Goal: Task Accomplishment & Management: Use online tool/utility

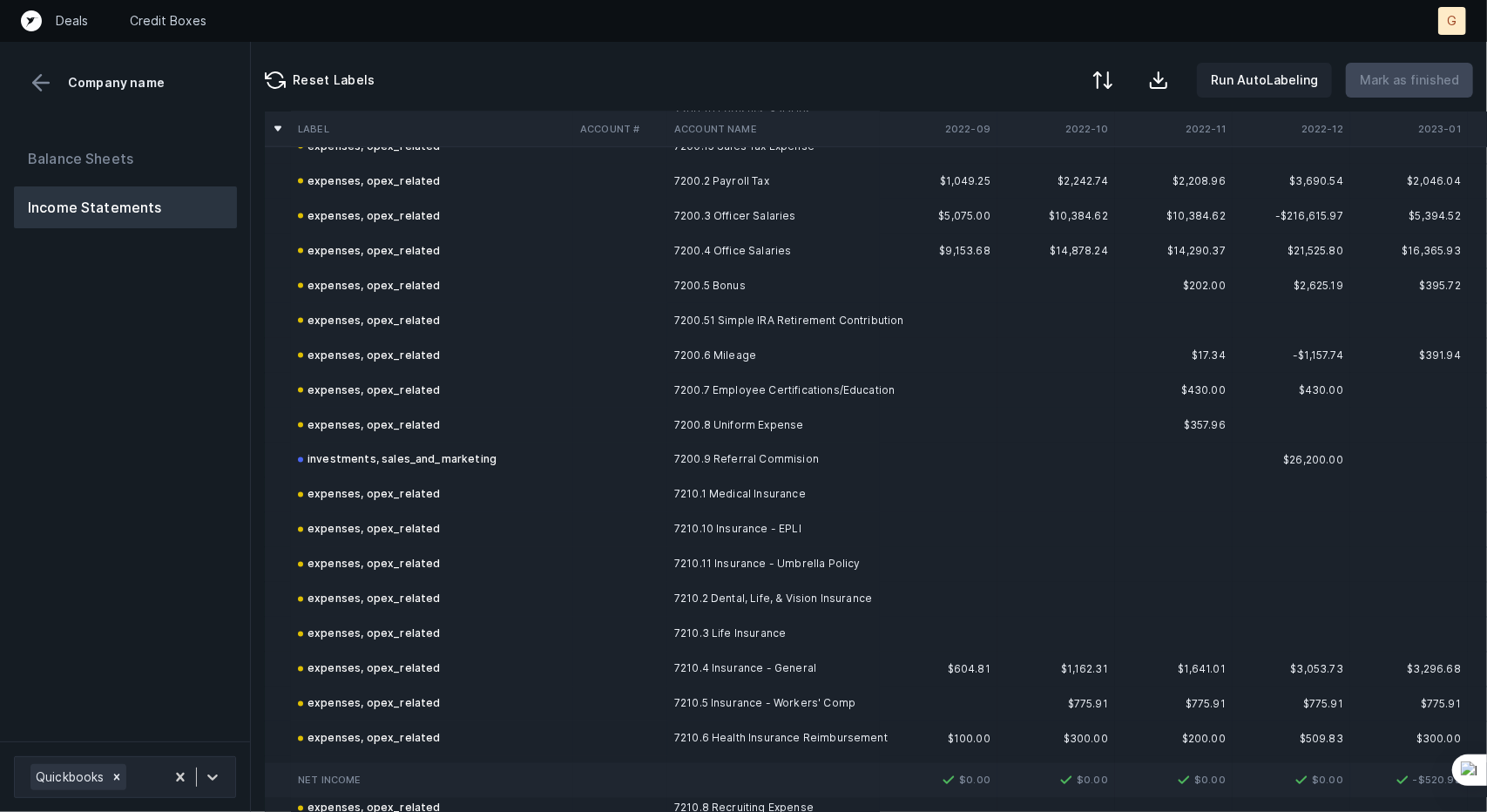
scroll to position [1552, 0]
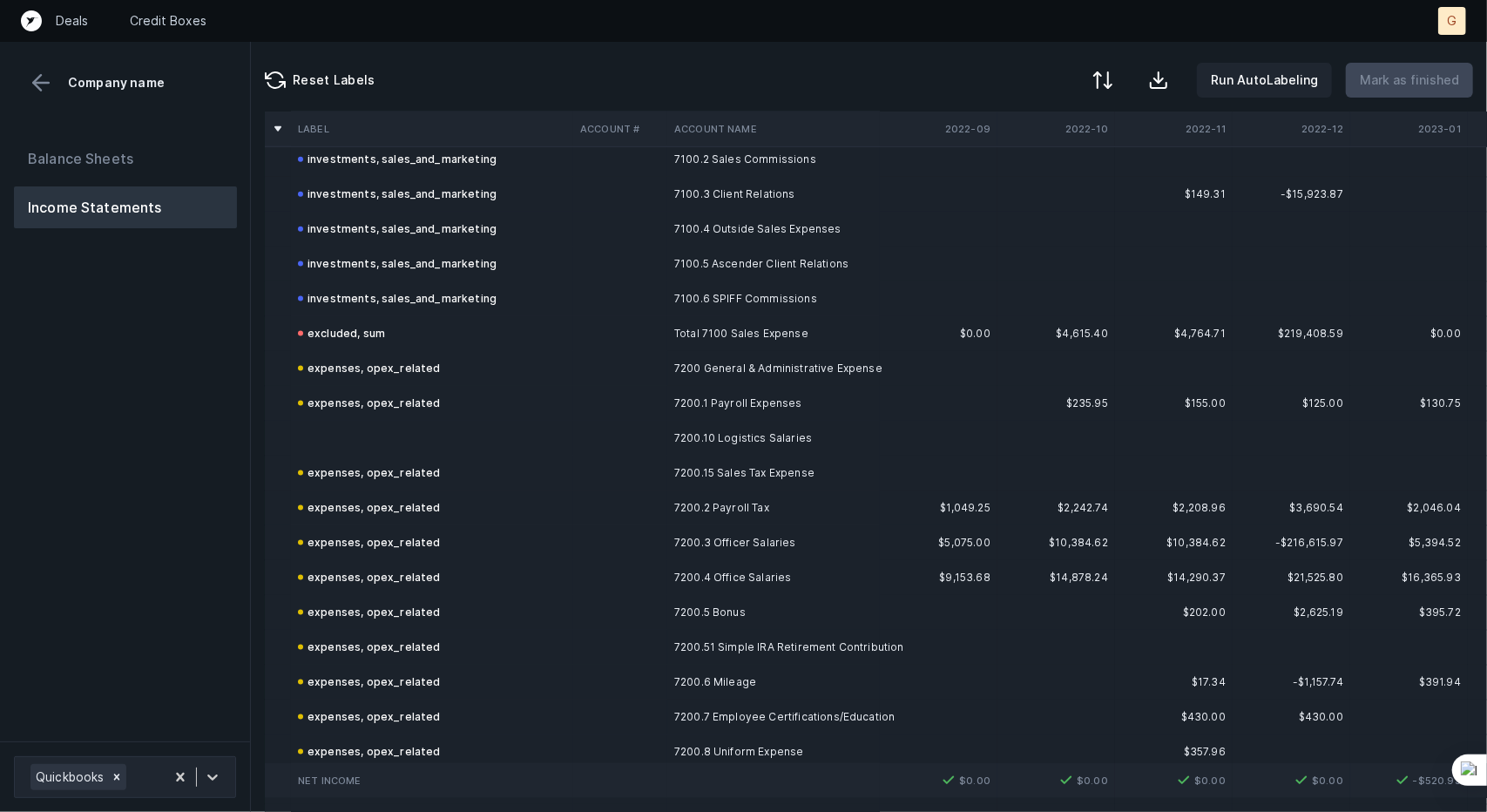
click at [408, 432] on td at bounding box center [432, 437] width 283 height 35
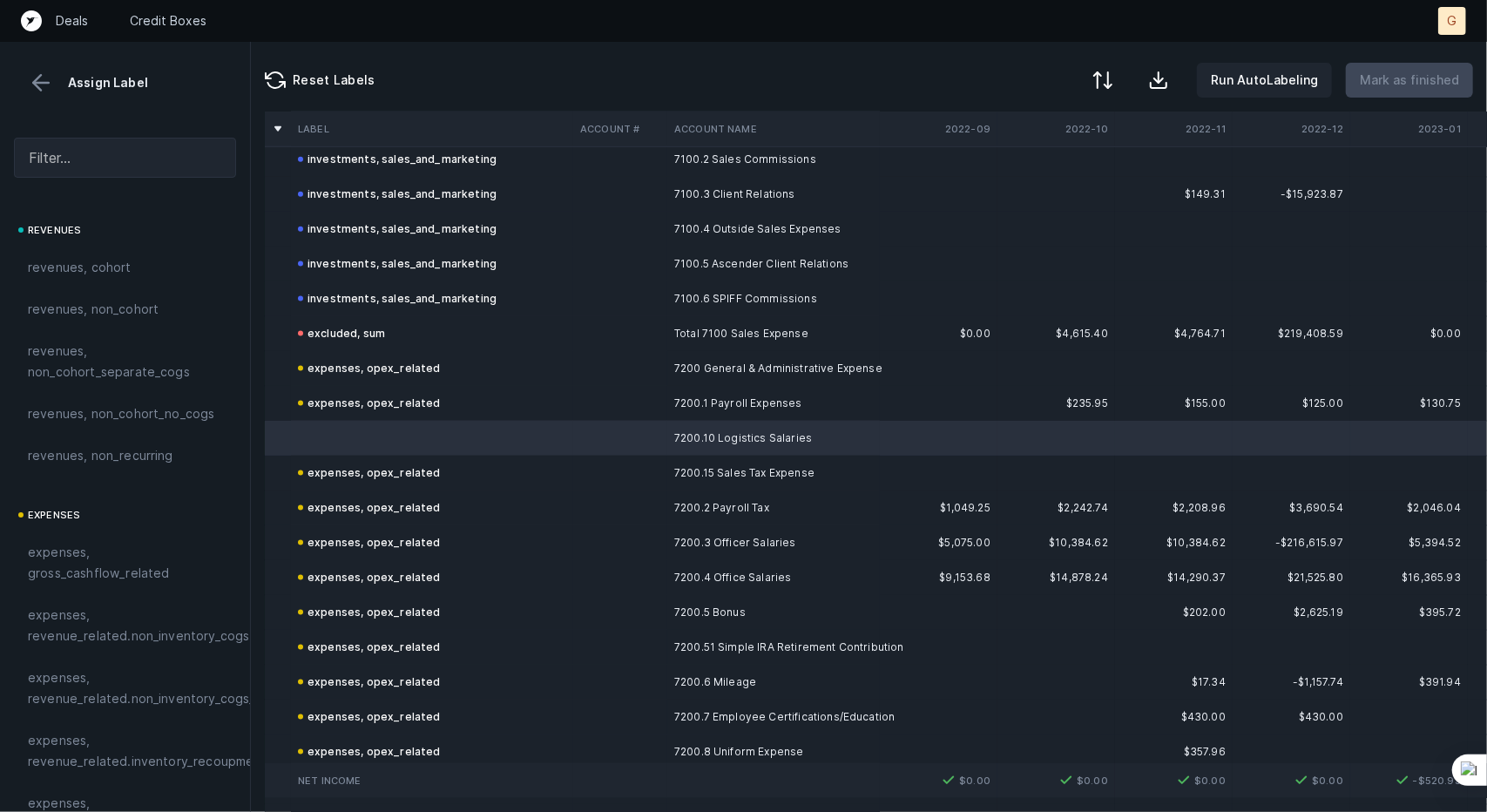
click at [122, 130] on div at bounding box center [125, 158] width 250 height 68
click at [122, 185] on div at bounding box center [125, 158] width 250 height 68
click at [97, 156] on input "text" at bounding box center [125, 158] width 222 height 40
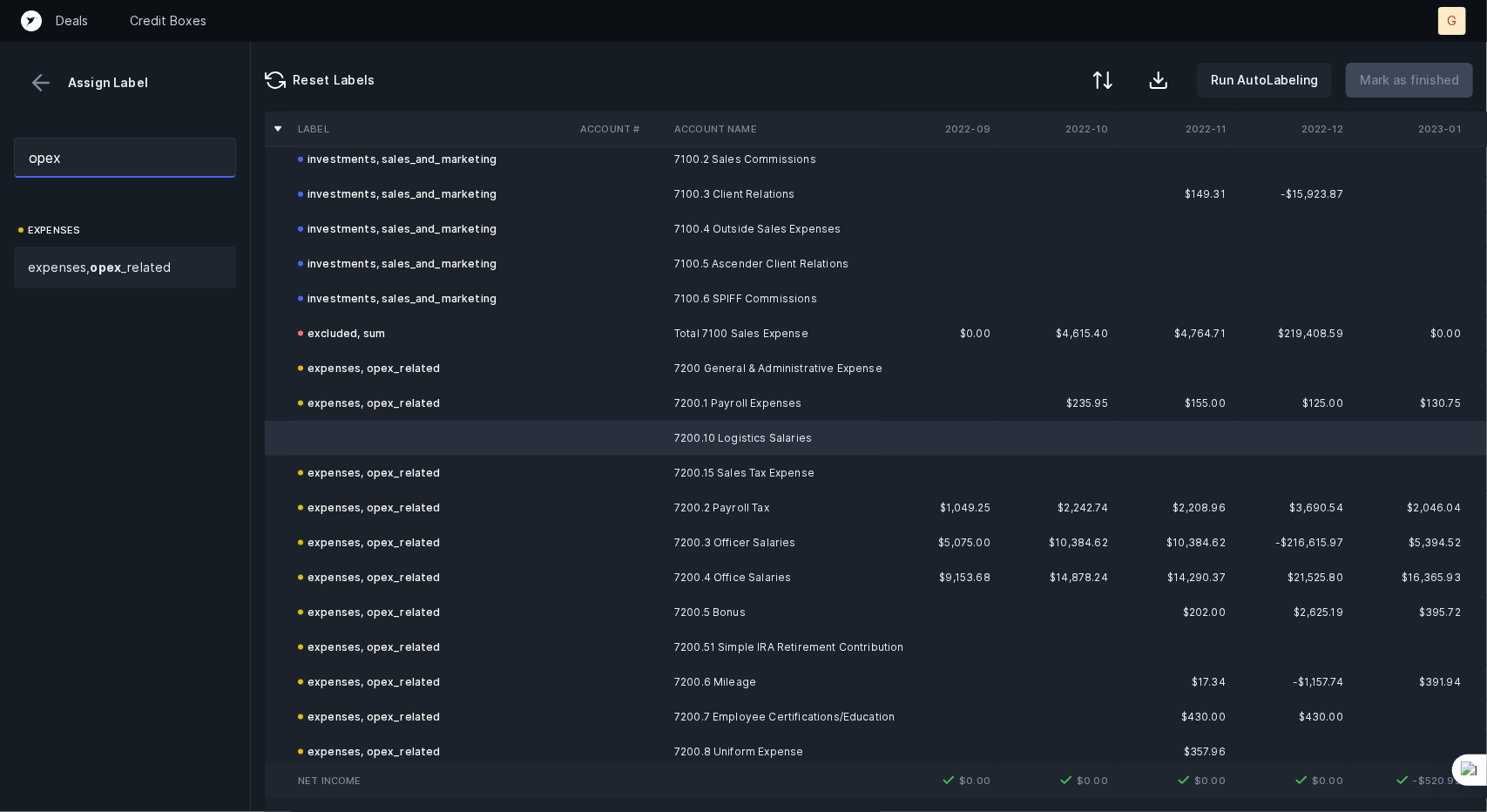
type input "opex"
click at [103, 264] on strong "opex" at bounding box center [105, 267] width 32 height 15
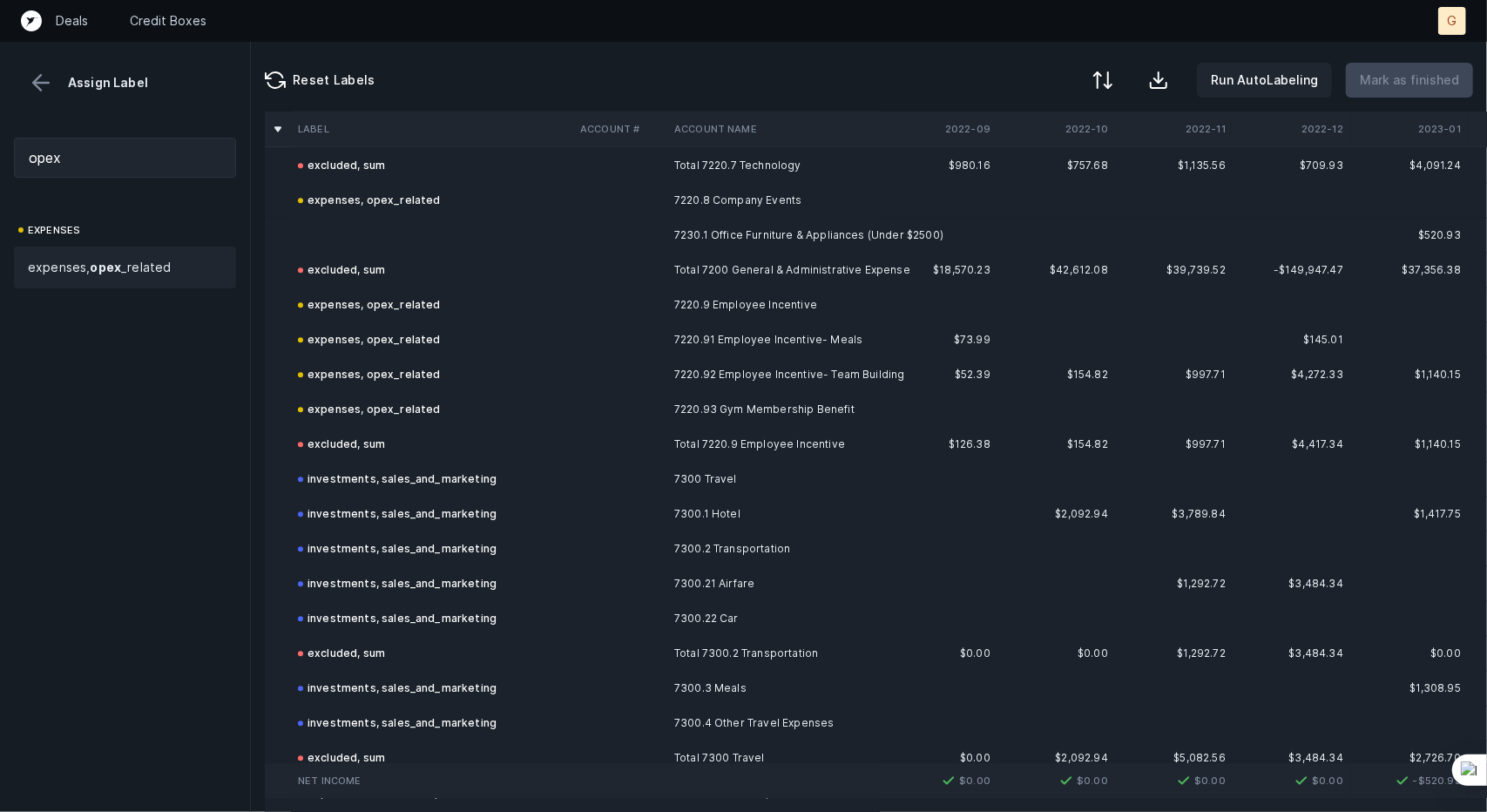
scroll to position [2779, 0]
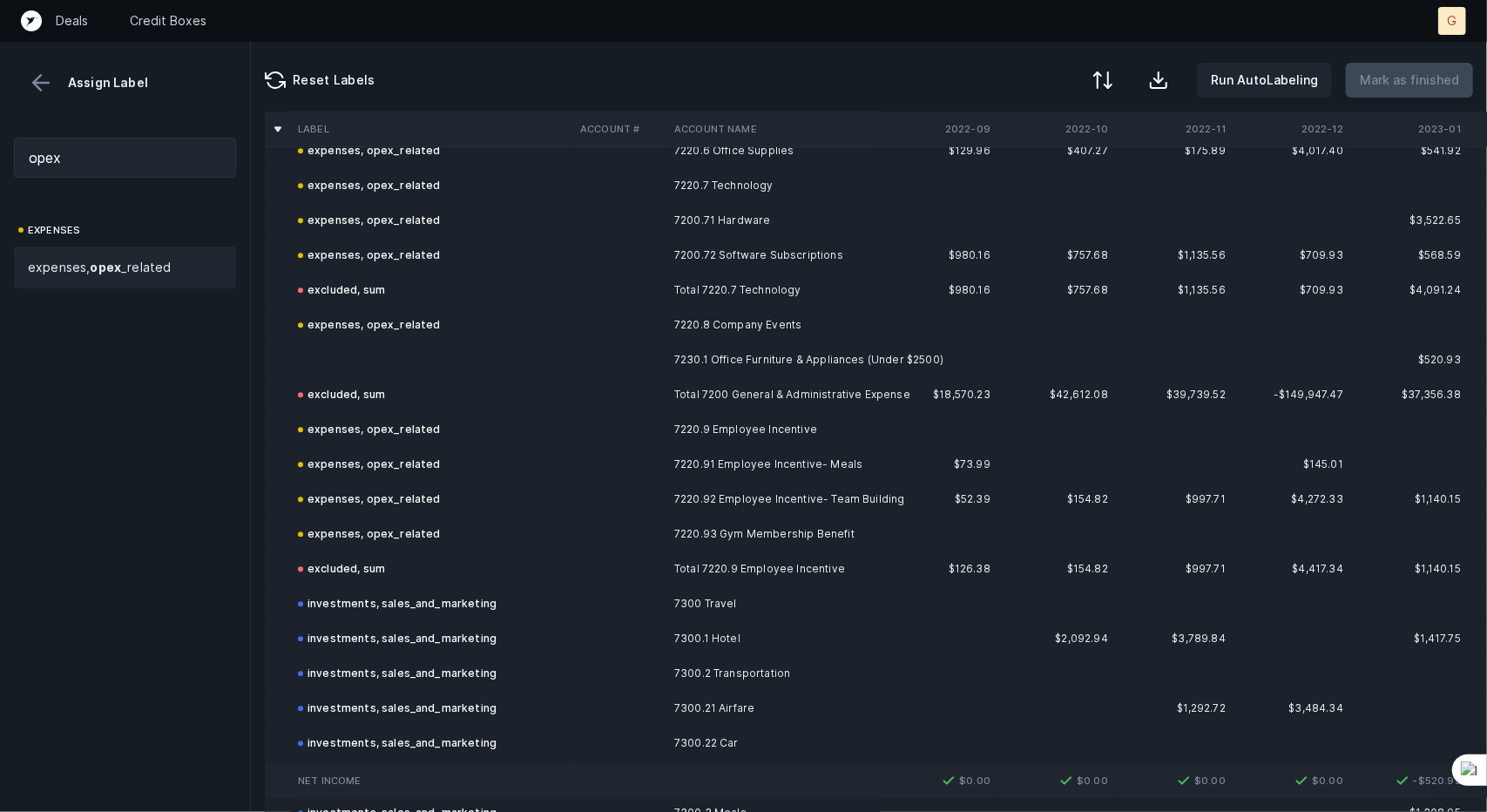
click at [392, 342] on td at bounding box center [432, 359] width 283 height 35
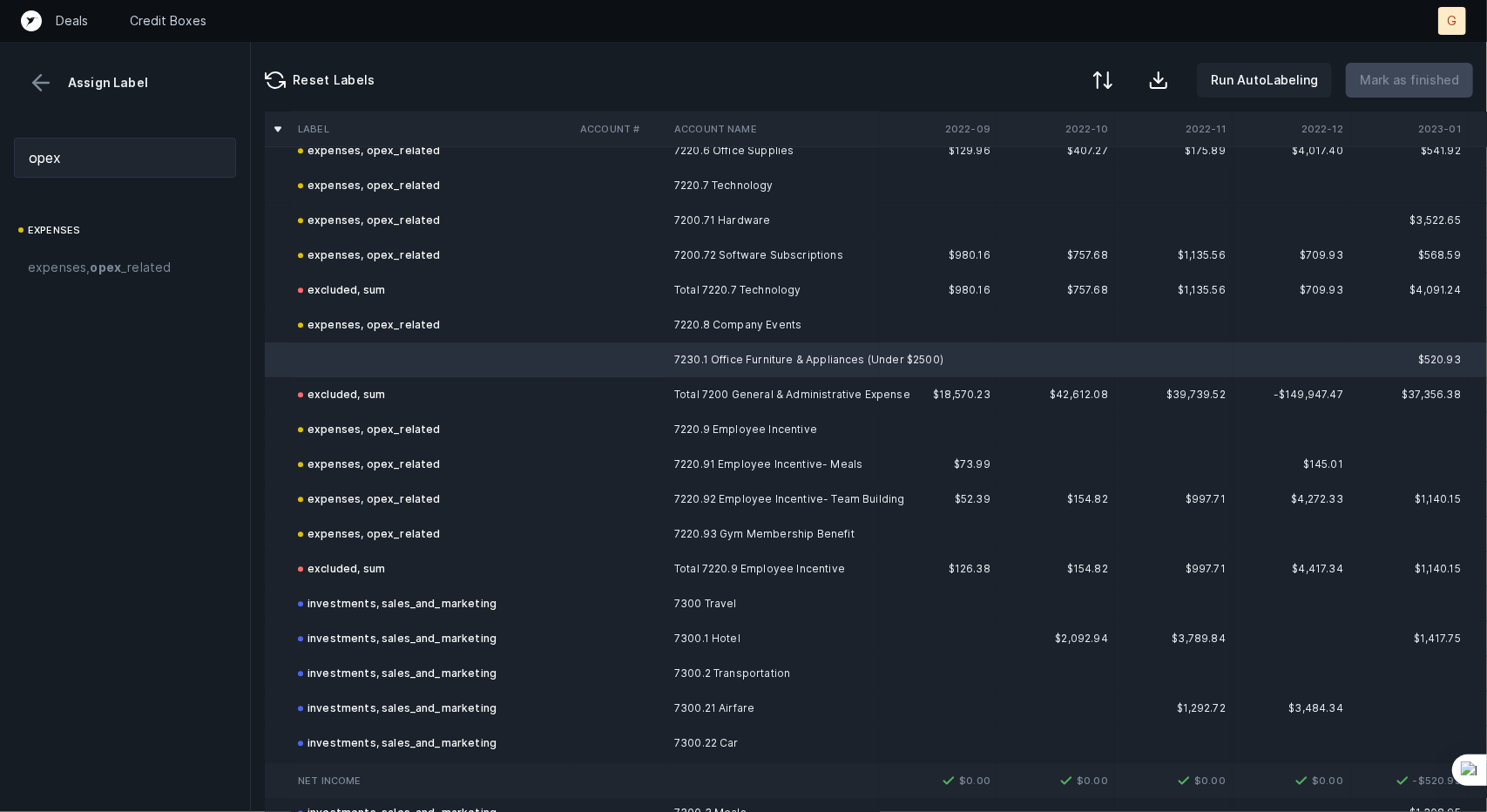
click at [90, 275] on span "expenses, opex _related" at bounding box center [99, 267] width 143 height 21
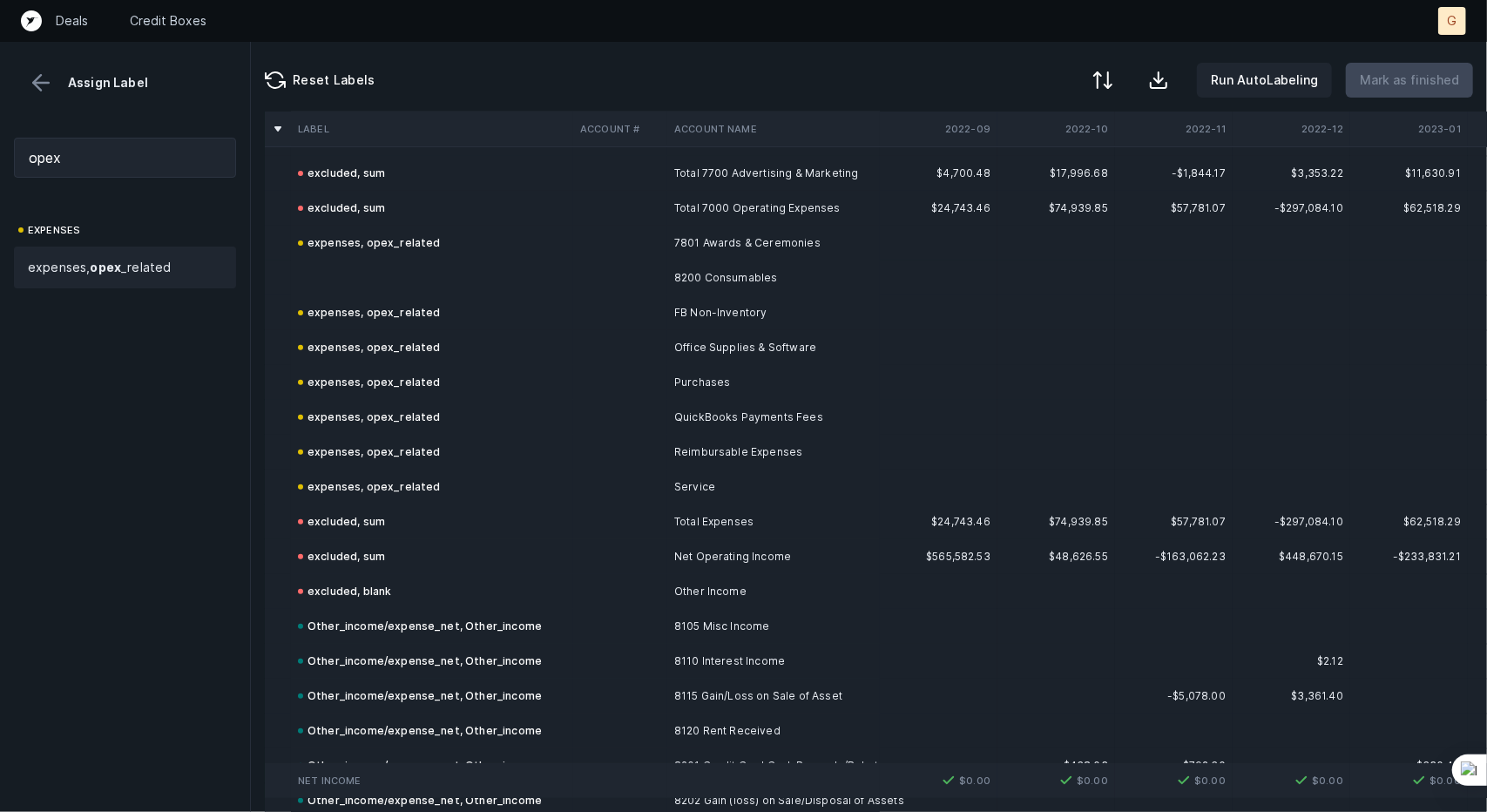
scroll to position [4484, 0]
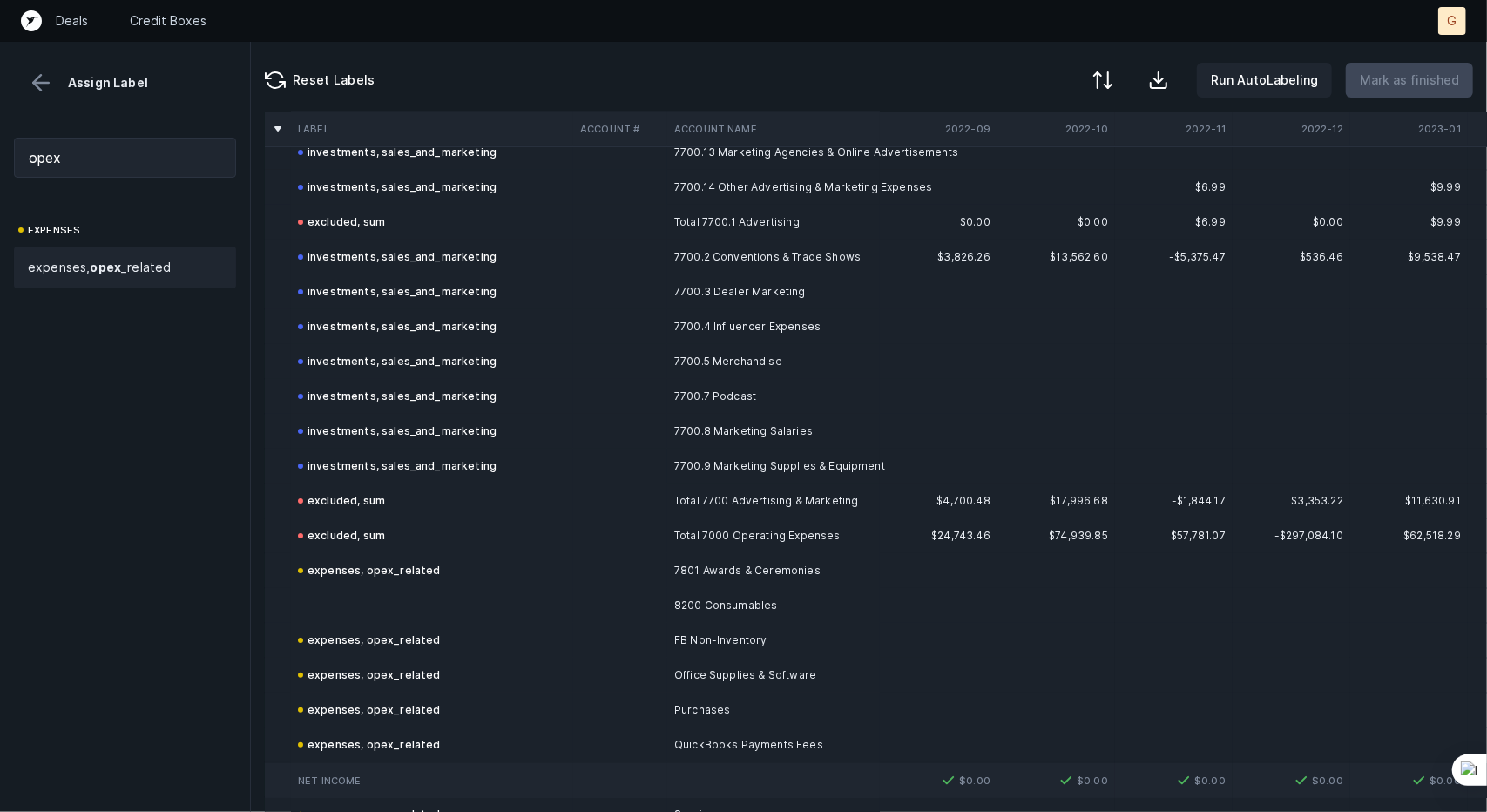
click at [361, 593] on td at bounding box center [432, 605] width 283 height 35
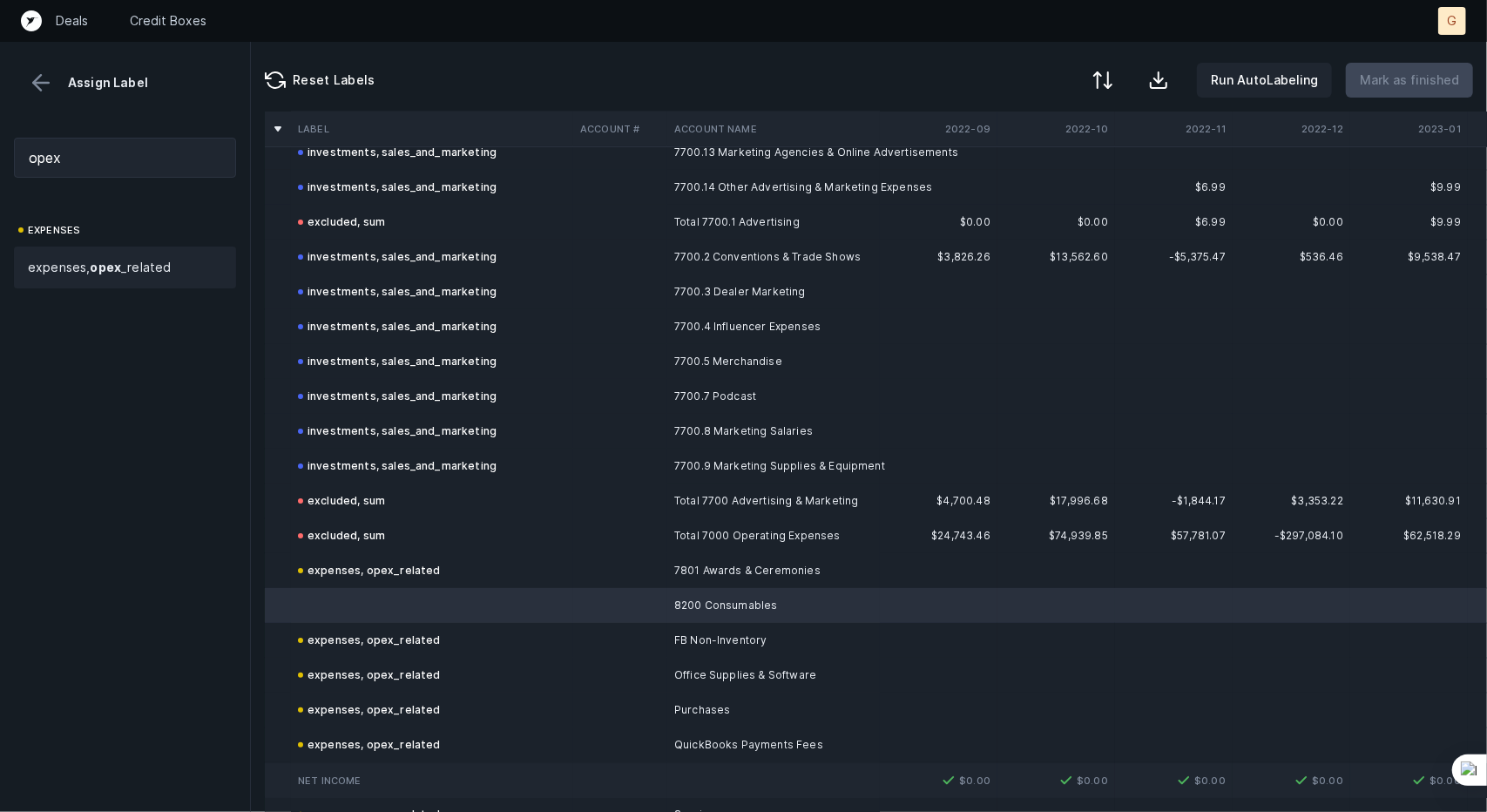
click at [90, 266] on strong "opex" at bounding box center [105, 267] width 32 height 15
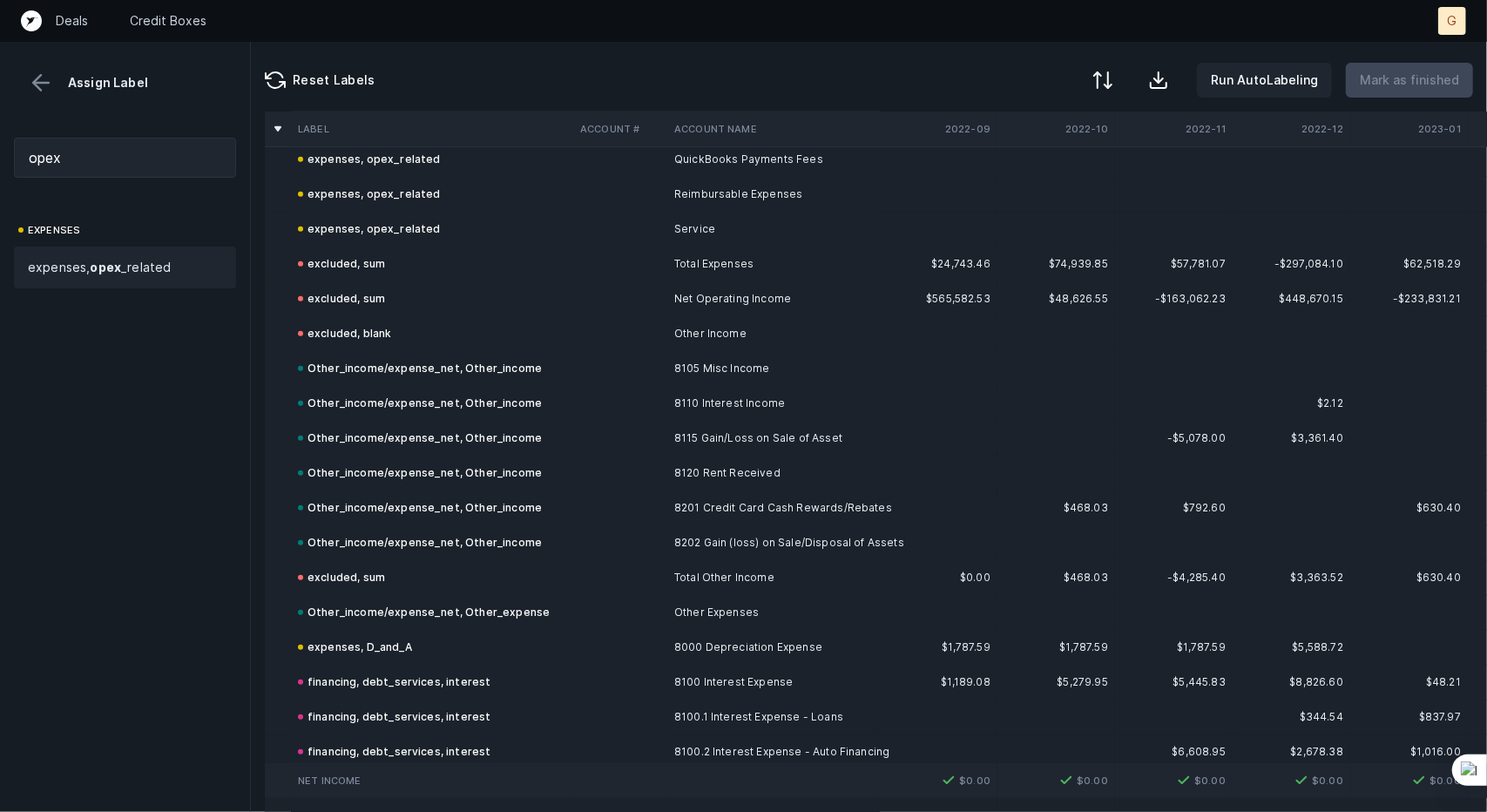
scroll to position [5520, 0]
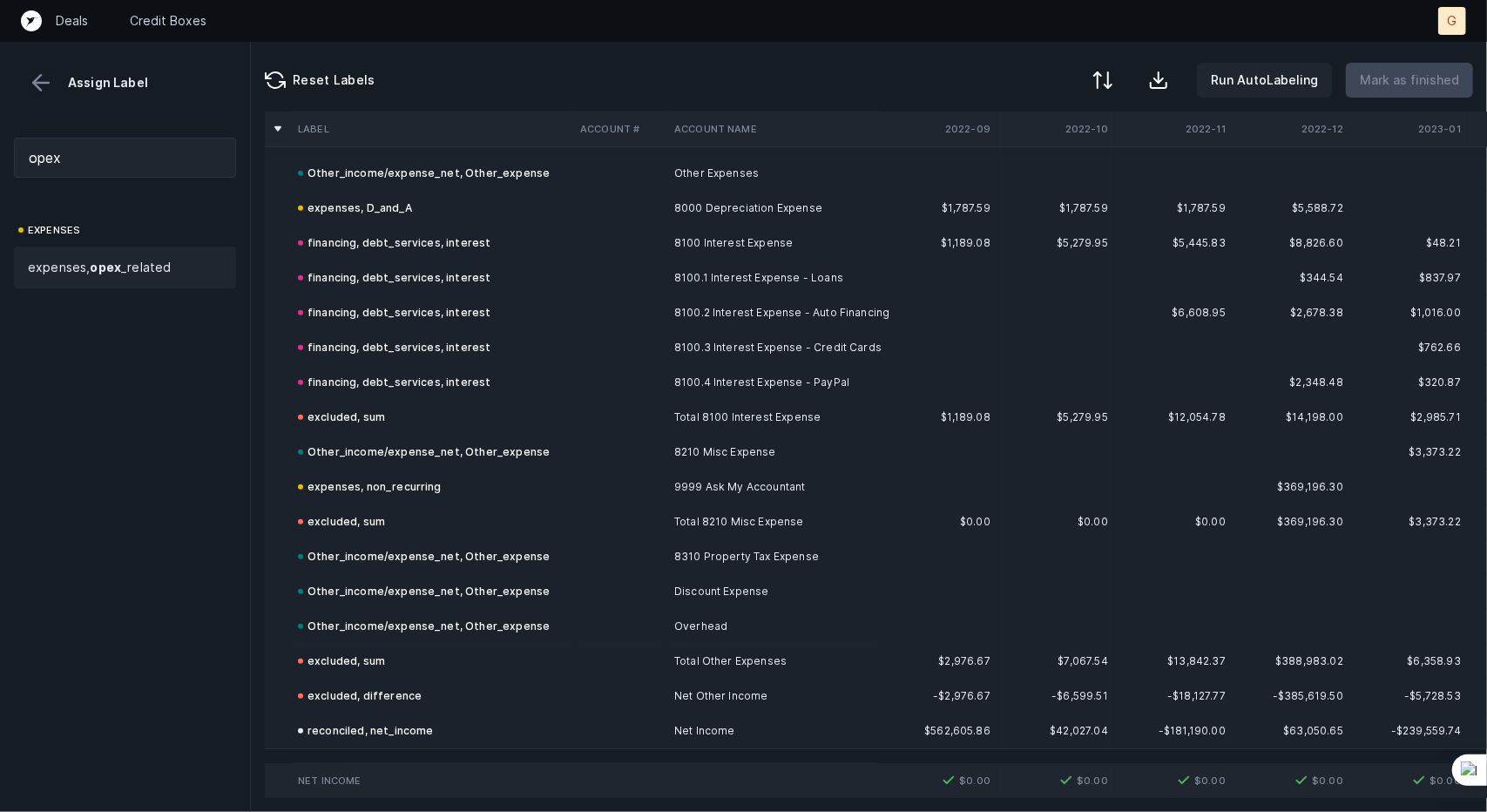
click at [45, 65] on div "Assign Label" at bounding box center [125, 68] width 250 height 54
click at [40, 68] on div "Assign Label" at bounding box center [125, 68] width 250 height 54
click at [38, 93] on button at bounding box center [41, 82] width 26 height 26
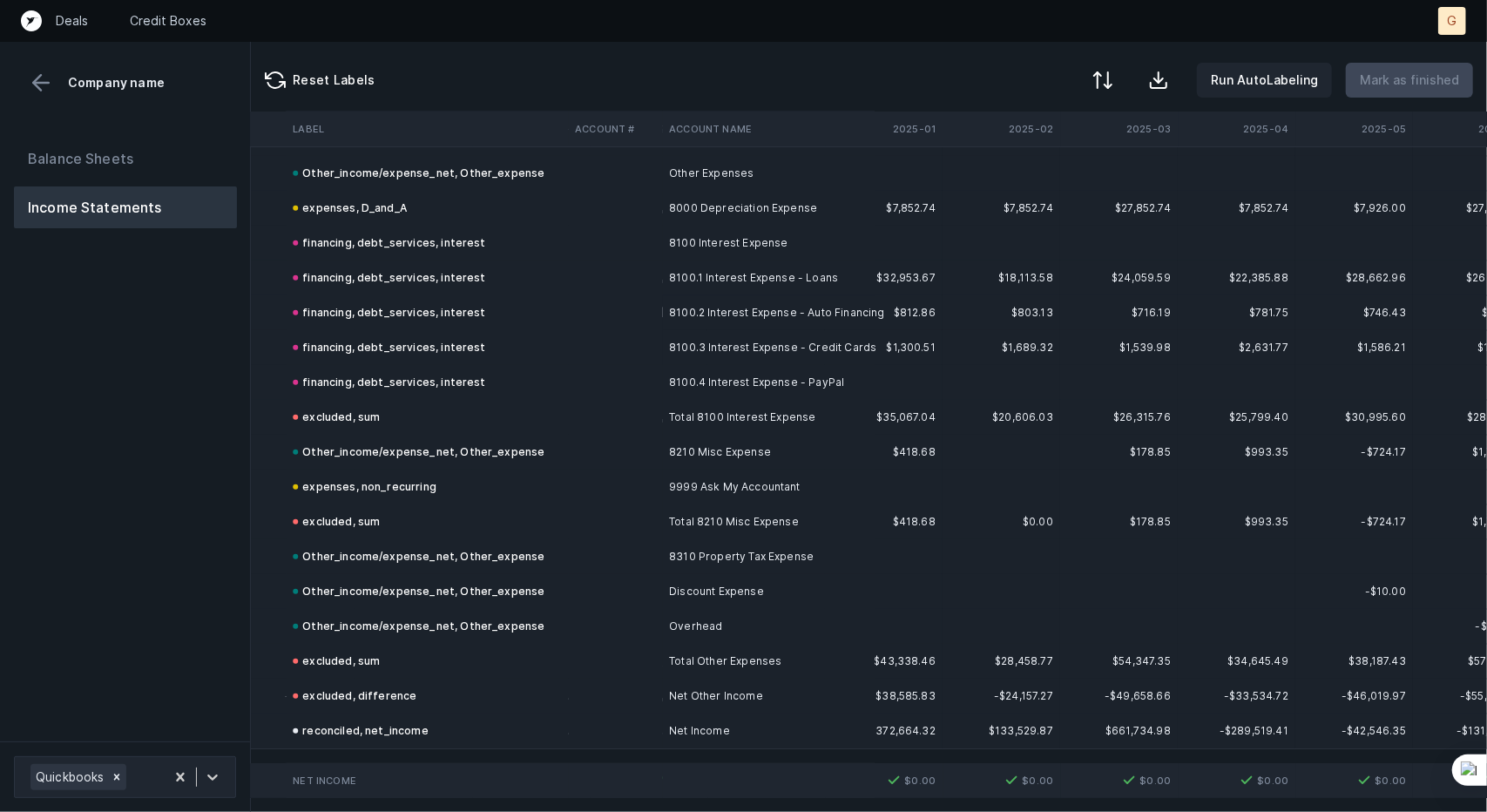
scroll to position [5520, 3758]
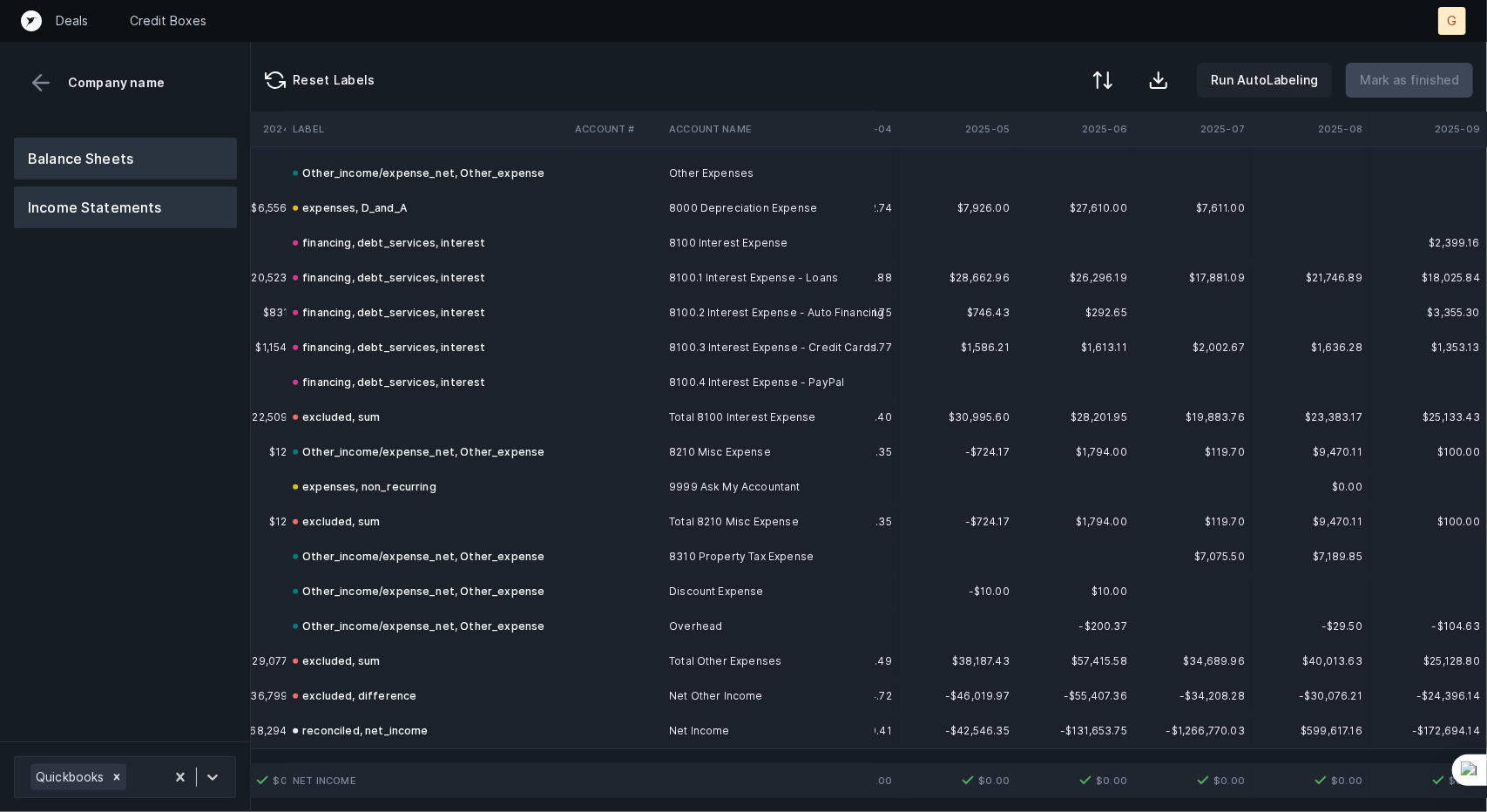
click at [199, 175] on button "Balance Sheets" at bounding box center [125, 159] width 223 height 42
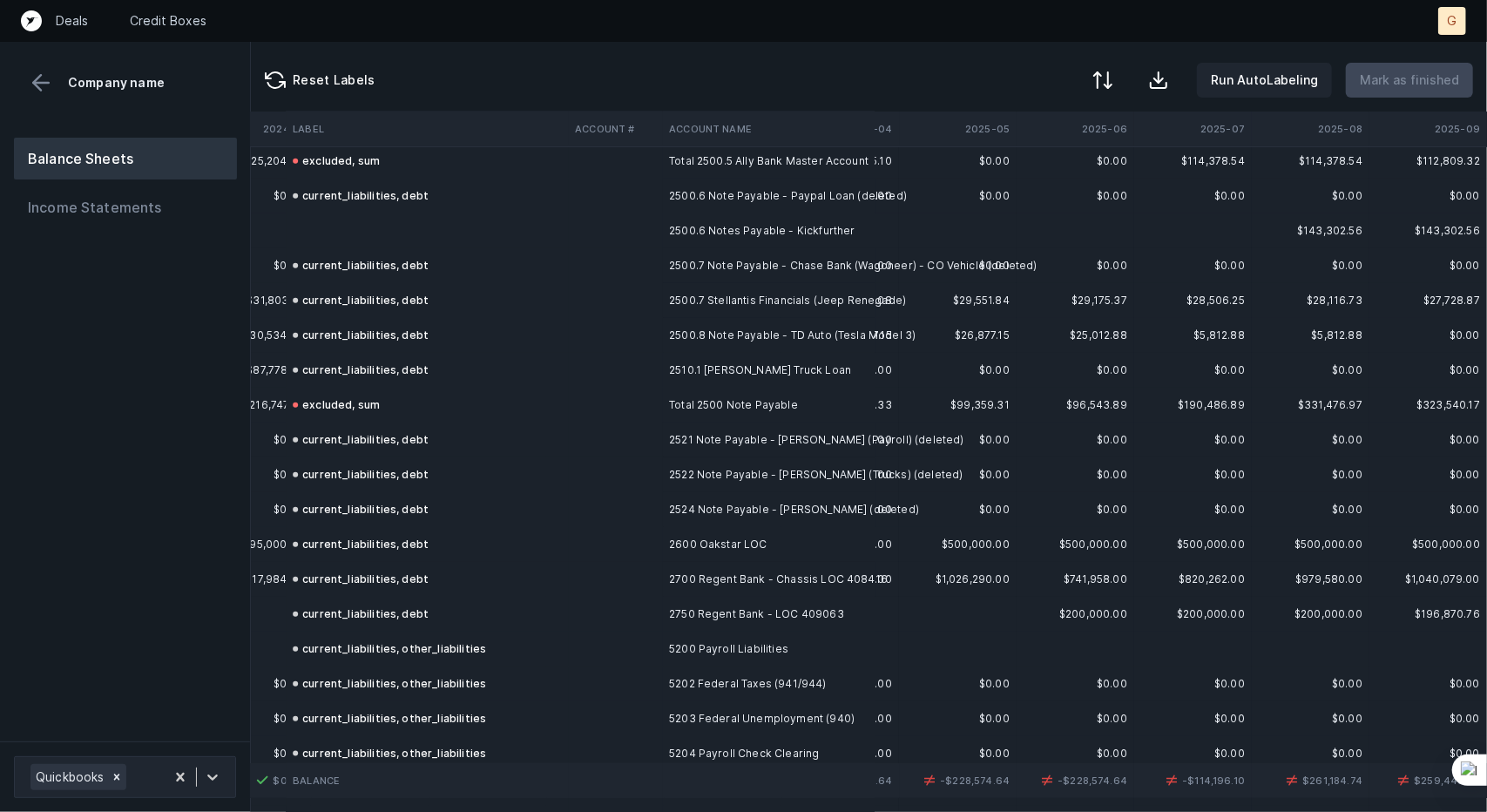
click at [368, 237] on td at bounding box center [427, 230] width 283 height 35
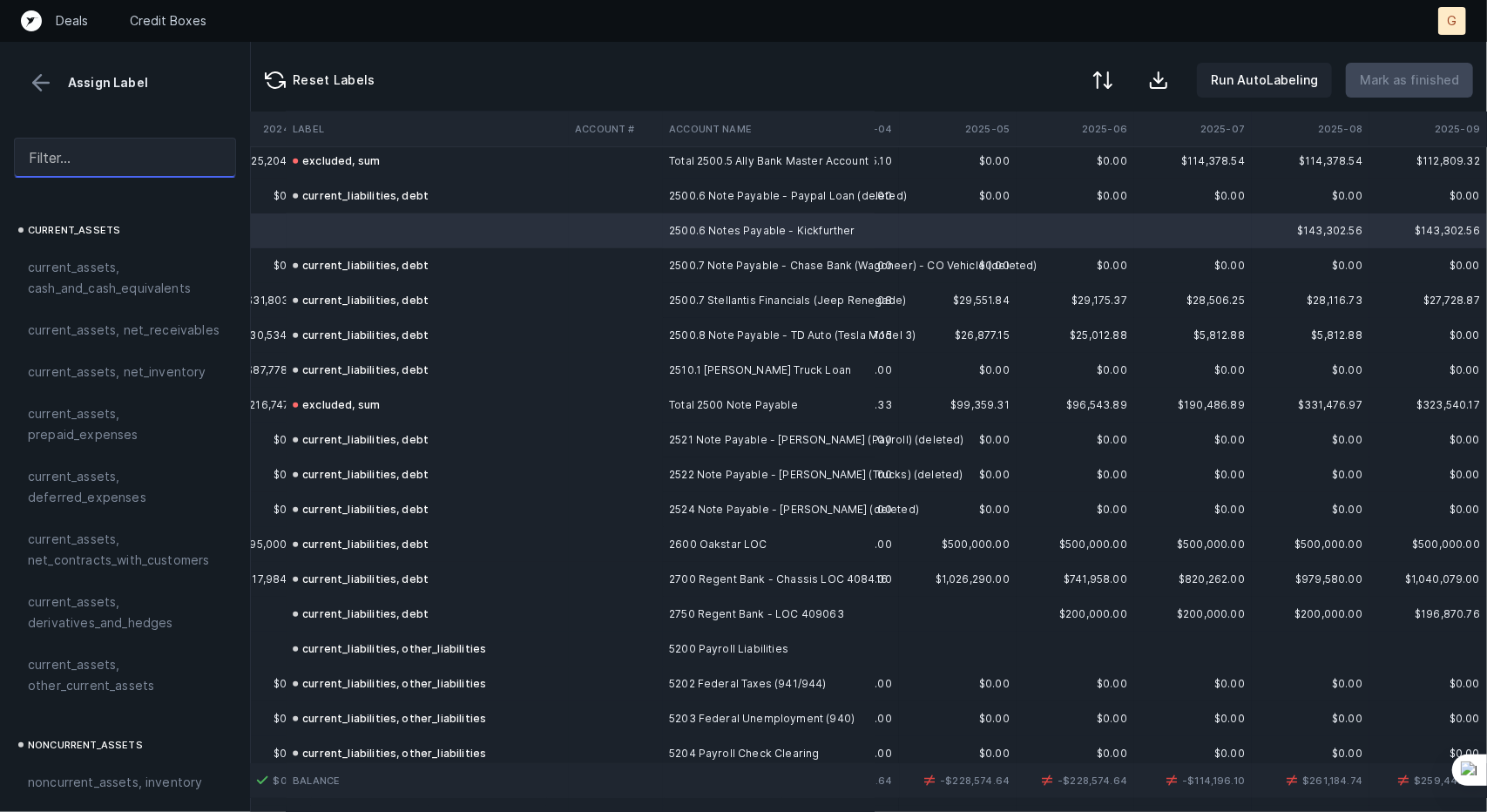
click at [122, 156] on input "text" at bounding box center [125, 158] width 222 height 40
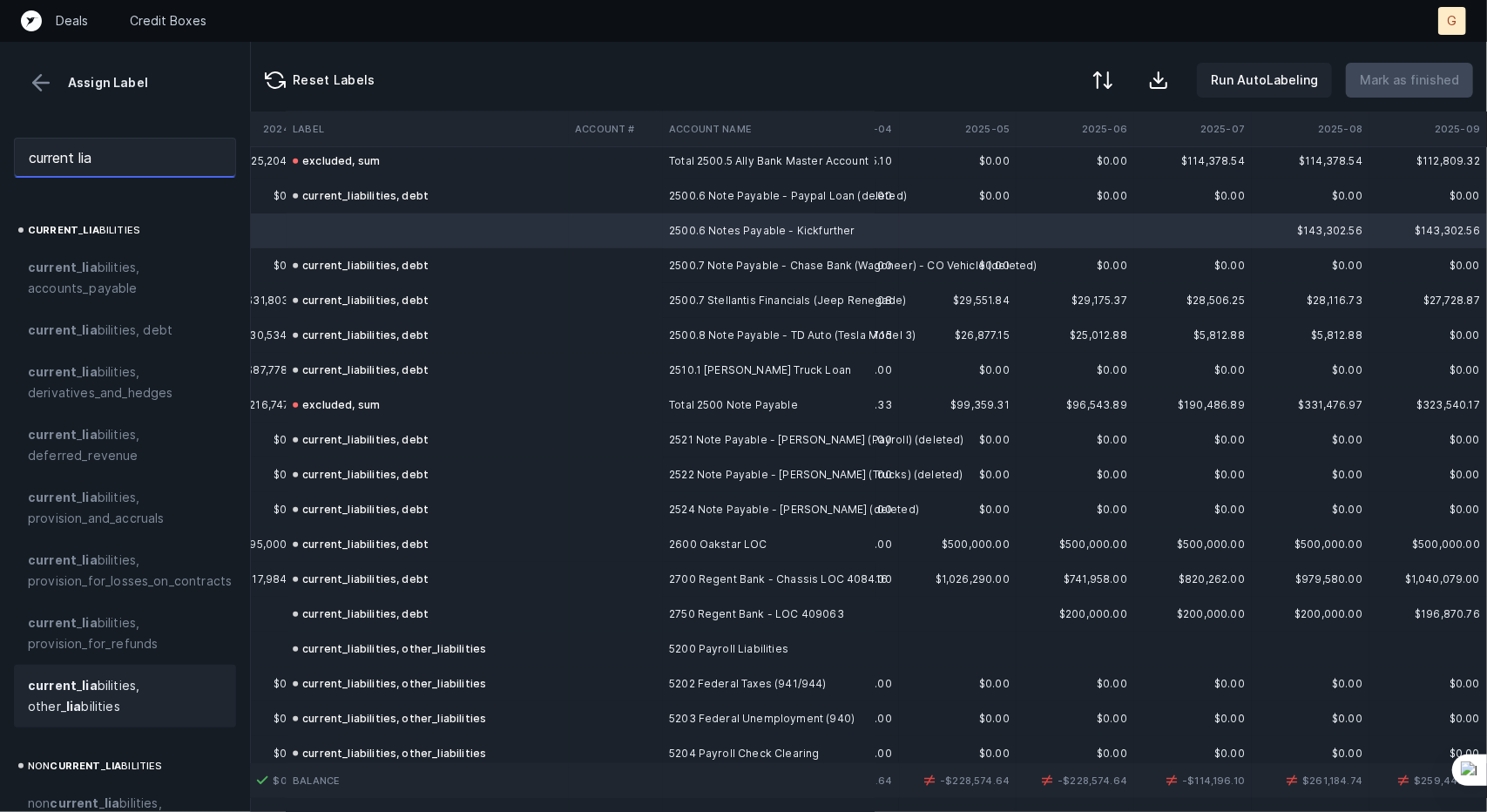
type input "current lia"
click at [62, 682] on strong "current" at bounding box center [52, 684] width 49 height 15
click at [154, 325] on span "current _ lia bilities, debt" at bounding box center [100, 329] width 145 height 21
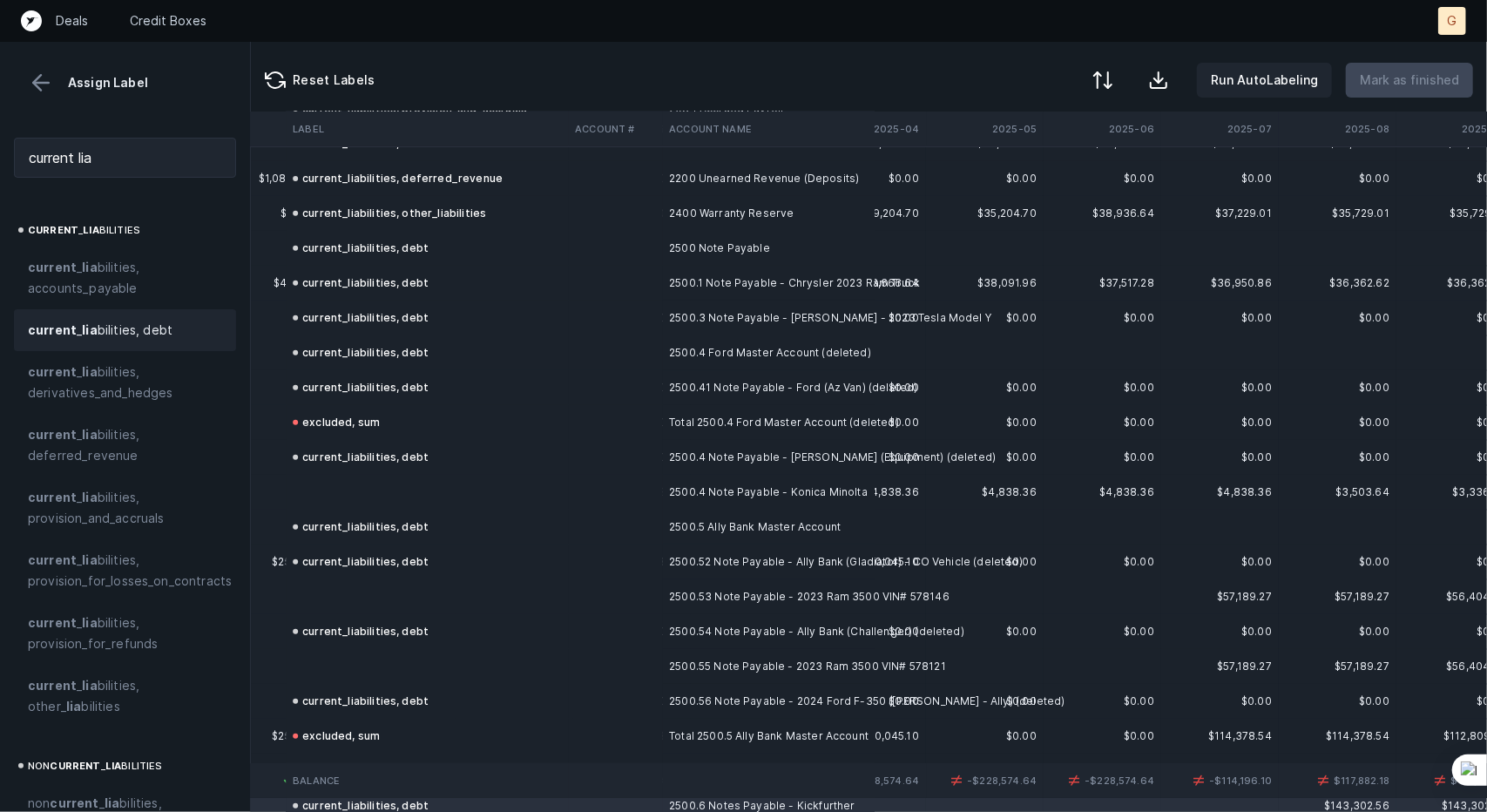
scroll to position [5024, 3717]
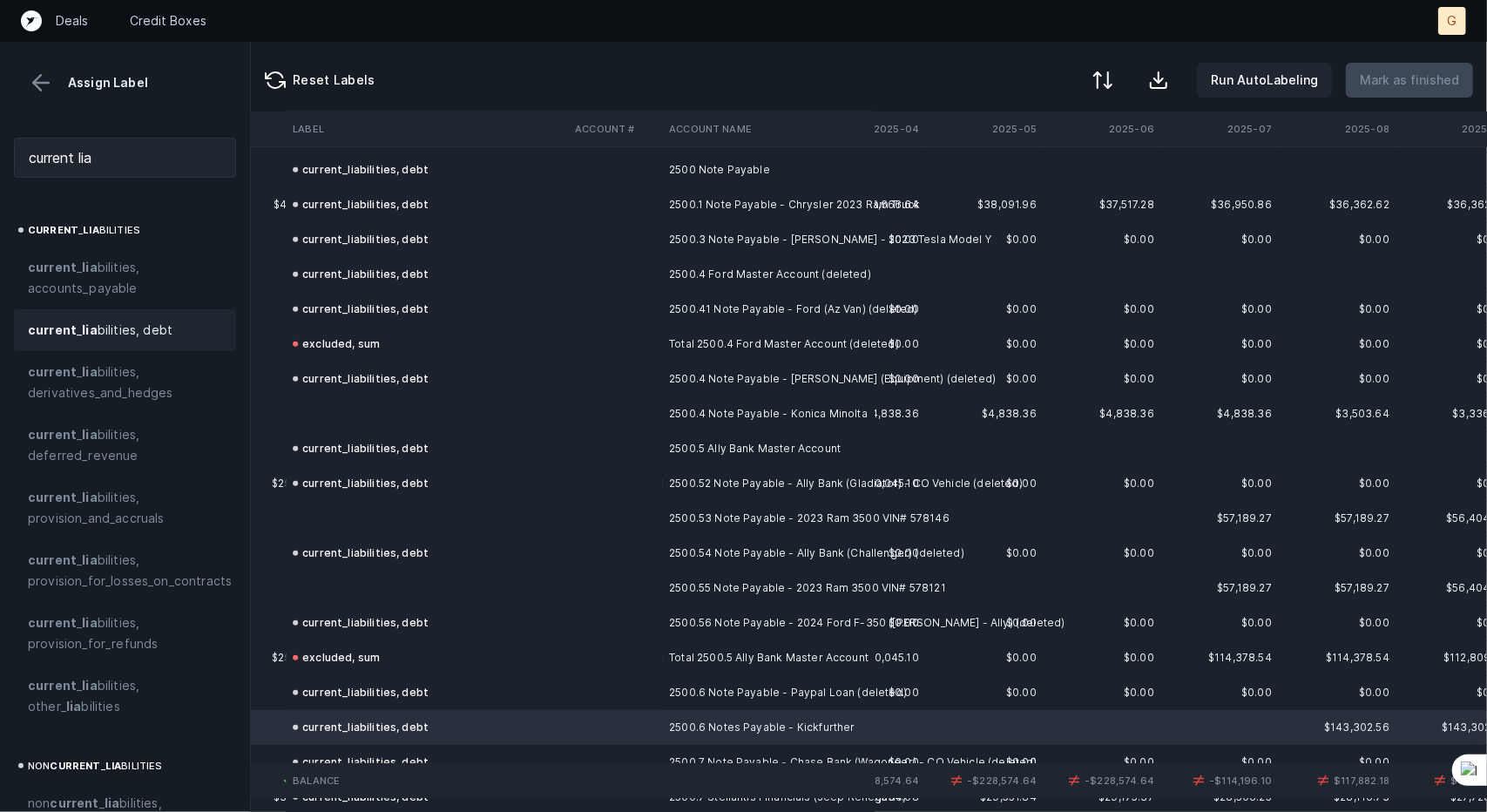
click at [371, 600] on td at bounding box center [427, 587] width 283 height 35
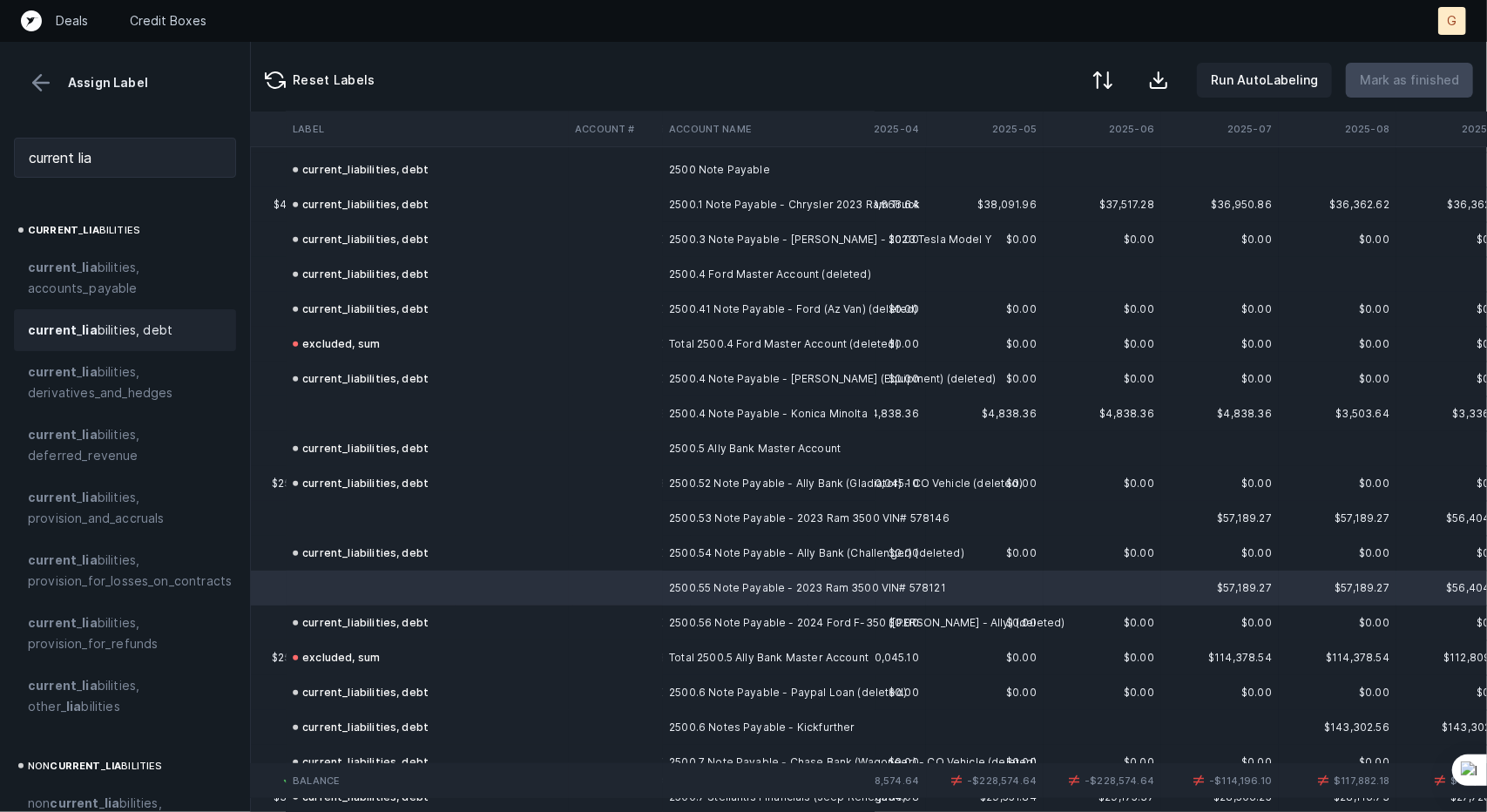
click at [125, 319] on span "current _ lia bilities, debt" at bounding box center [100, 329] width 145 height 21
click at [373, 510] on td at bounding box center [427, 518] width 283 height 35
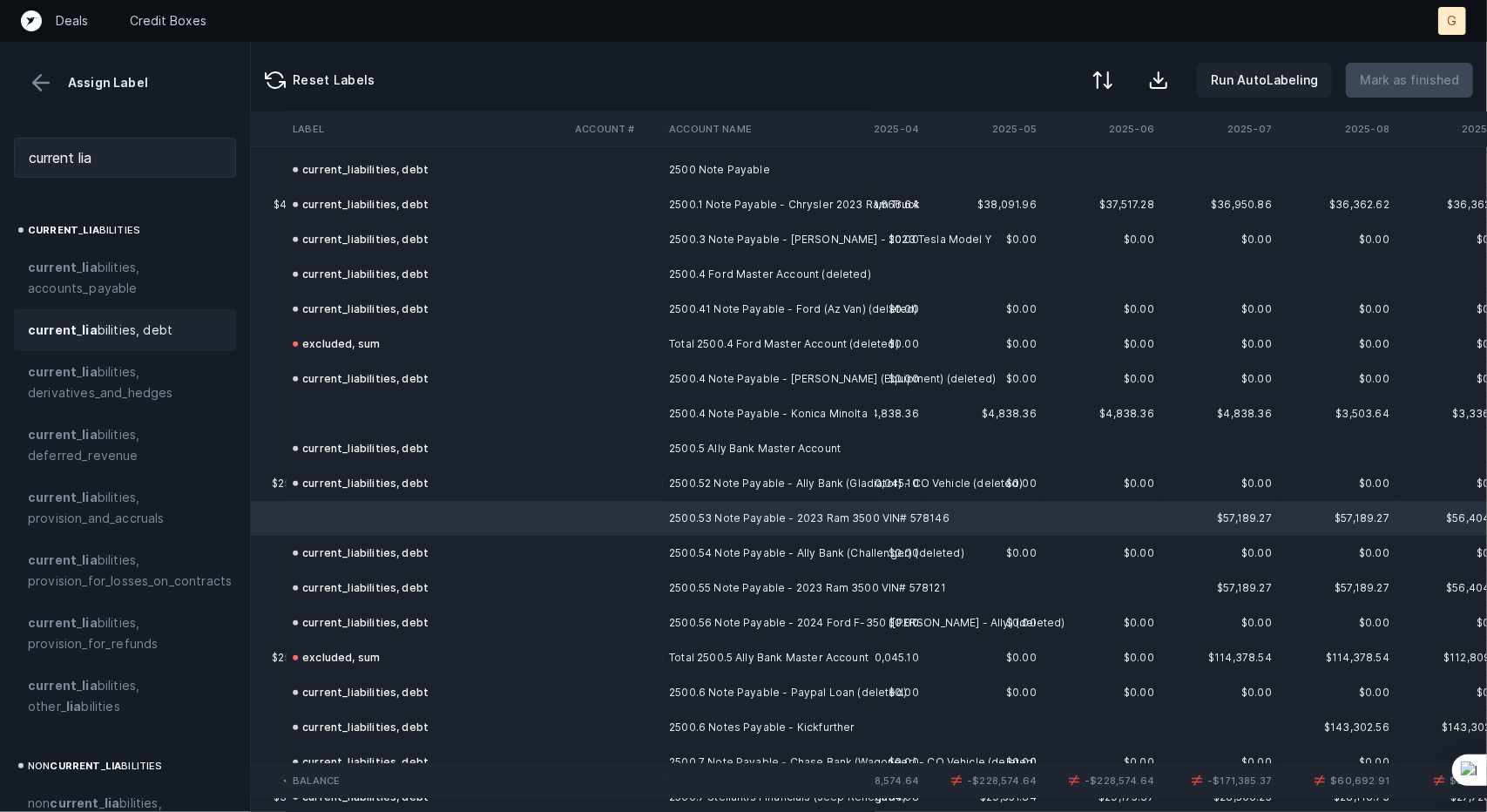
click at [132, 334] on span "current _ lia bilities, debt" at bounding box center [100, 329] width 145 height 21
click at [376, 411] on td at bounding box center [427, 413] width 283 height 35
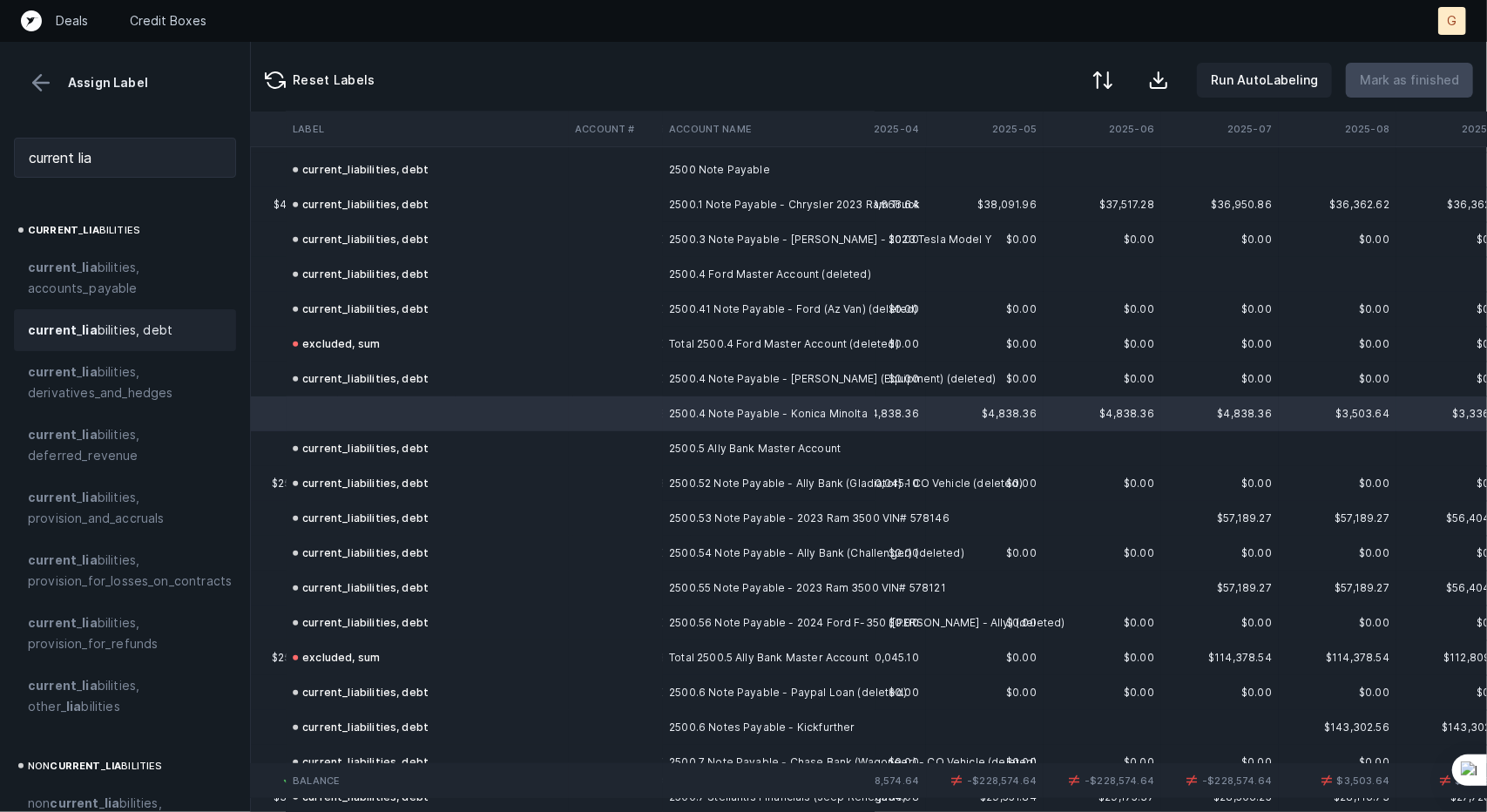
click at [157, 336] on span "current _ lia bilities, debt" at bounding box center [100, 329] width 145 height 21
click at [650, 571] on td at bounding box center [615, 587] width 94 height 35
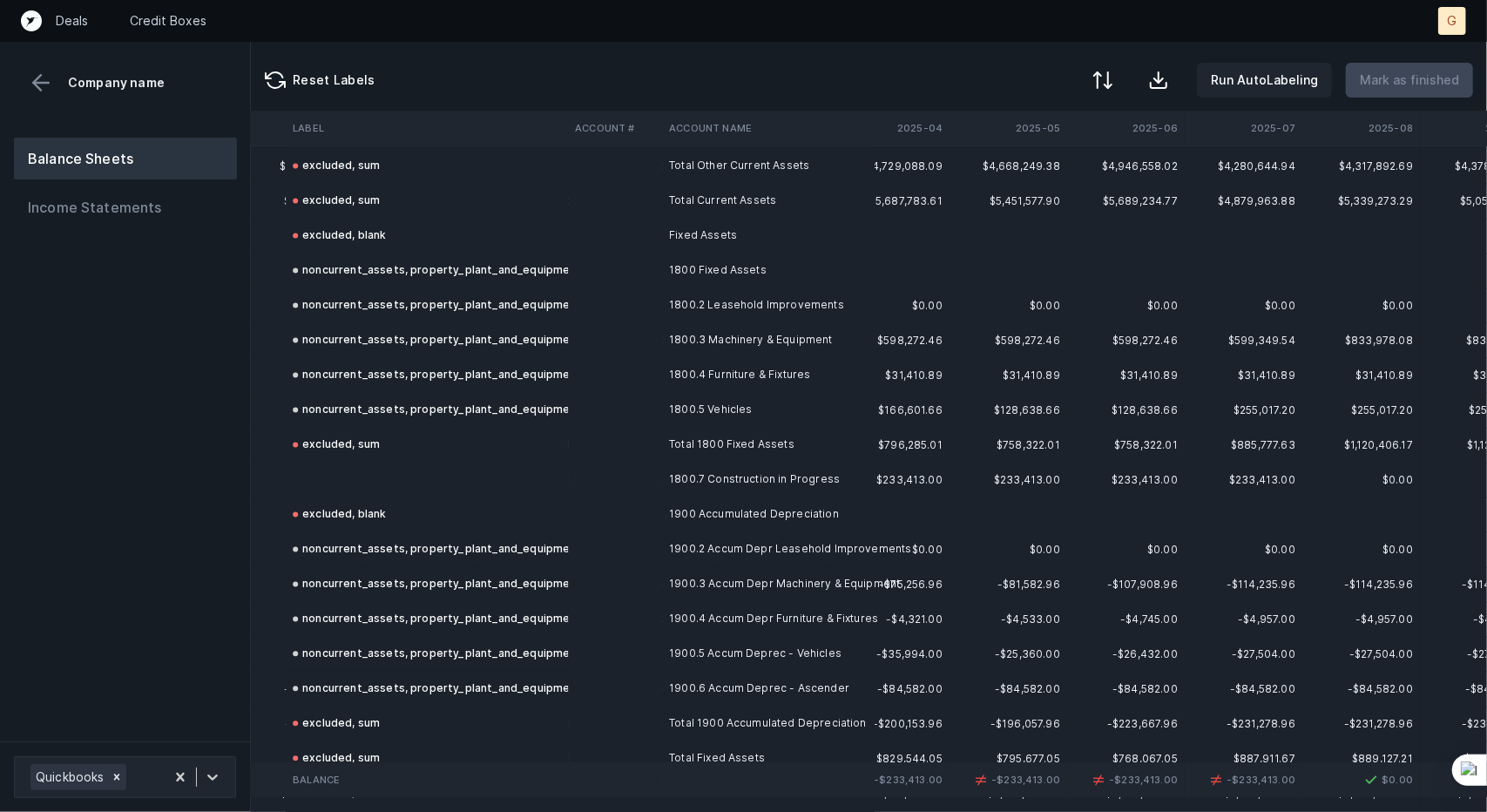
scroll to position [2321, 3694]
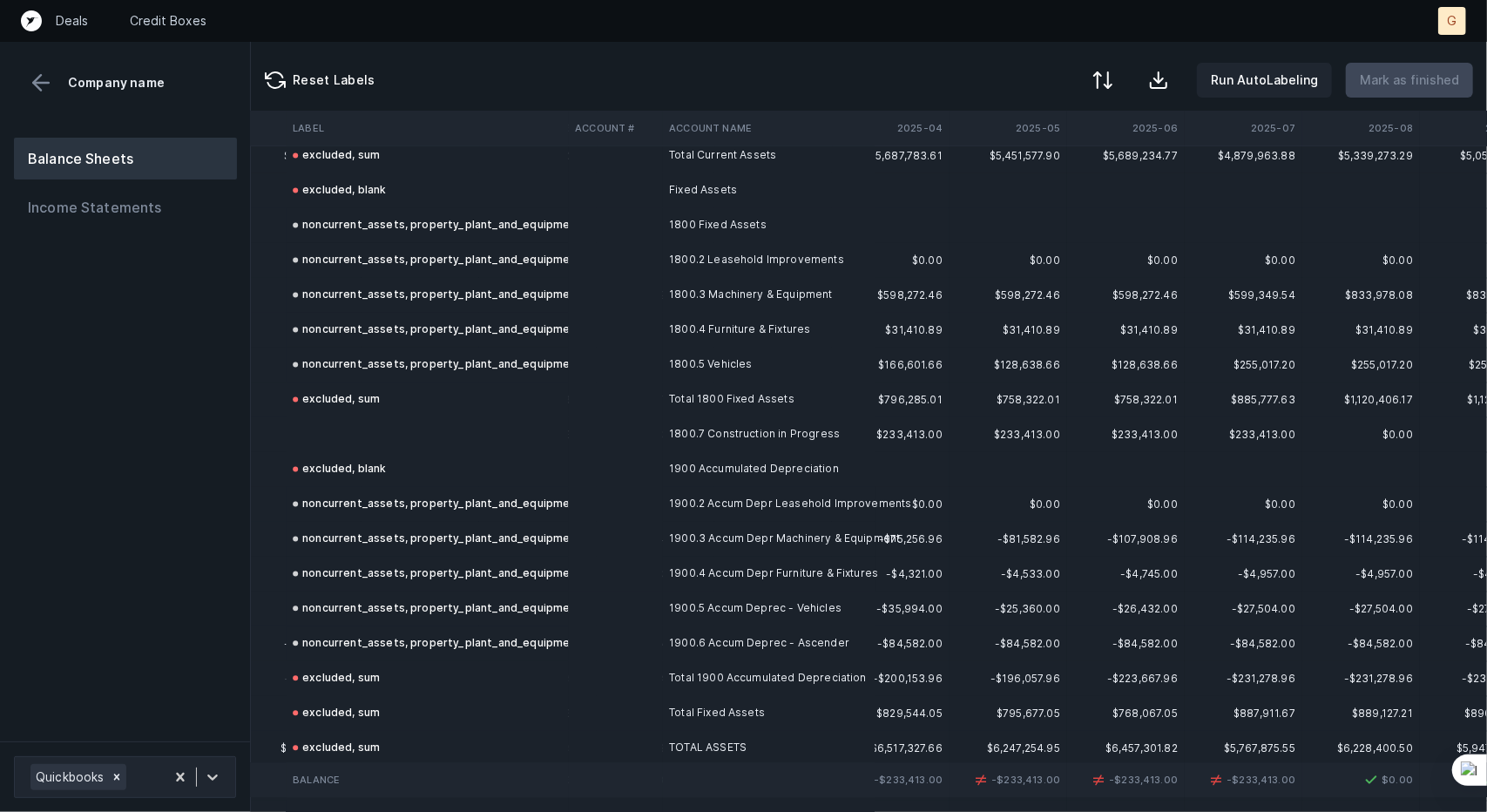
click at [341, 436] on td at bounding box center [427, 434] width 283 height 35
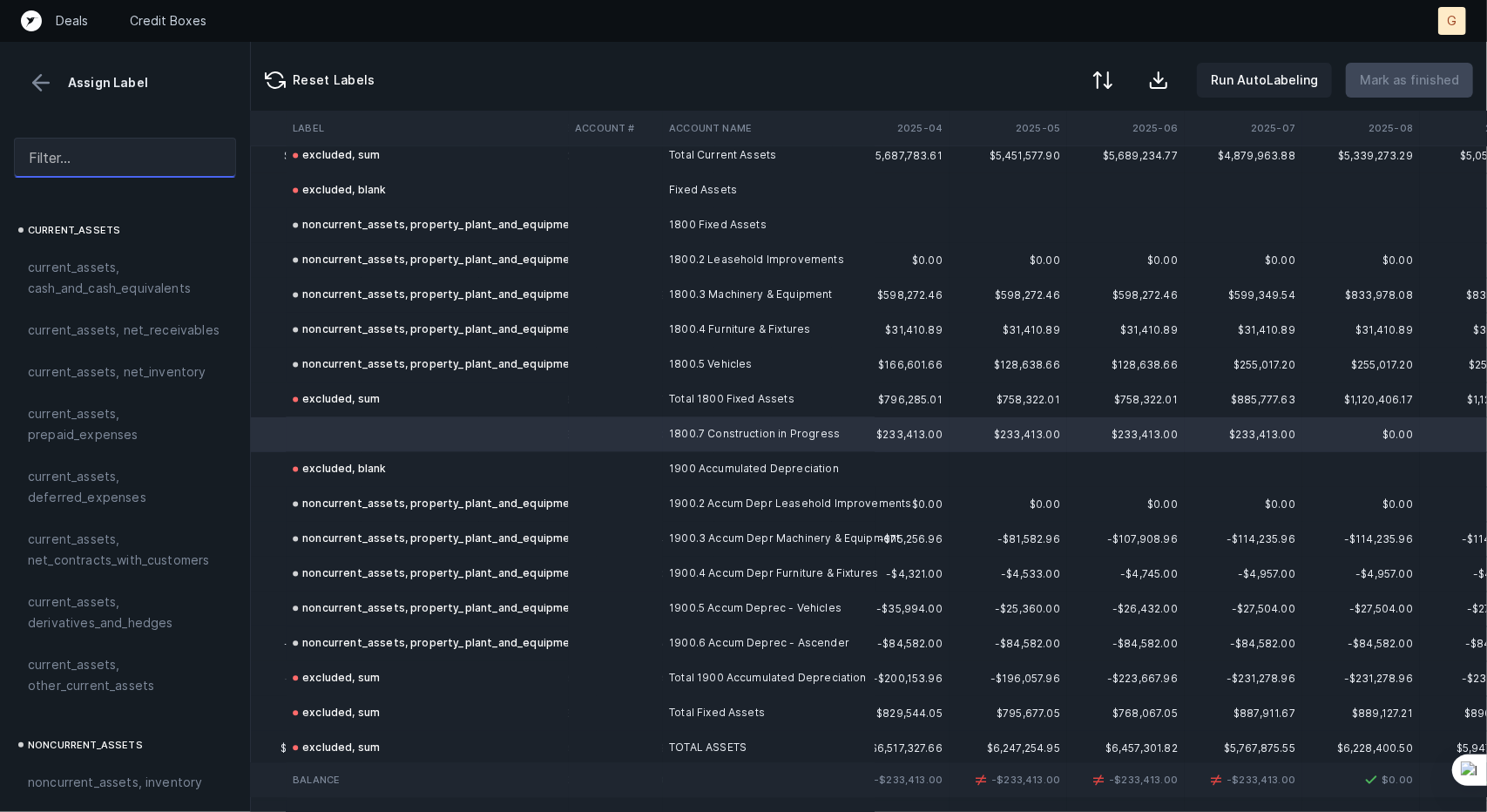
click at [82, 161] on input "text" at bounding box center [125, 158] width 222 height 40
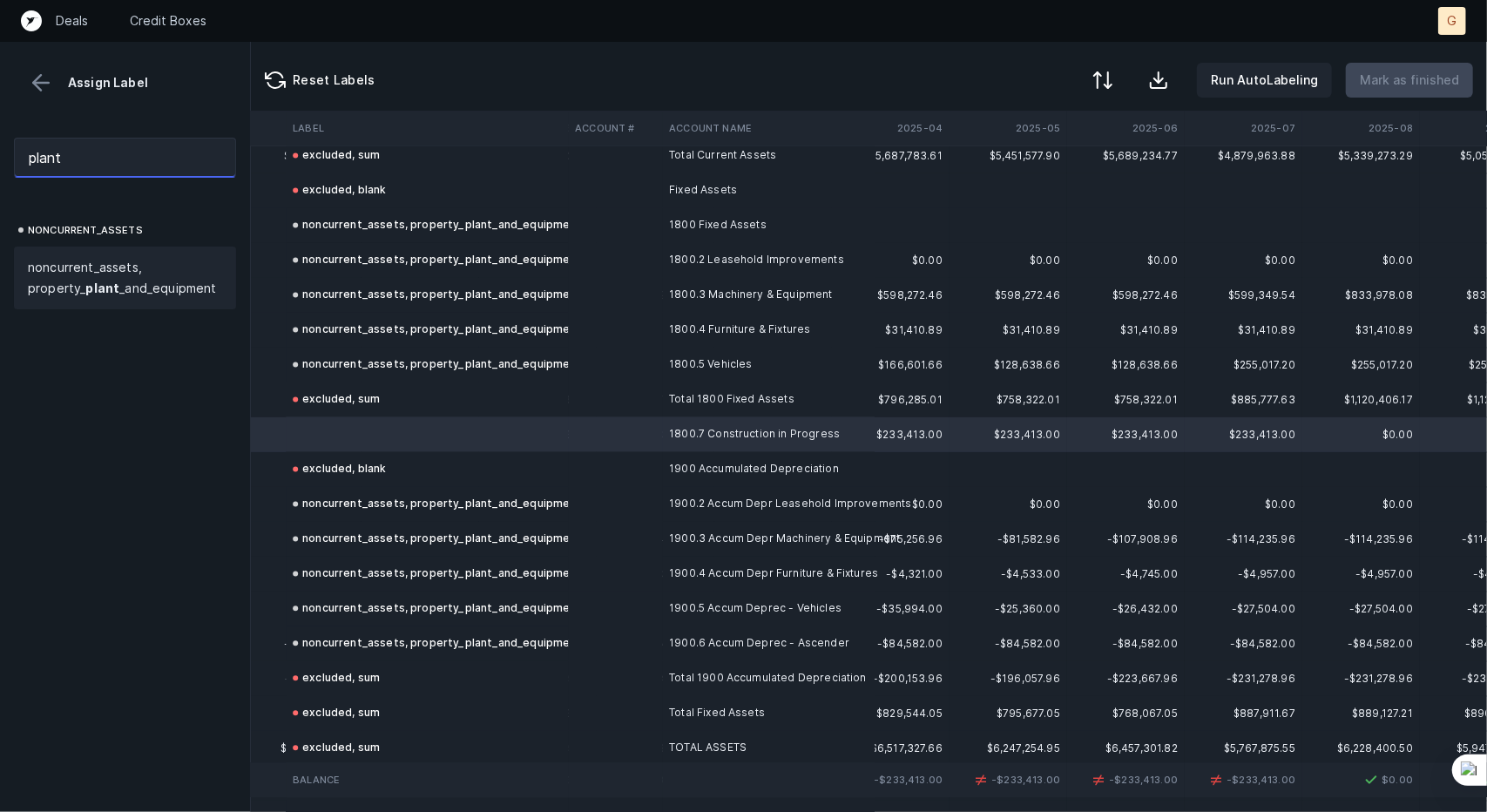
type input "plant"
click at [117, 268] on span "noncurrent_assets, property_ plant _and_equipment" at bounding box center [125, 278] width 194 height 42
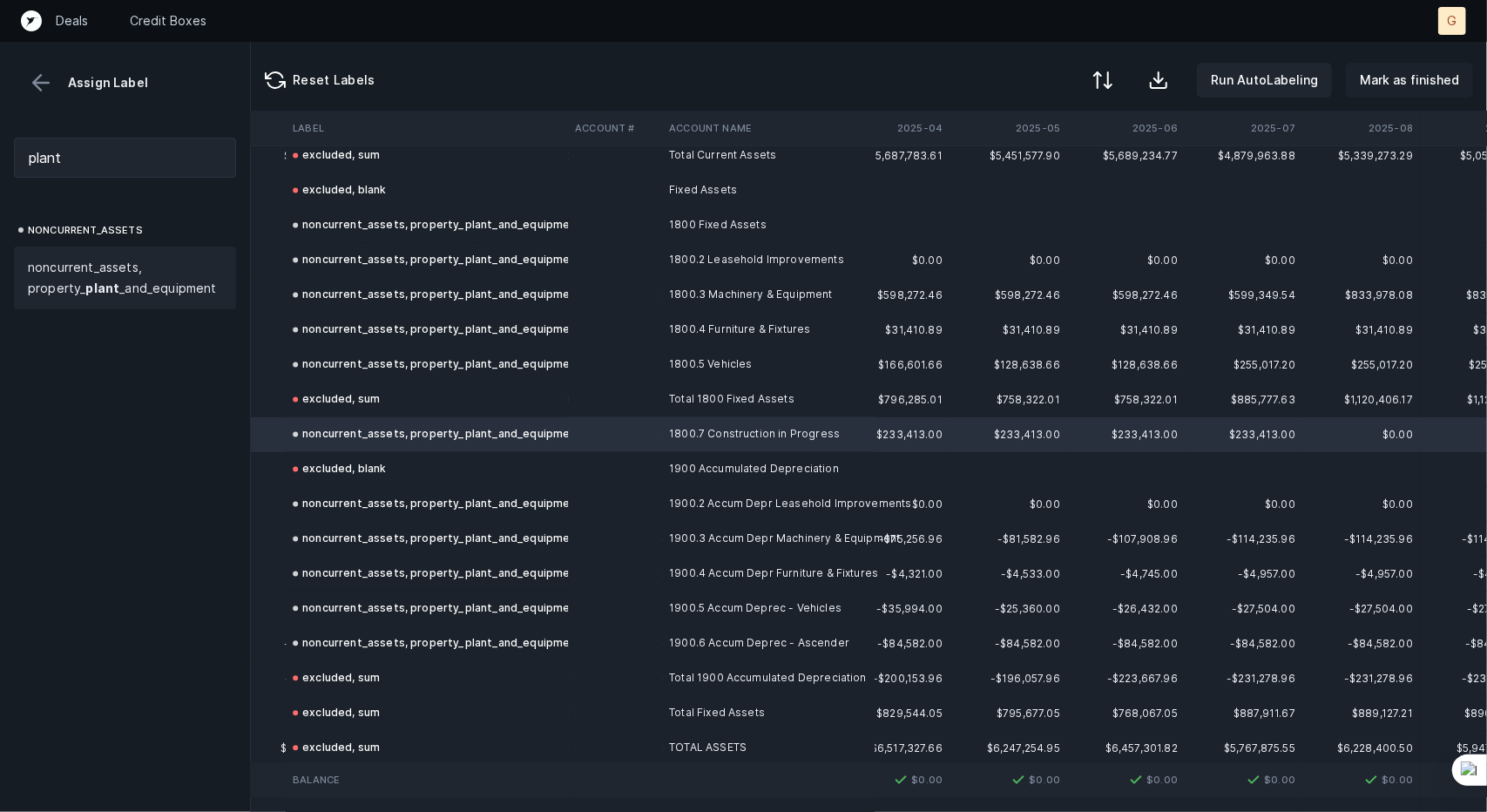
click at [1384, 84] on p "Mark as finished" at bounding box center [1410, 79] width 99 height 21
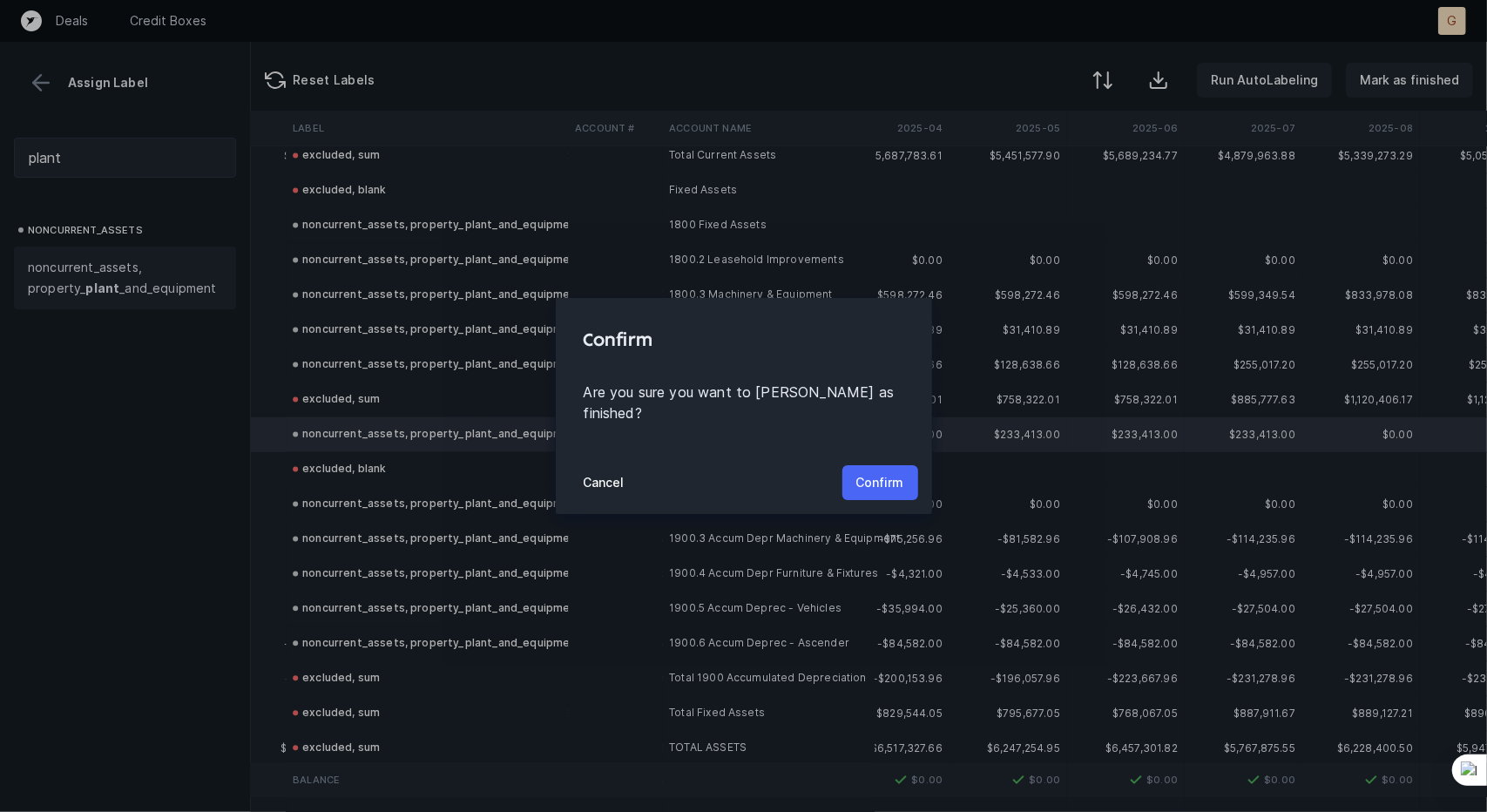
click at [869, 479] on p "Confirm" at bounding box center [880, 482] width 48 height 21
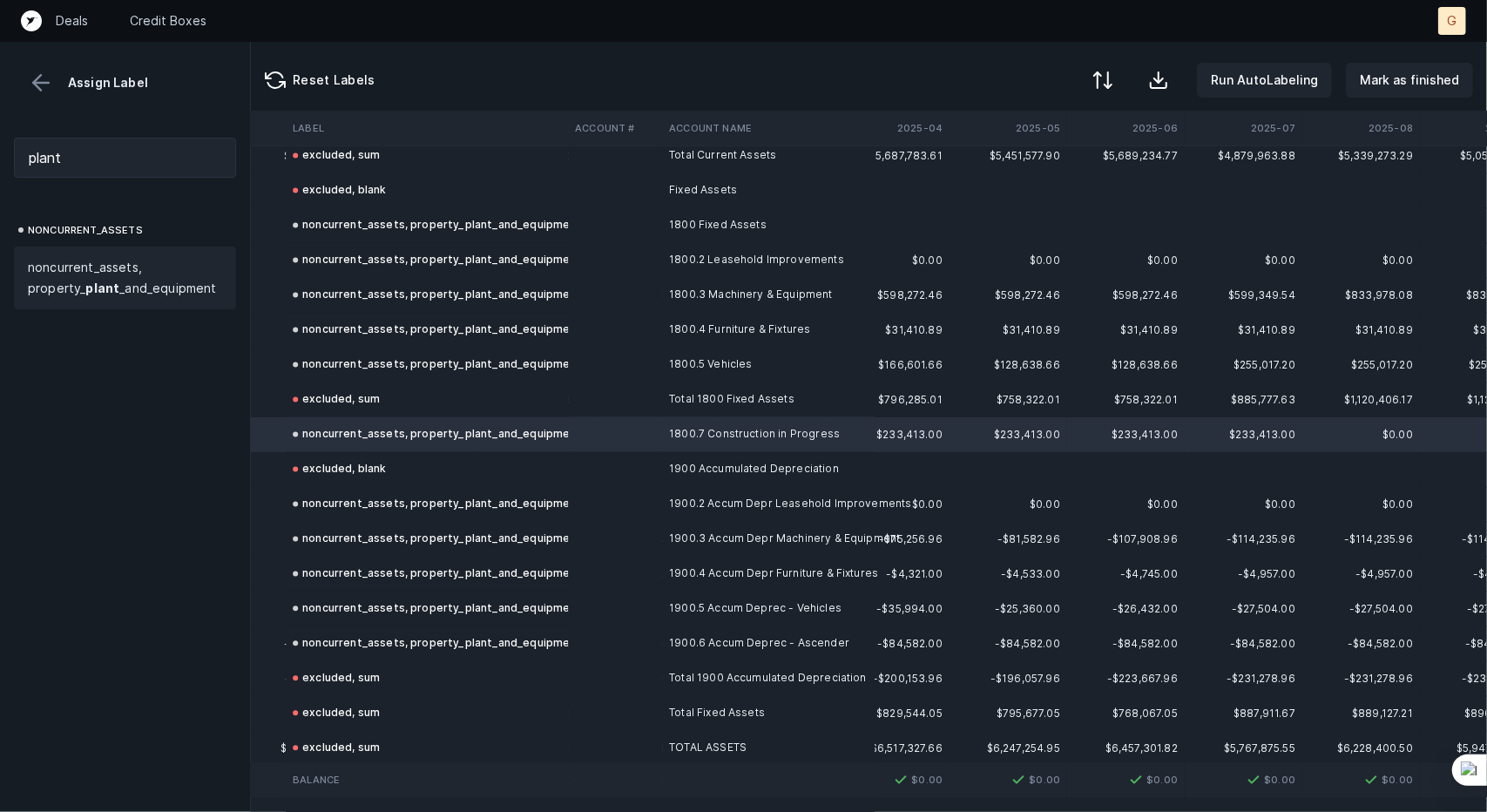
scroll to position [2321, 3758]
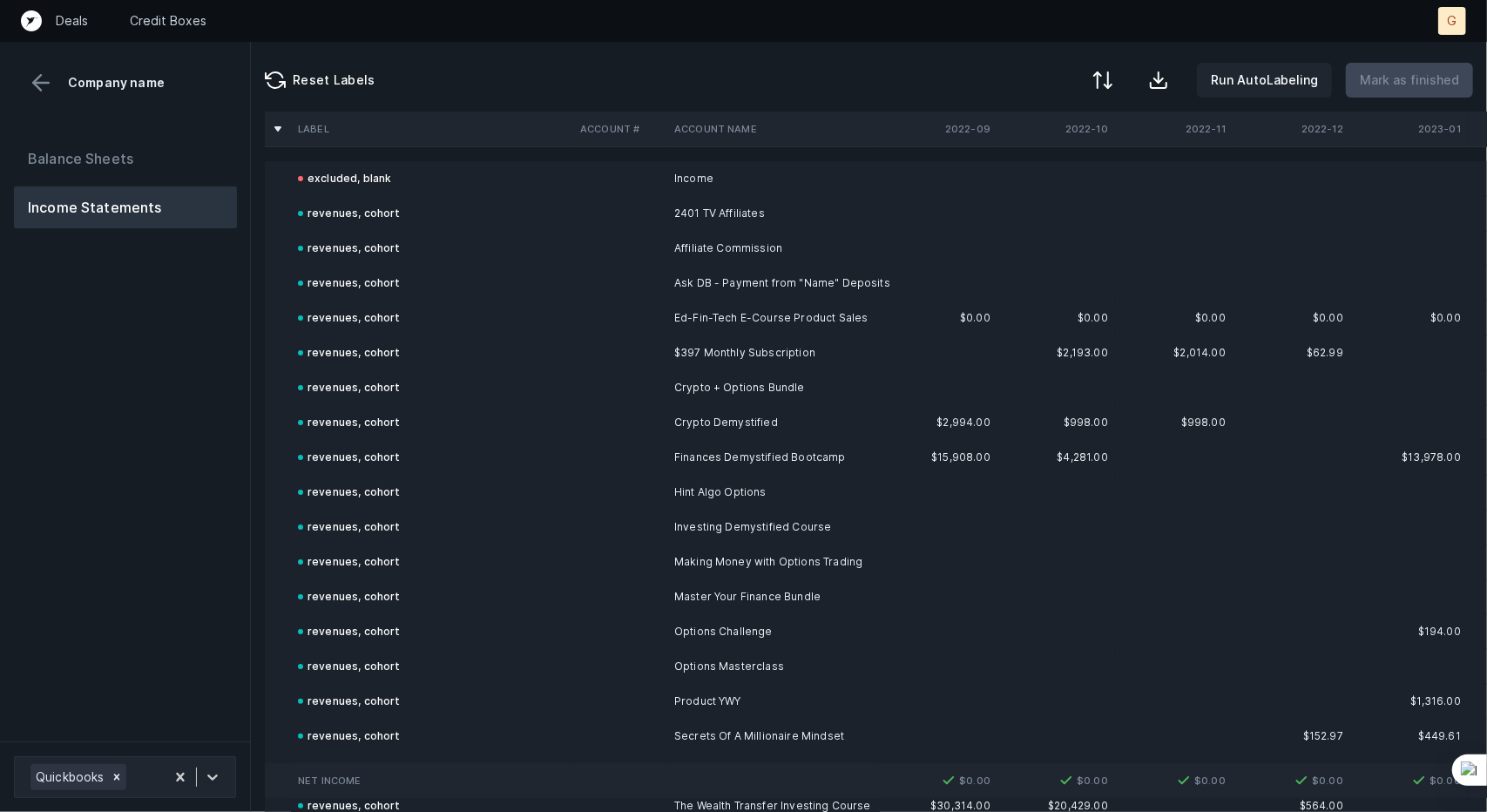
drag, startPoint x: 0, startPoint y: 0, endPoint x: 577, endPoint y: 478, distance: 749.3
click at [577, 478] on div at bounding box center [743, 406] width 1487 height 812
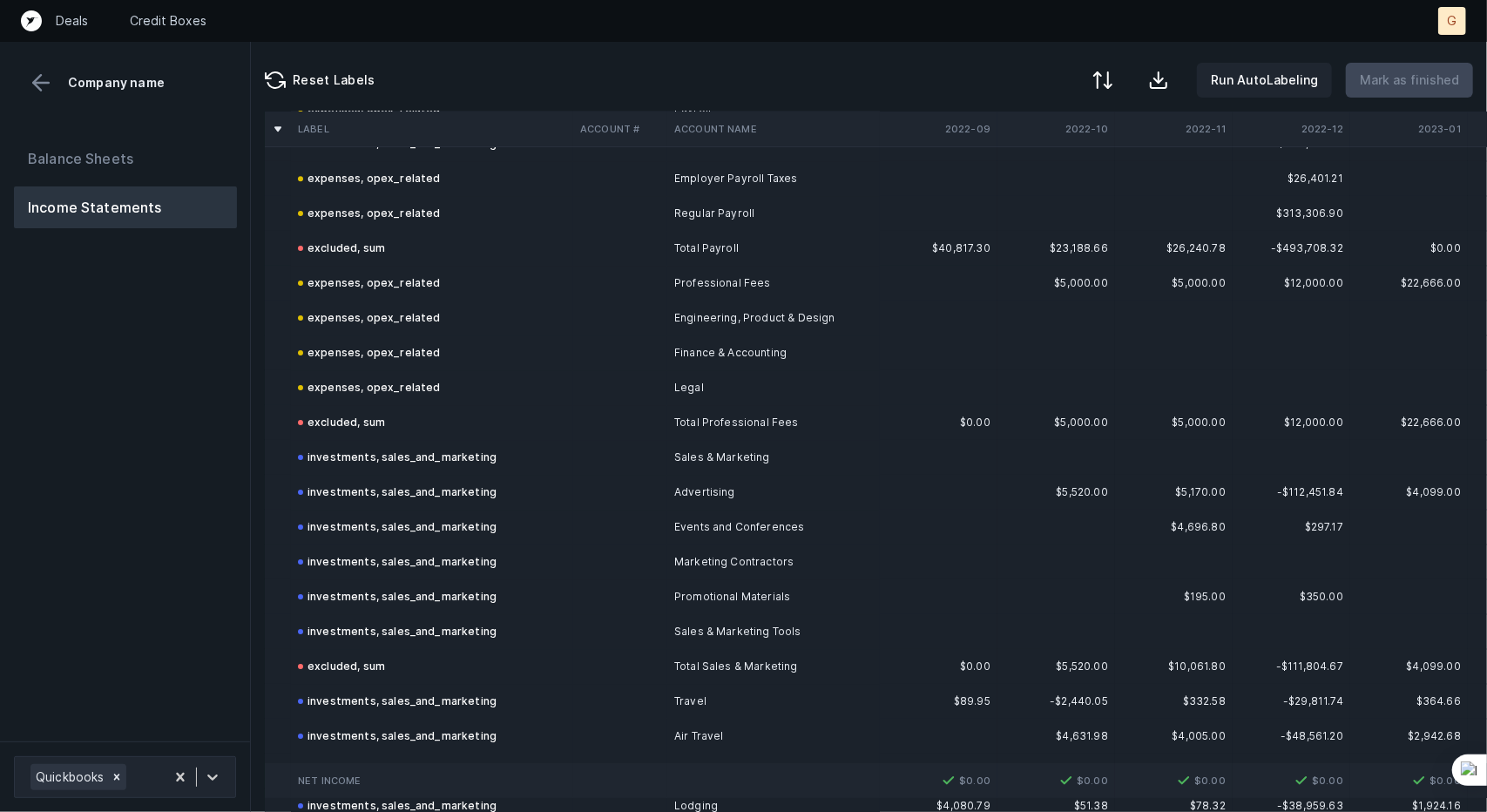
scroll to position [3748, 0]
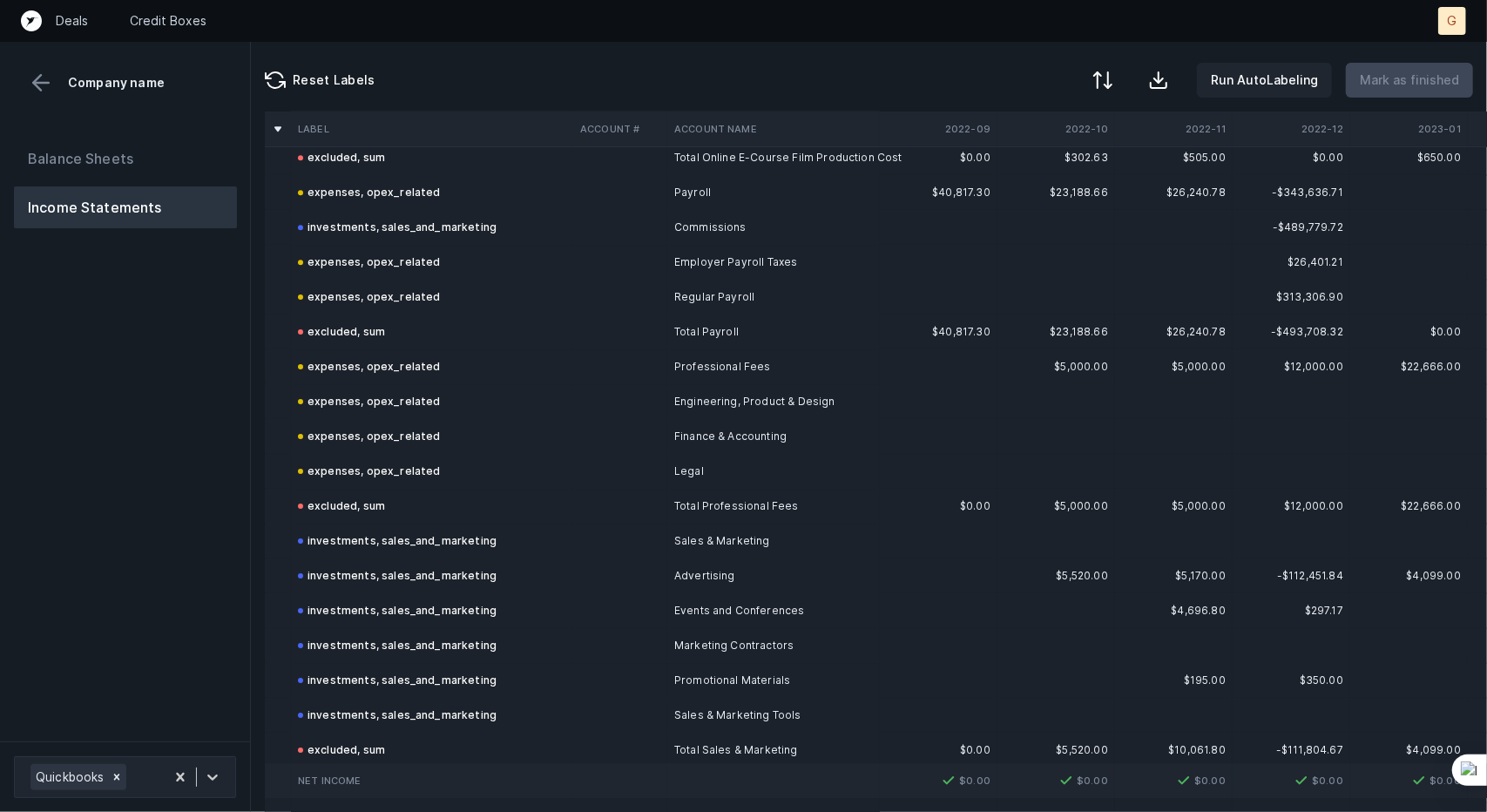
click at [111, 132] on div "Balance Sheets Income Statements" at bounding box center [125, 432] width 251 height 618
click at [115, 154] on button "Balance Sheets" at bounding box center [125, 159] width 223 height 42
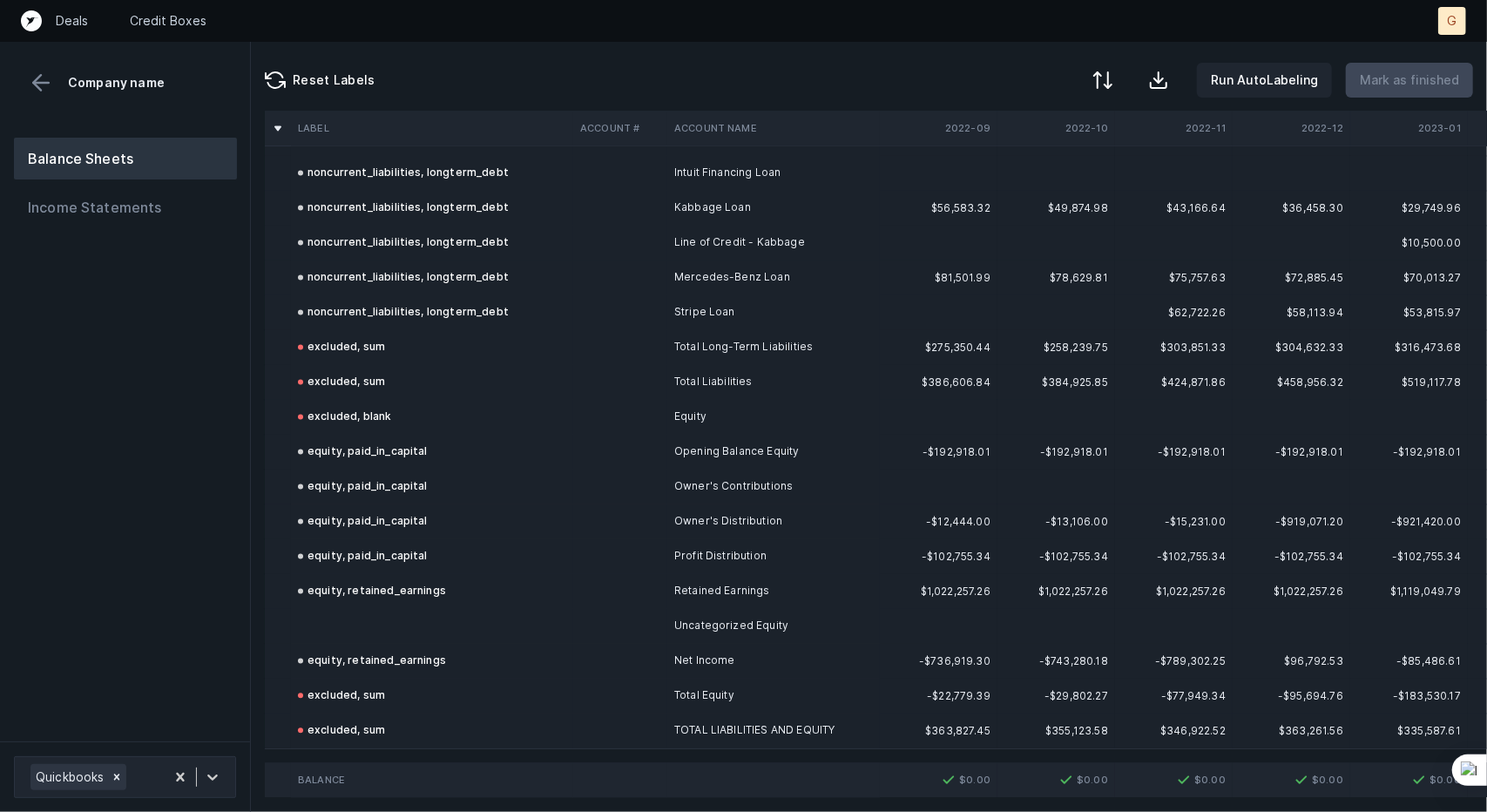
scroll to position [2247, 0]
click at [413, 592] on td "equity, retained_earnings" at bounding box center [432, 591] width 283 height 35
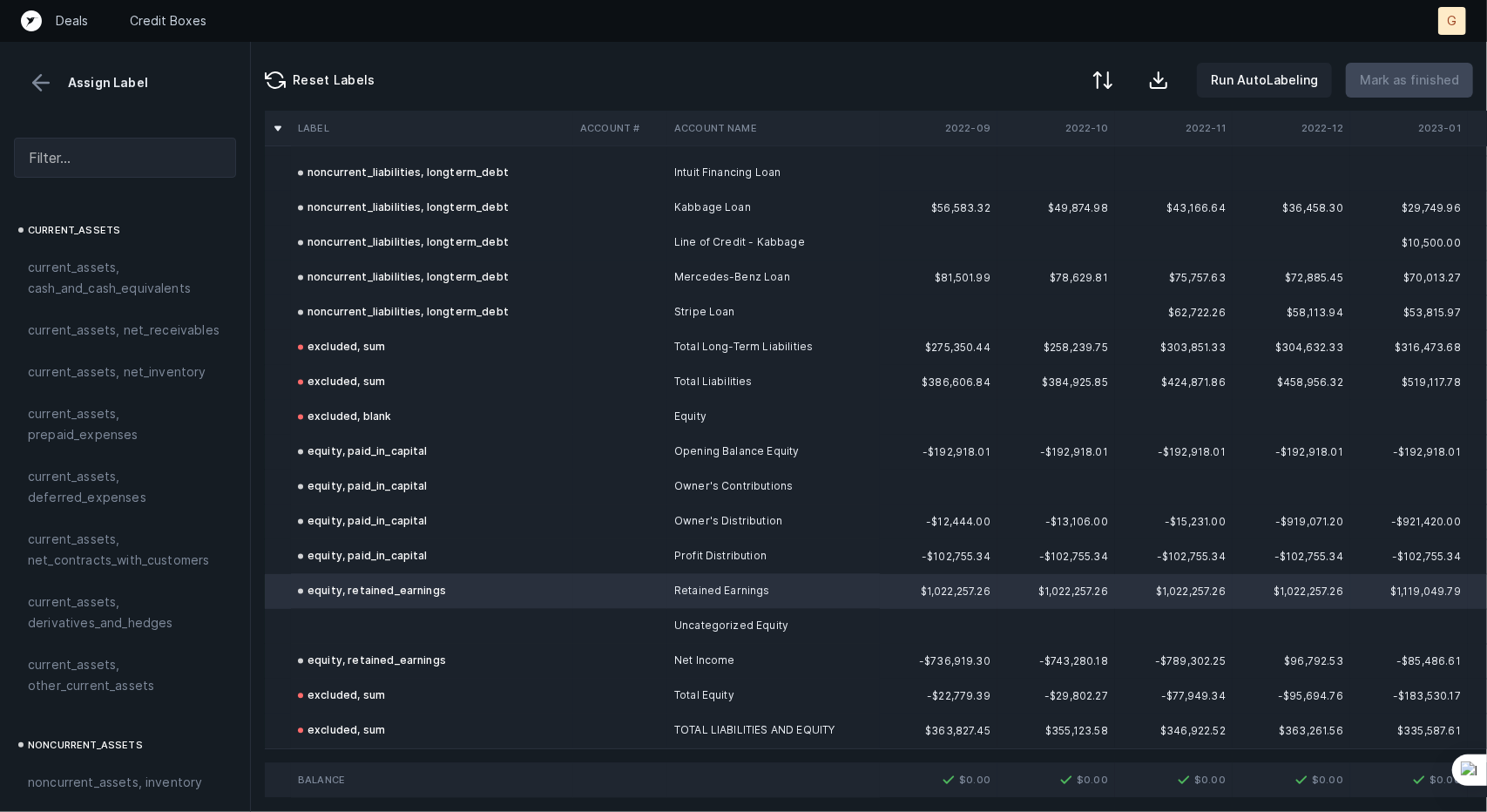
click at [428, 619] on td at bounding box center [432, 626] width 283 height 35
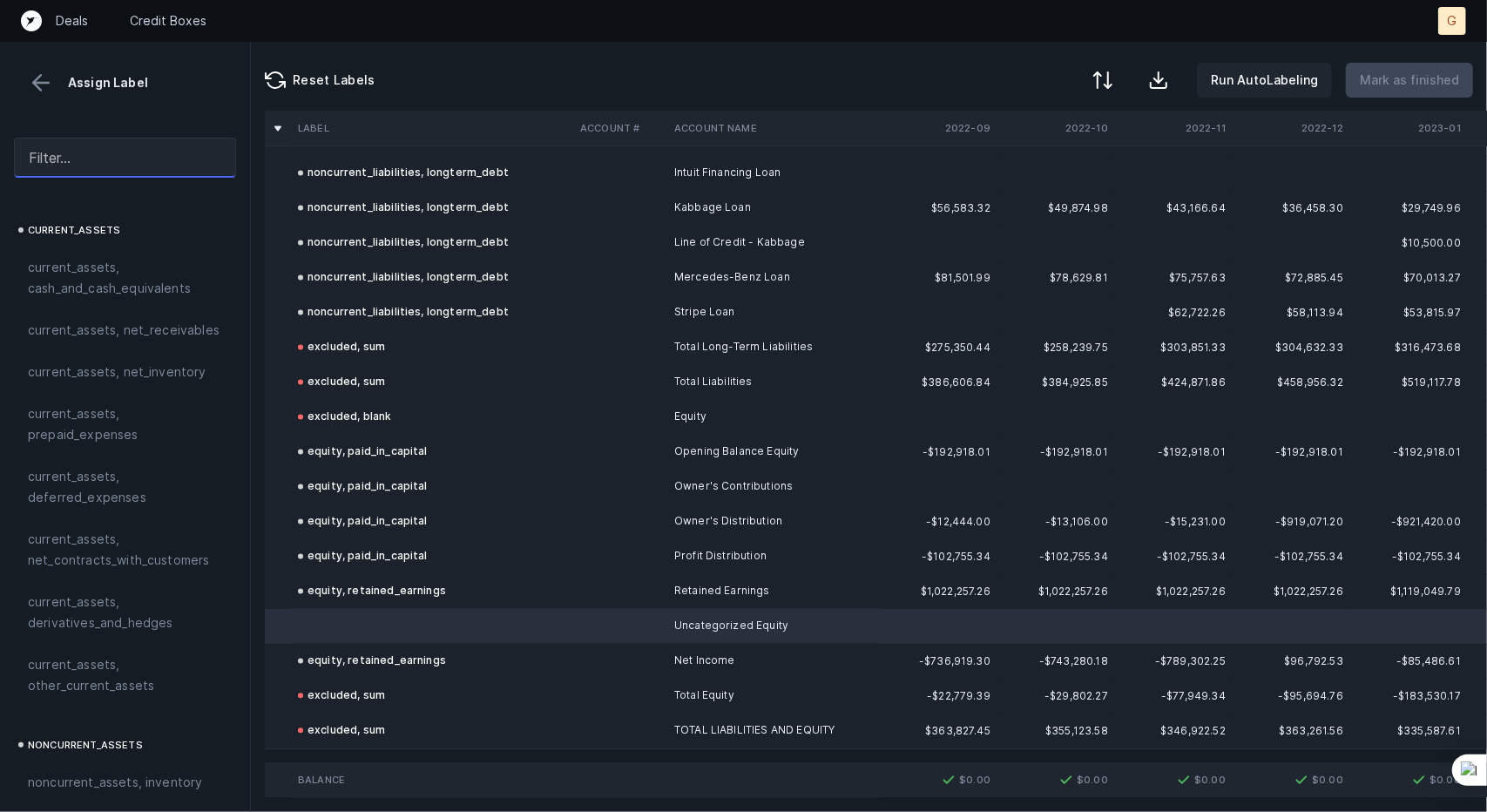
click at [101, 164] on input "text" at bounding box center [125, 158] width 222 height 40
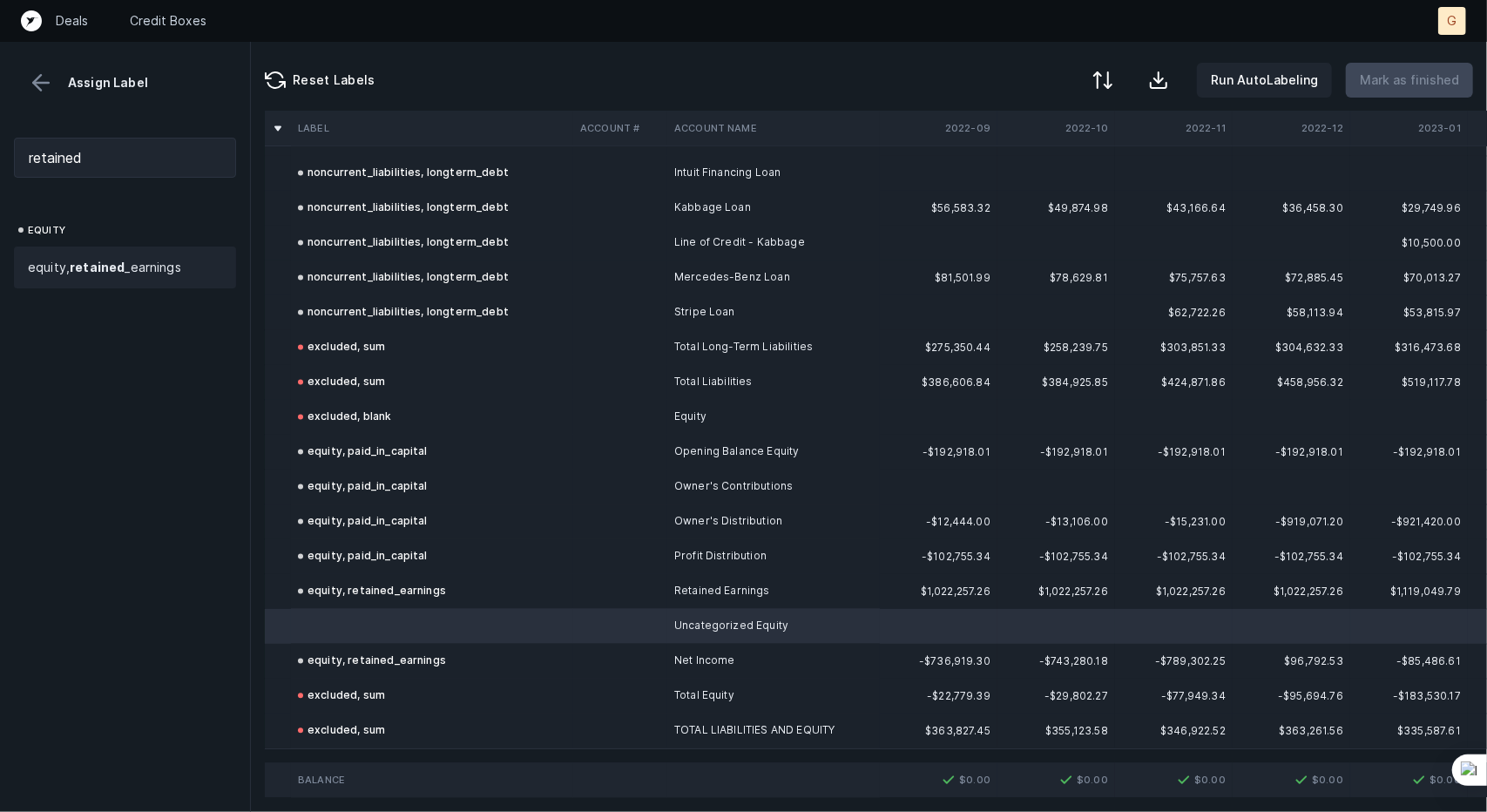
click at [106, 259] on span "equity, retained _earnings" at bounding box center [104, 267] width 154 height 21
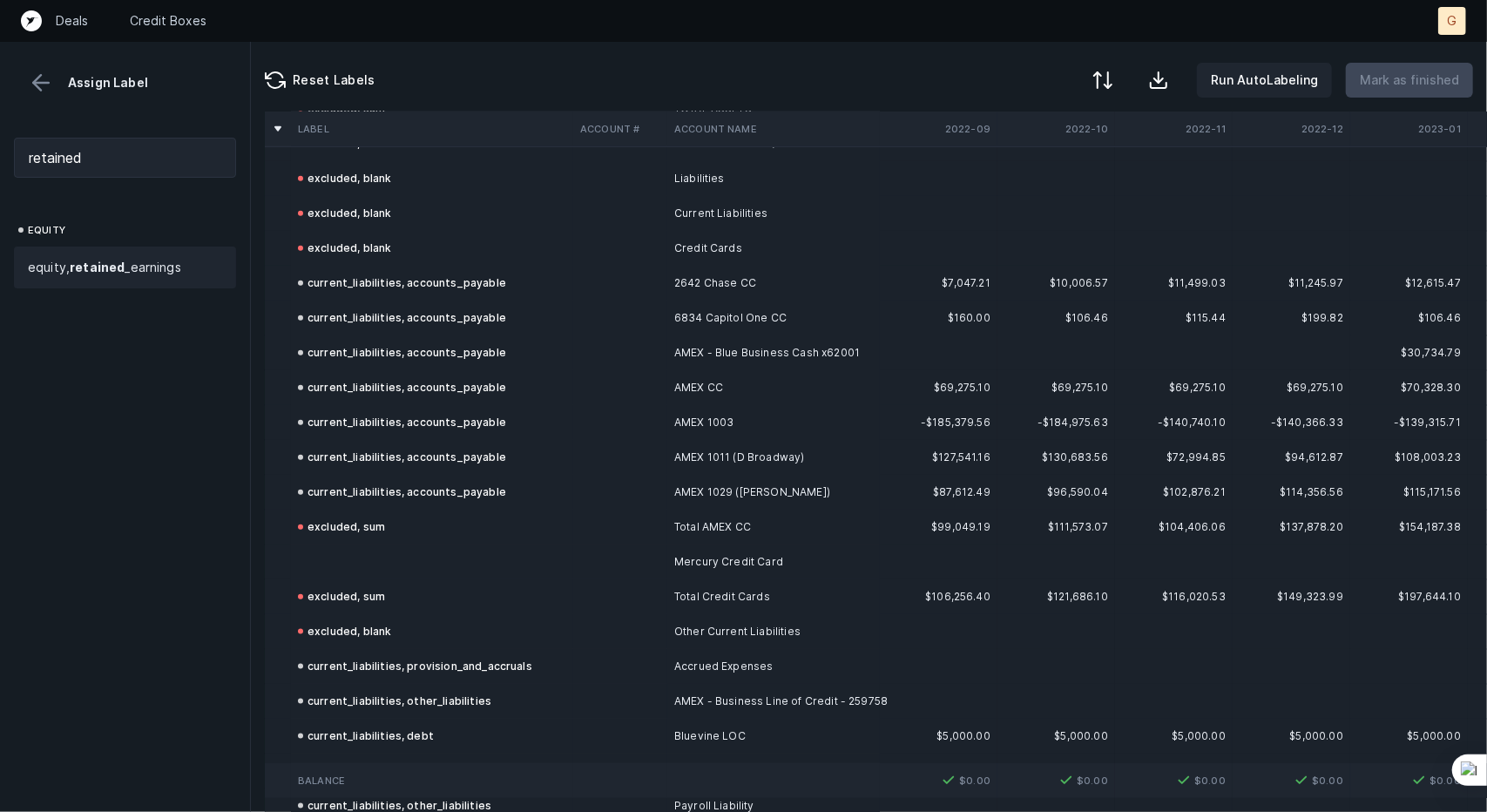
scroll to position [1191, 0]
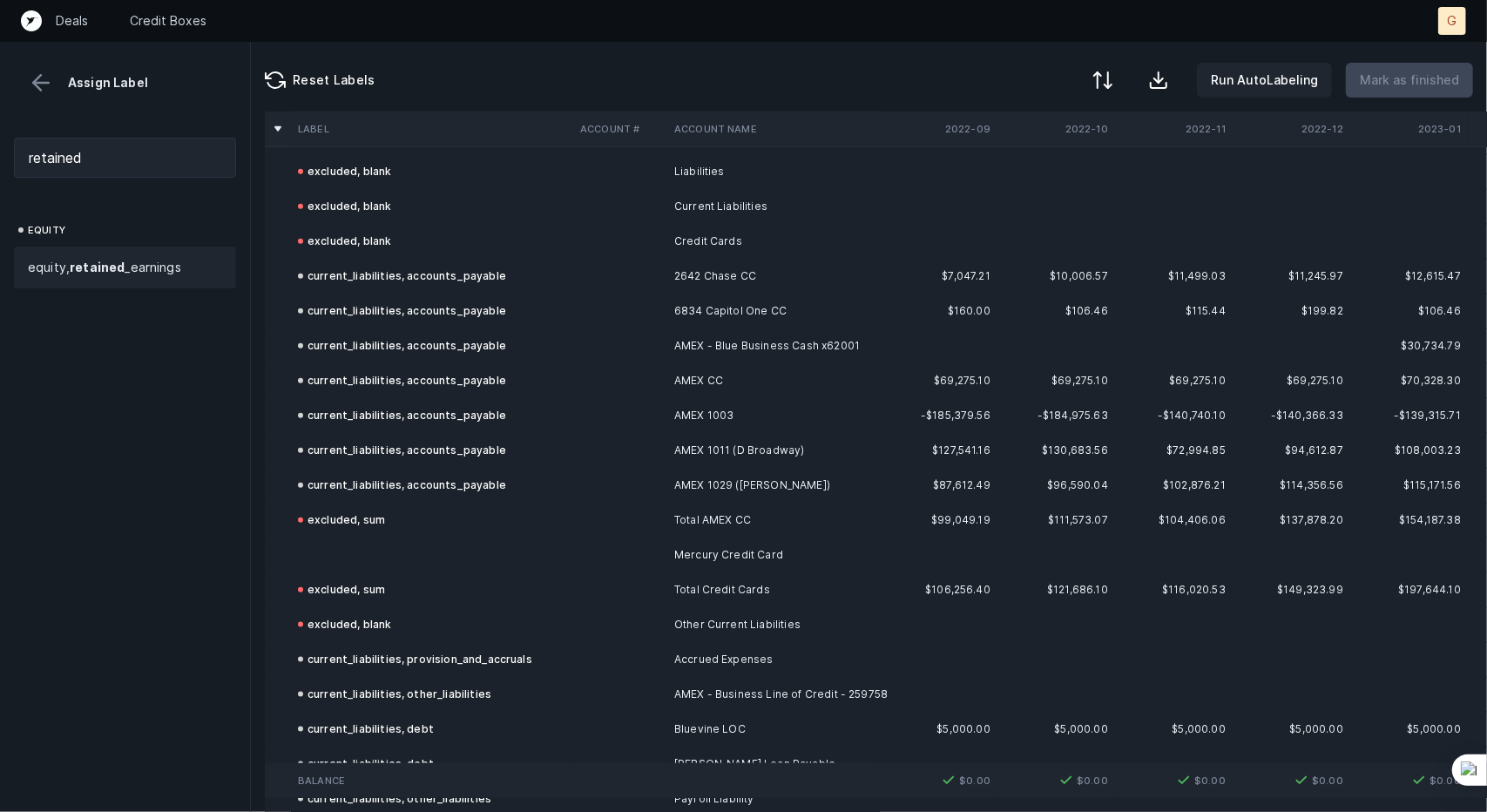
click at [361, 552] on td at bounding box center [432, 554] width 283 height 35
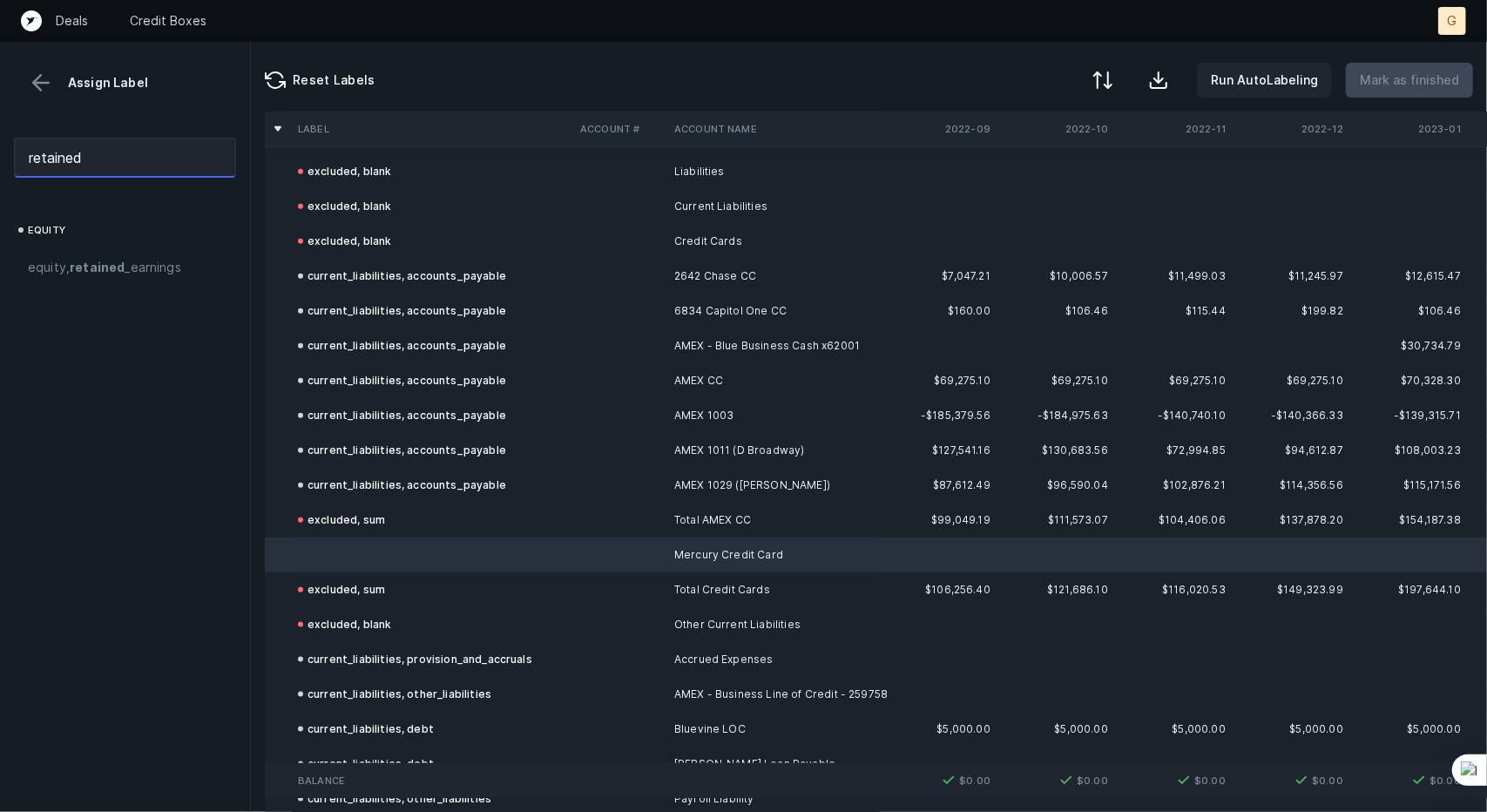
drag, startPoint x: 122, startPoint y: 166, endPoint x: 0, endPoint y: 154, distance: 122.6
click at [0, 154] on div "retained" at bounding box center [125, 158] width 250 height 68
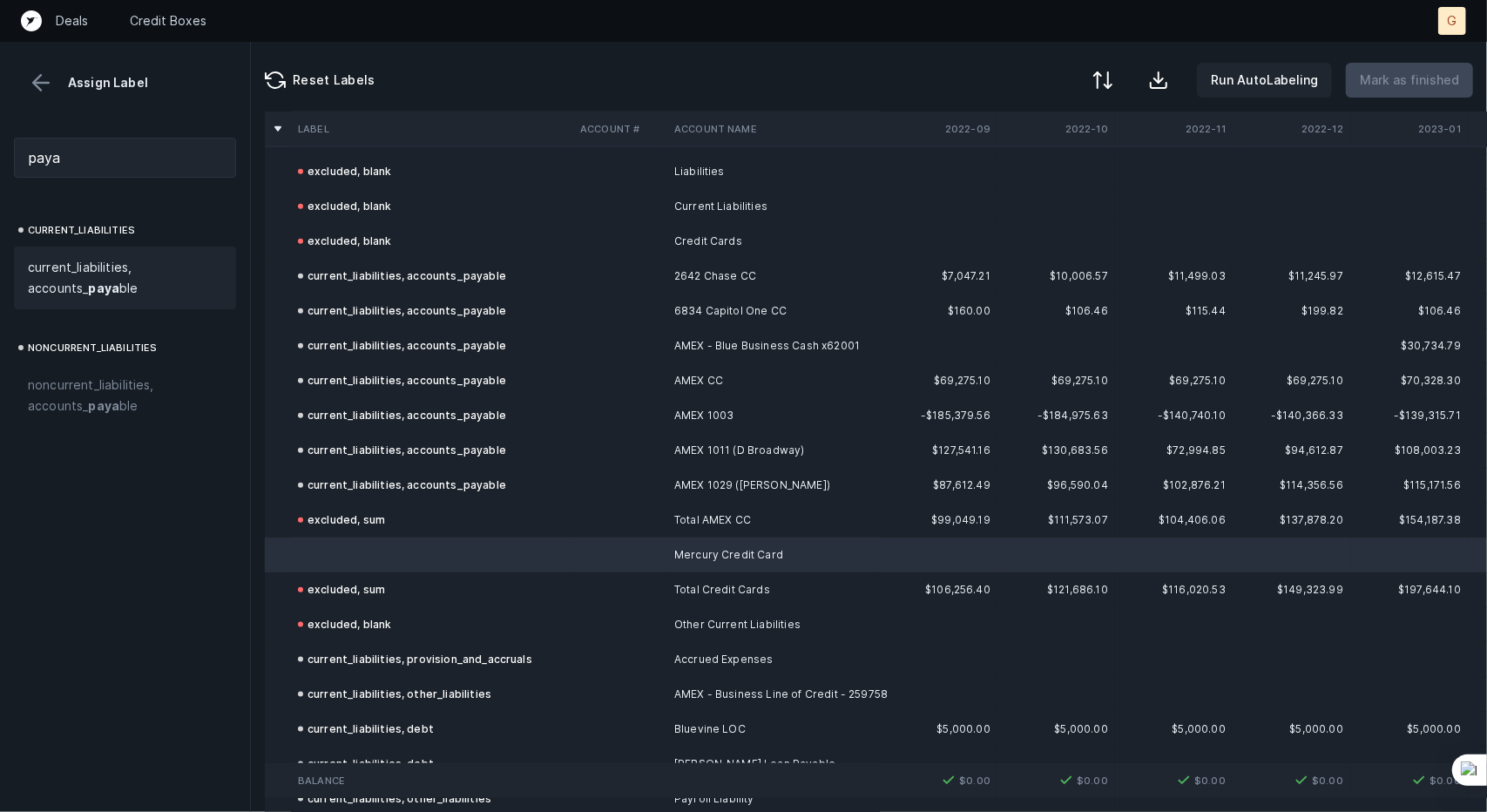
click at [101, 283] on strong "paya" at bounding box center [104, 288] width 32 height 15
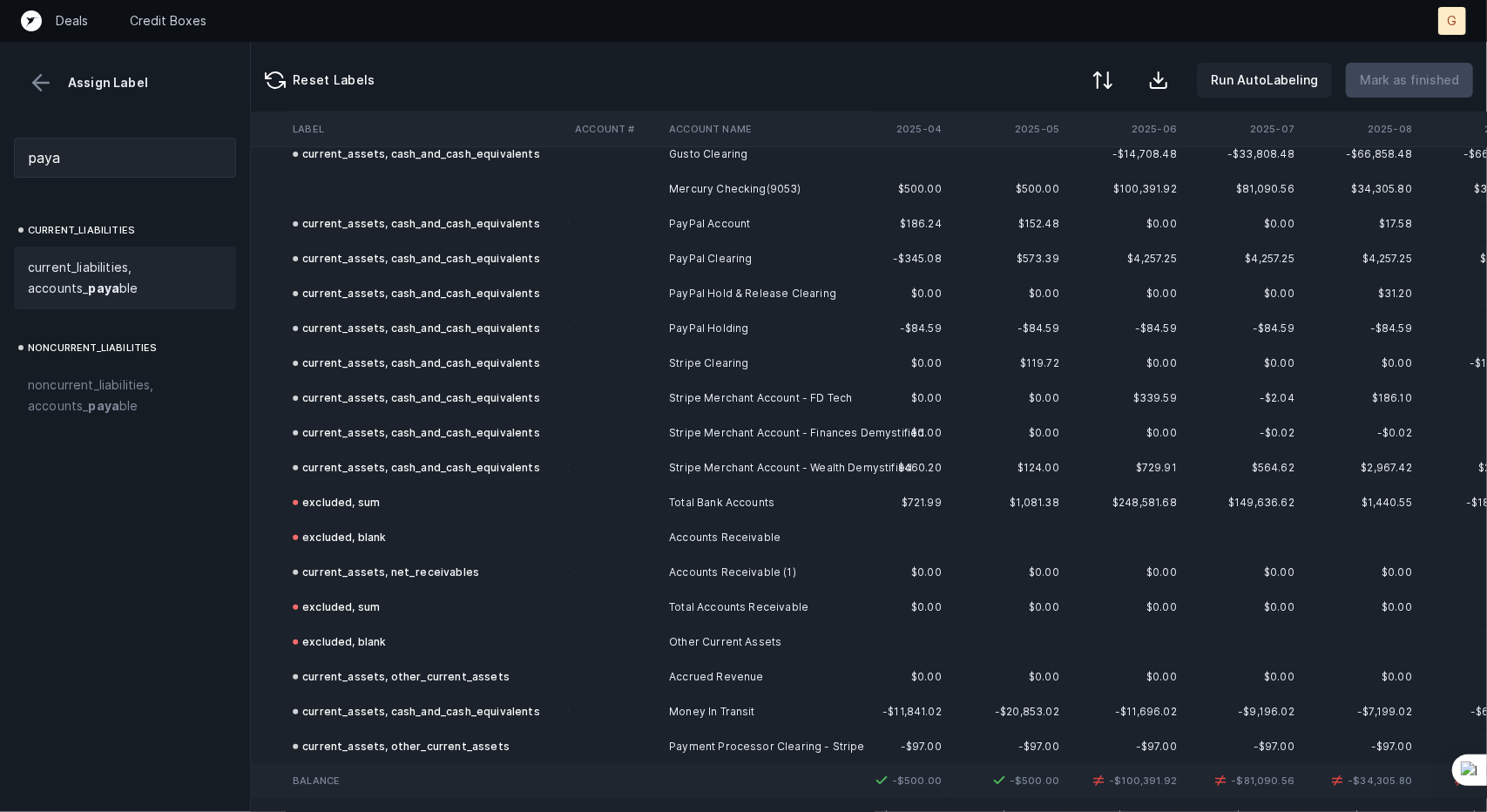
scroll to position [0, 3695]
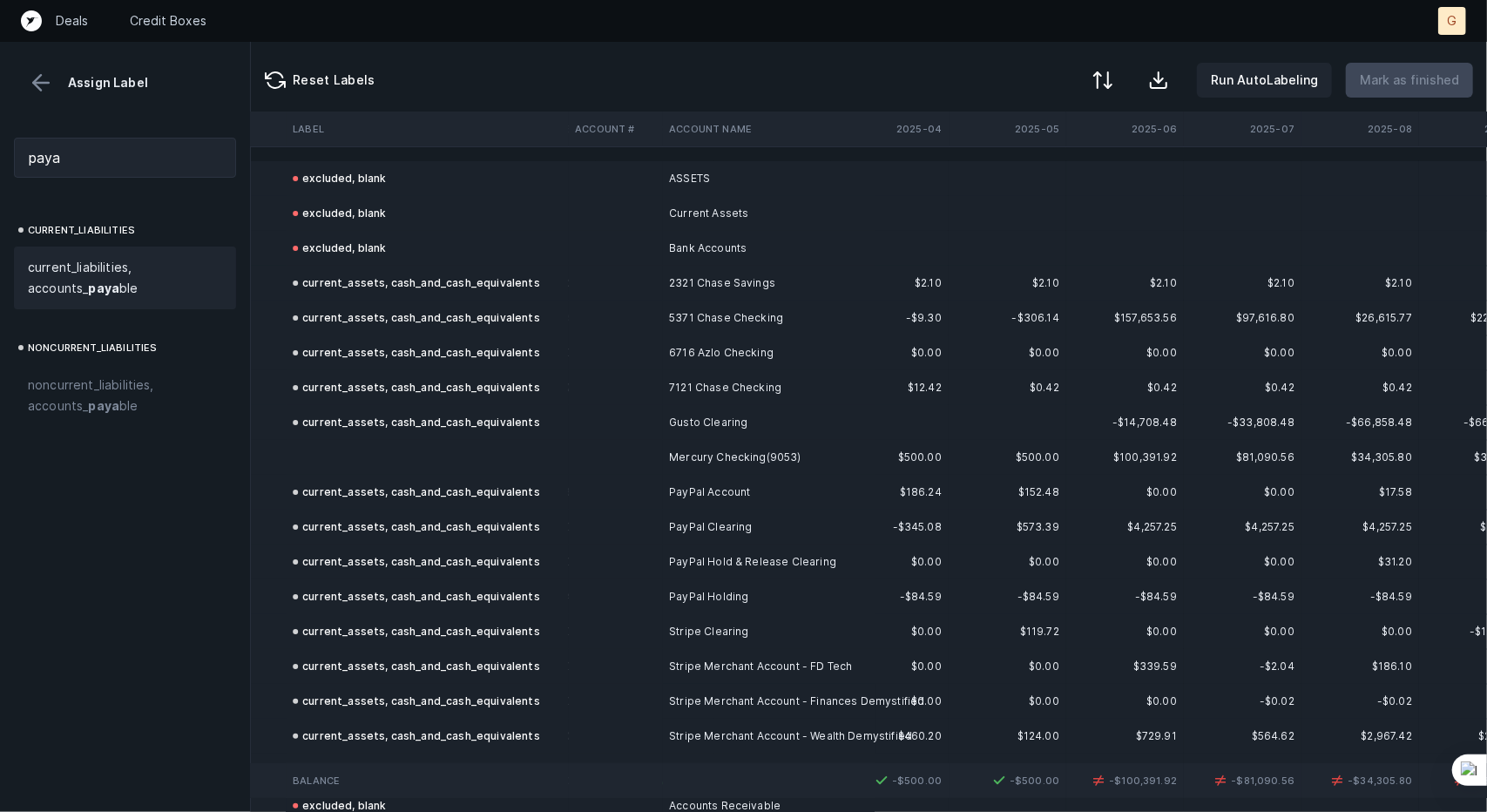
click at [449, 464] on td at bounding box center [427, 457] width 283 height 35
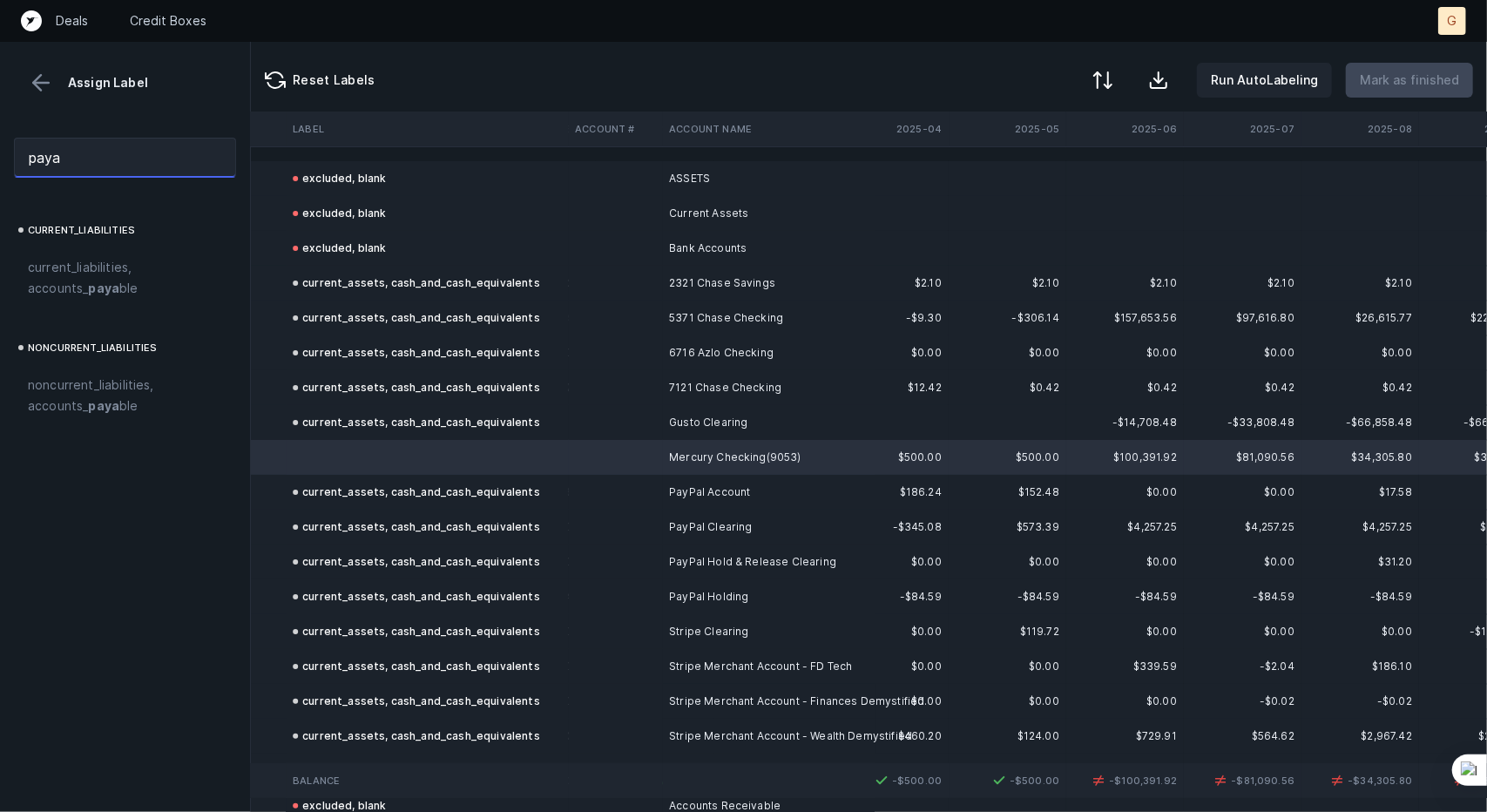
drag, startPoint x: 99, startPoint y: 141, endPoint x: 0, endPoint y: 147, distance: 99.2
click at [0, 147] on div "paya" at bounding box center [125, 158] width 250 height 68
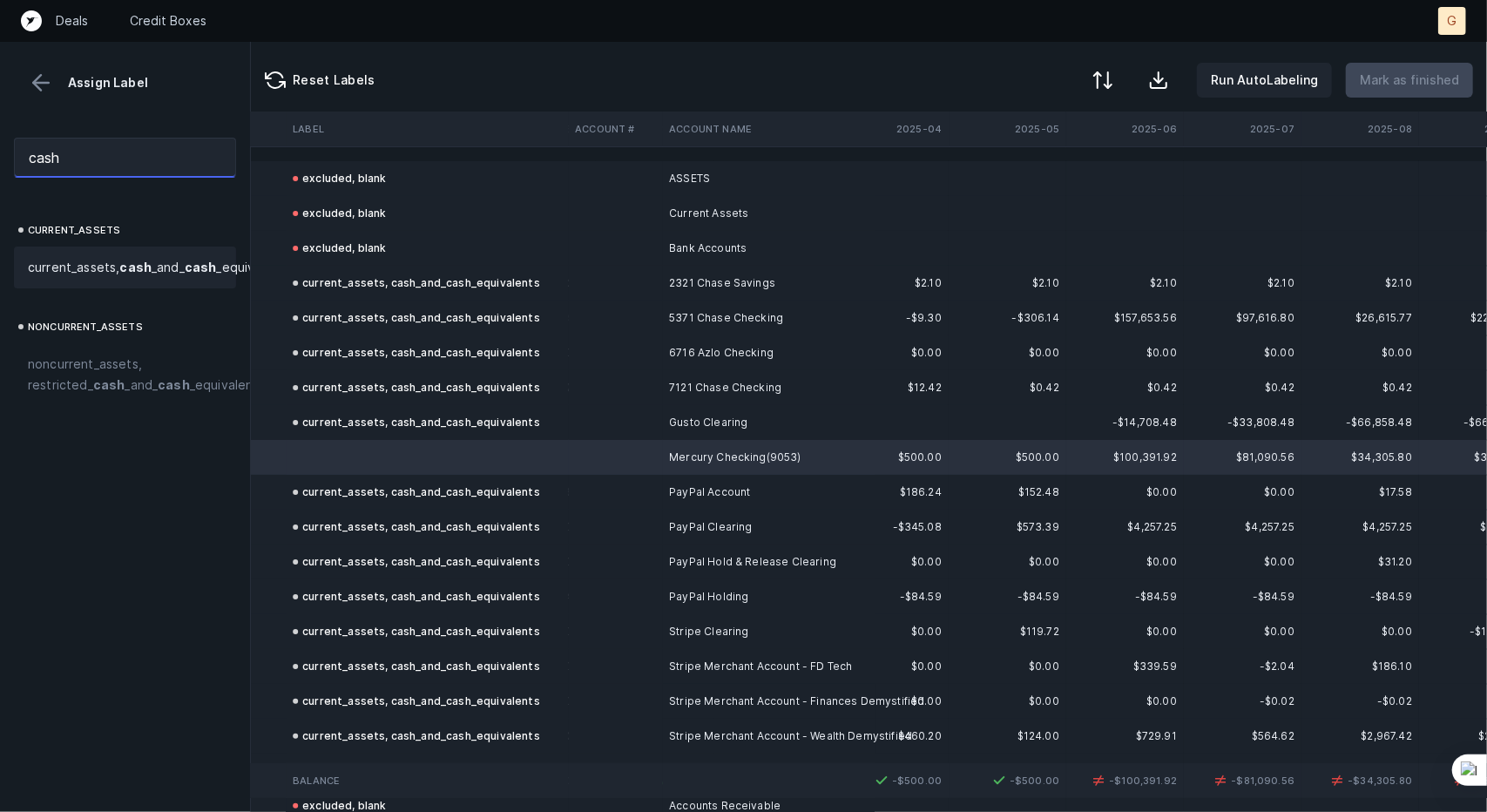
type input "cash"
click at [83, 262] on span "current_assets, cash _and_ cash _equivalents" at bounding box center [159, 267] width 263 height 21
click at [1410, 76] on p "Mark as finished" at bounding box center [1410, 79] width 99 height 21
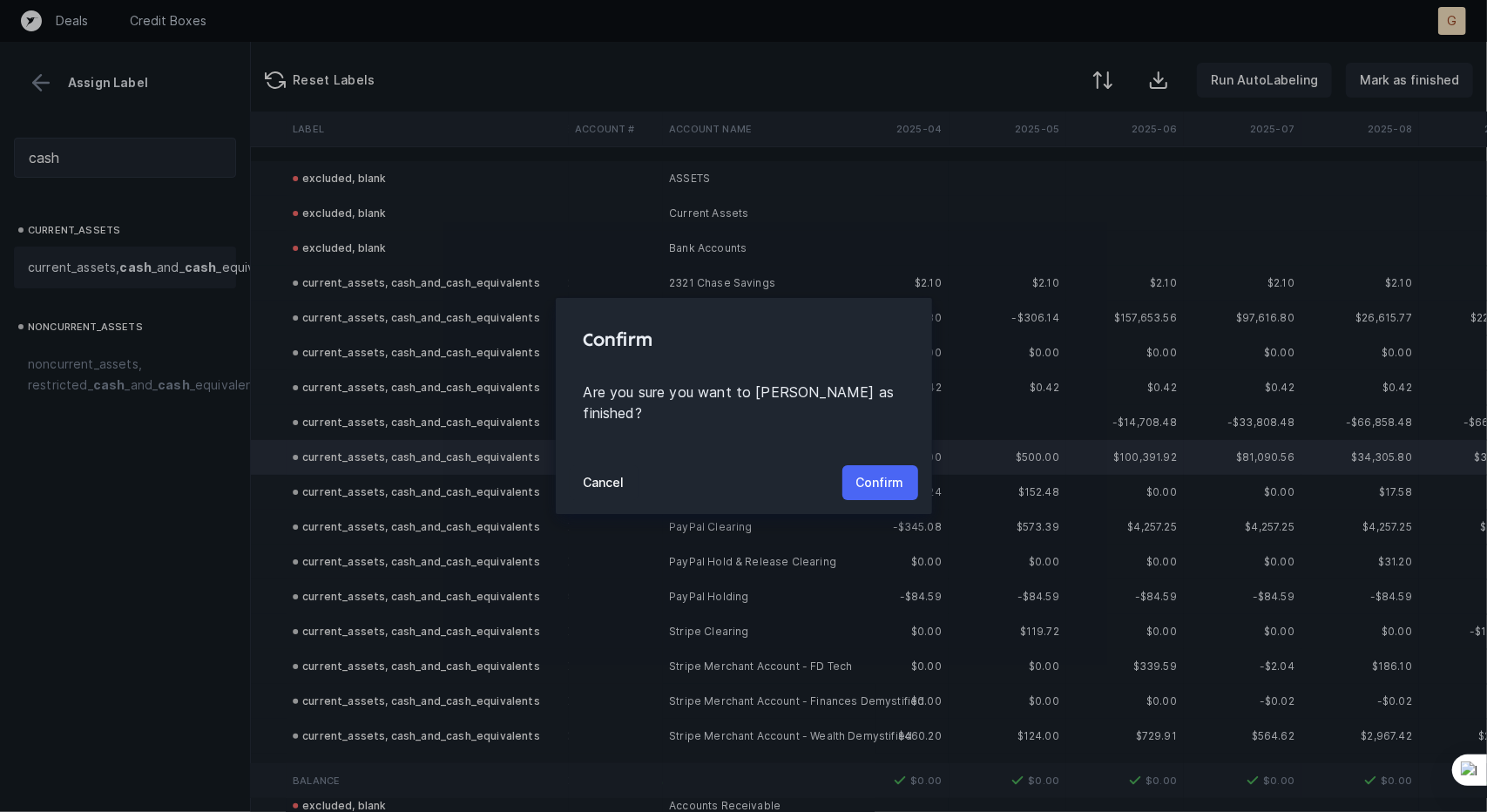
click at [894, 465] on button "Confirm" at bounding box center [880, 482] width 75 height 35
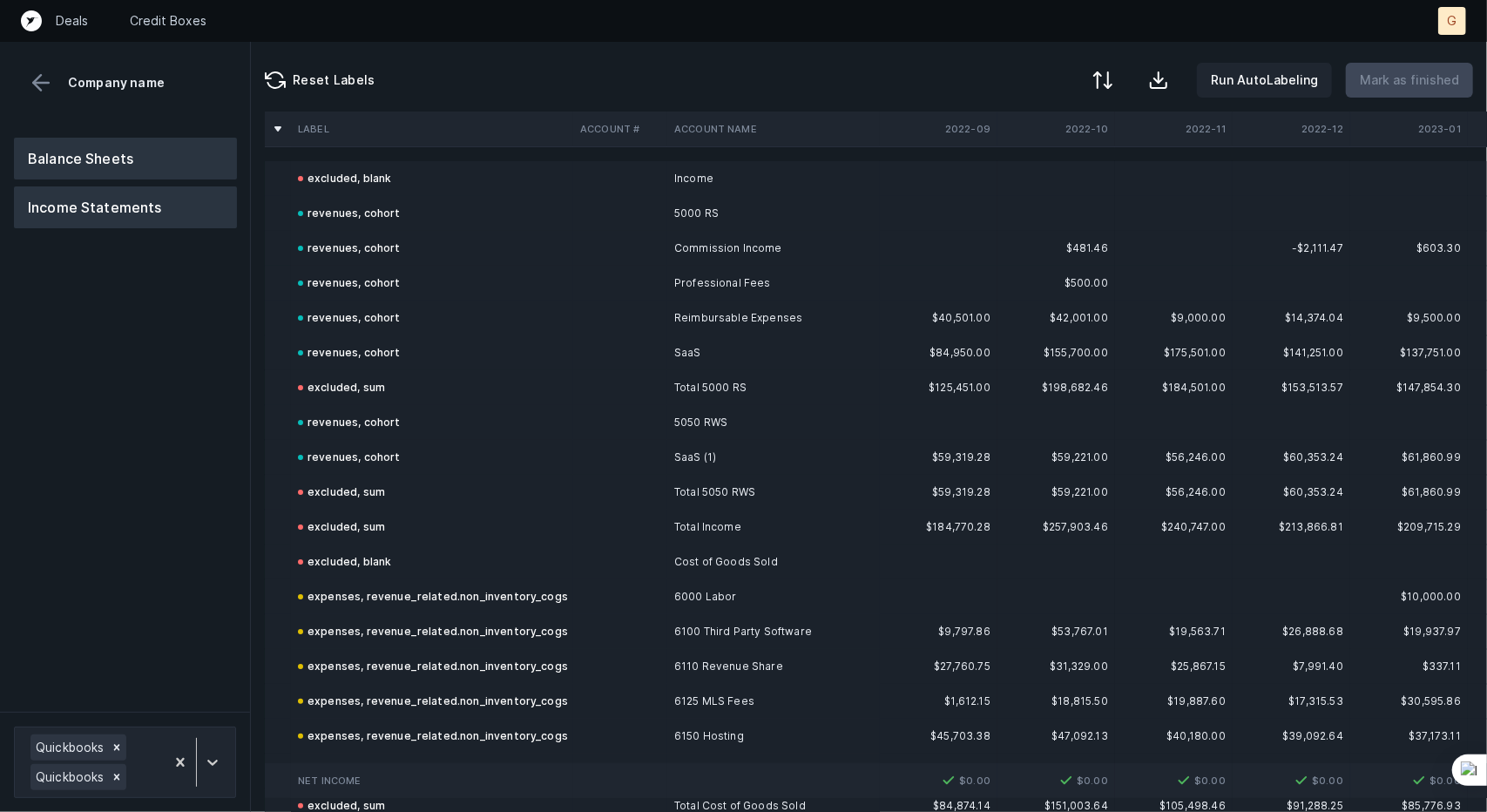
click at [125, 166] on button "Balance Sheets" at bounding box center [125, 159] width 223 height 42
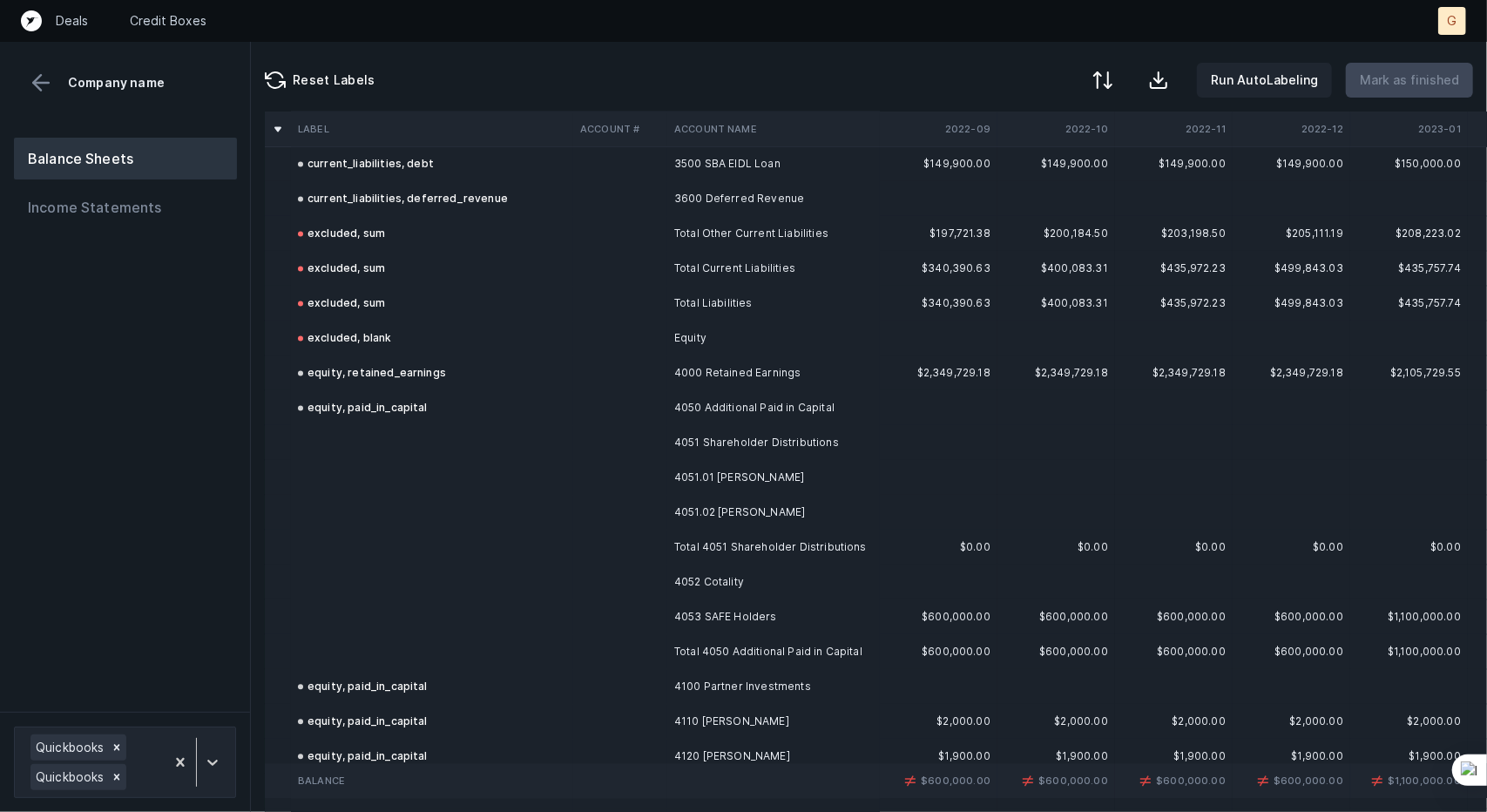
scroll to position [2489, 0]
click at [373, 440] on td at bounding box center [432, 441] width 283 height 35
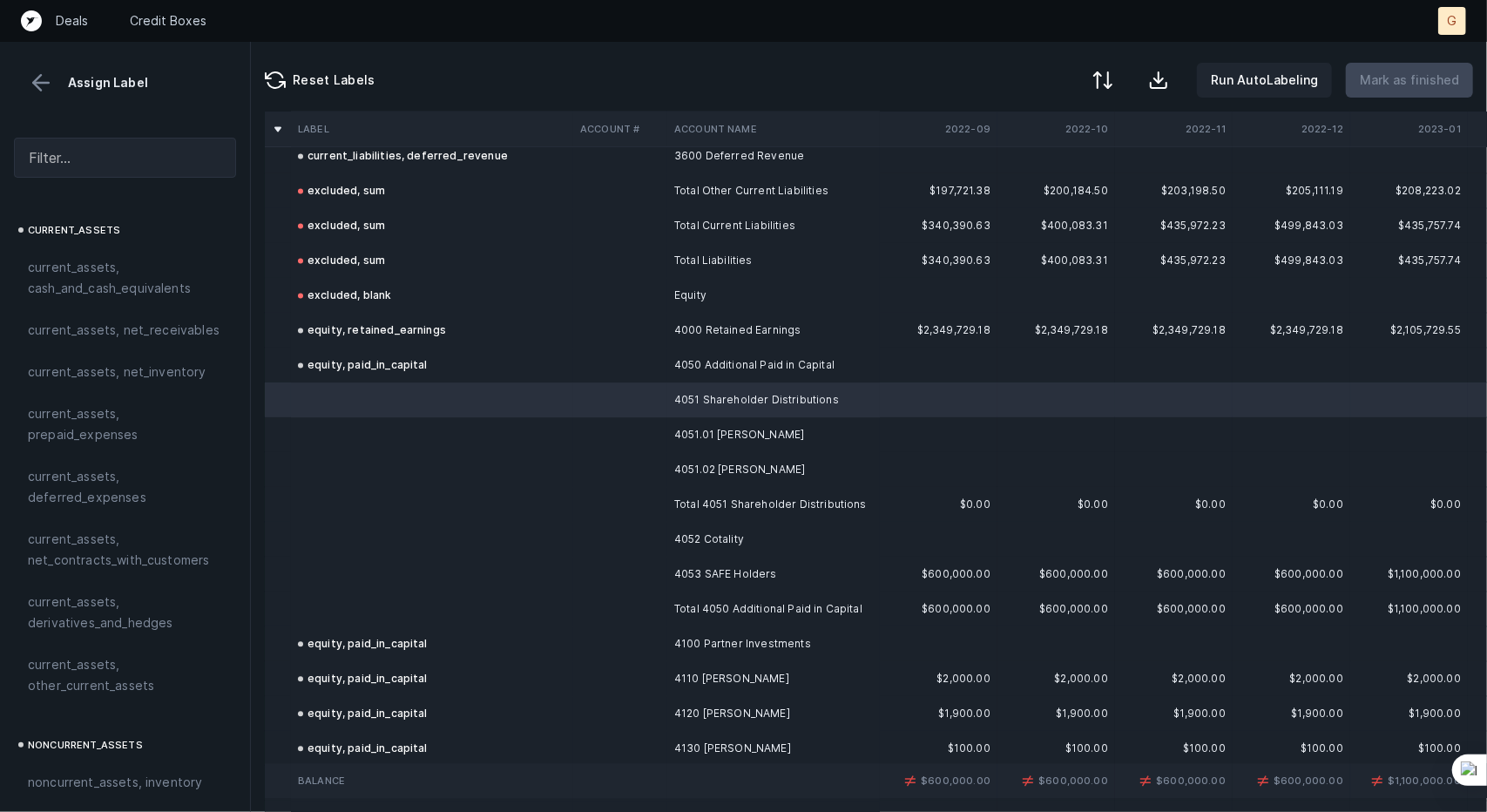
scroll to position [2533, 0]
click at [152, 157] on input "text" at bounding box center [125, 158] width 222 height 40
type input "r"
click at [152, 157] on input "text" at bounding box center [125, 158] width 222 height 40
click at [326, 618] on td at bounding box center [432, 606] width 283 height 35
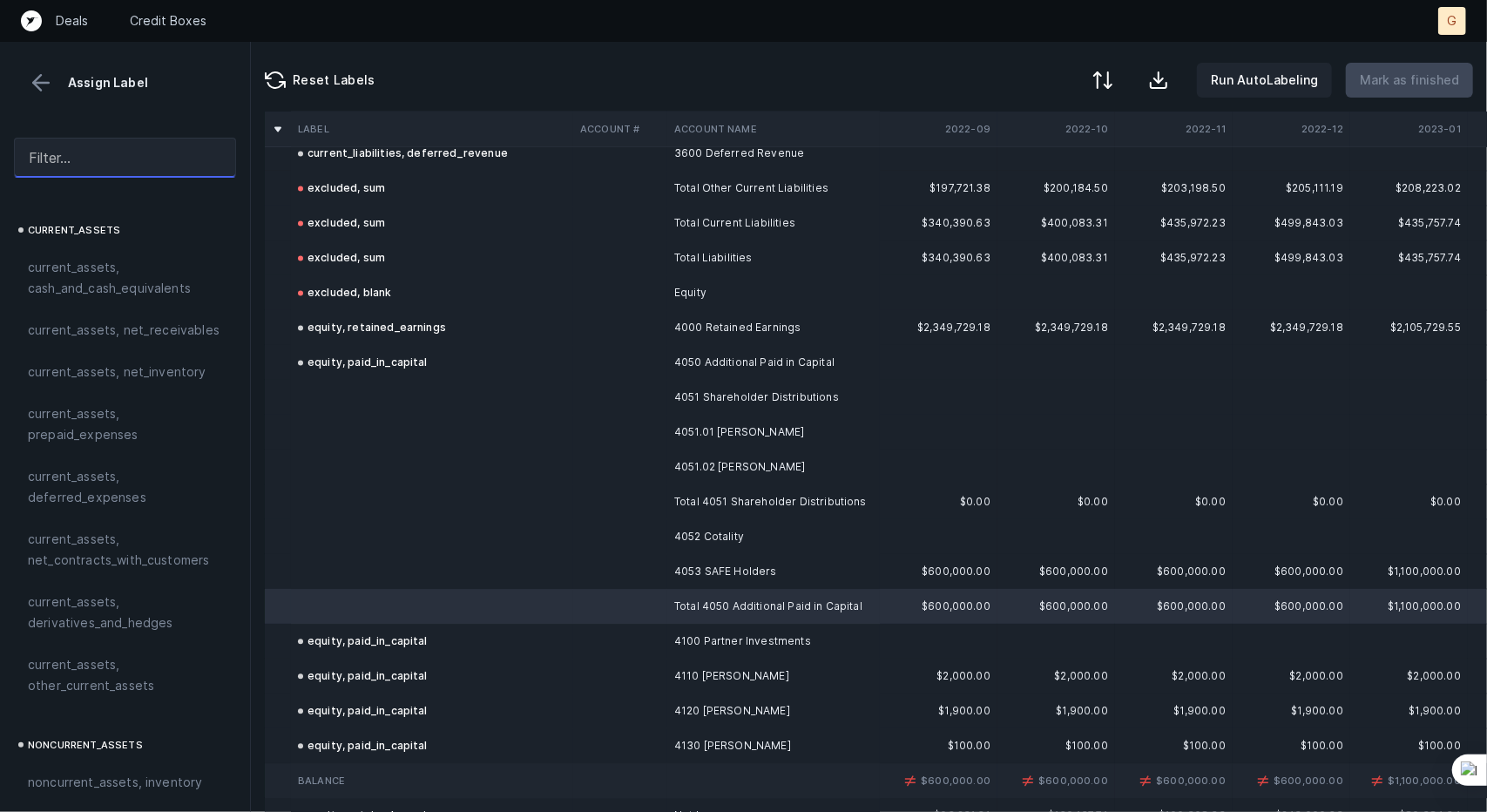
click at [80, 162] on input "text" at bounding box center [125, 158] width 222 height 40
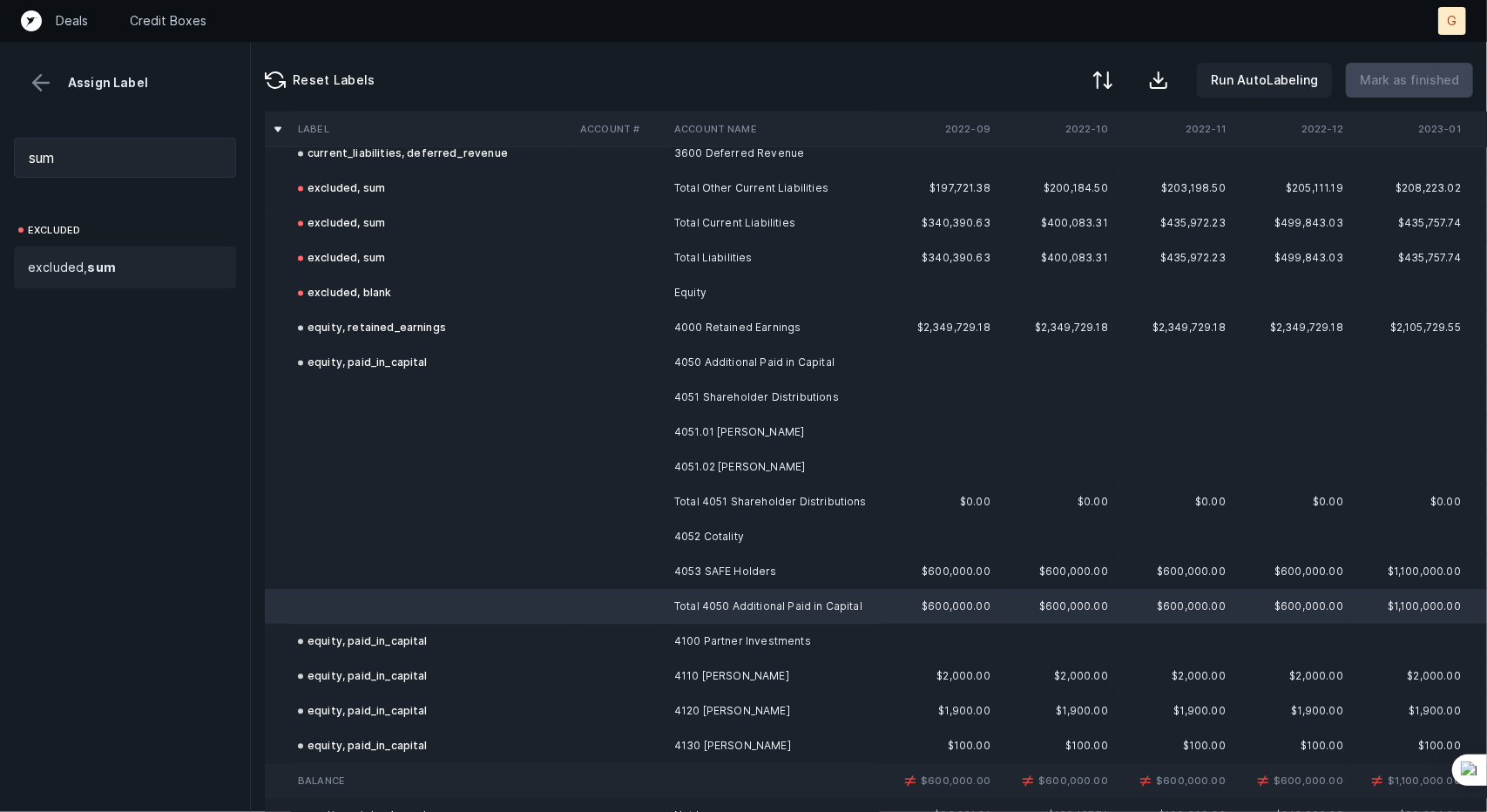
click at [62, 268] on span "excluded, sum" at bounding box center [71, 267] width 88 height 21
click at [440, 565] on td at bounding box center [432, 571] width 283 height 35
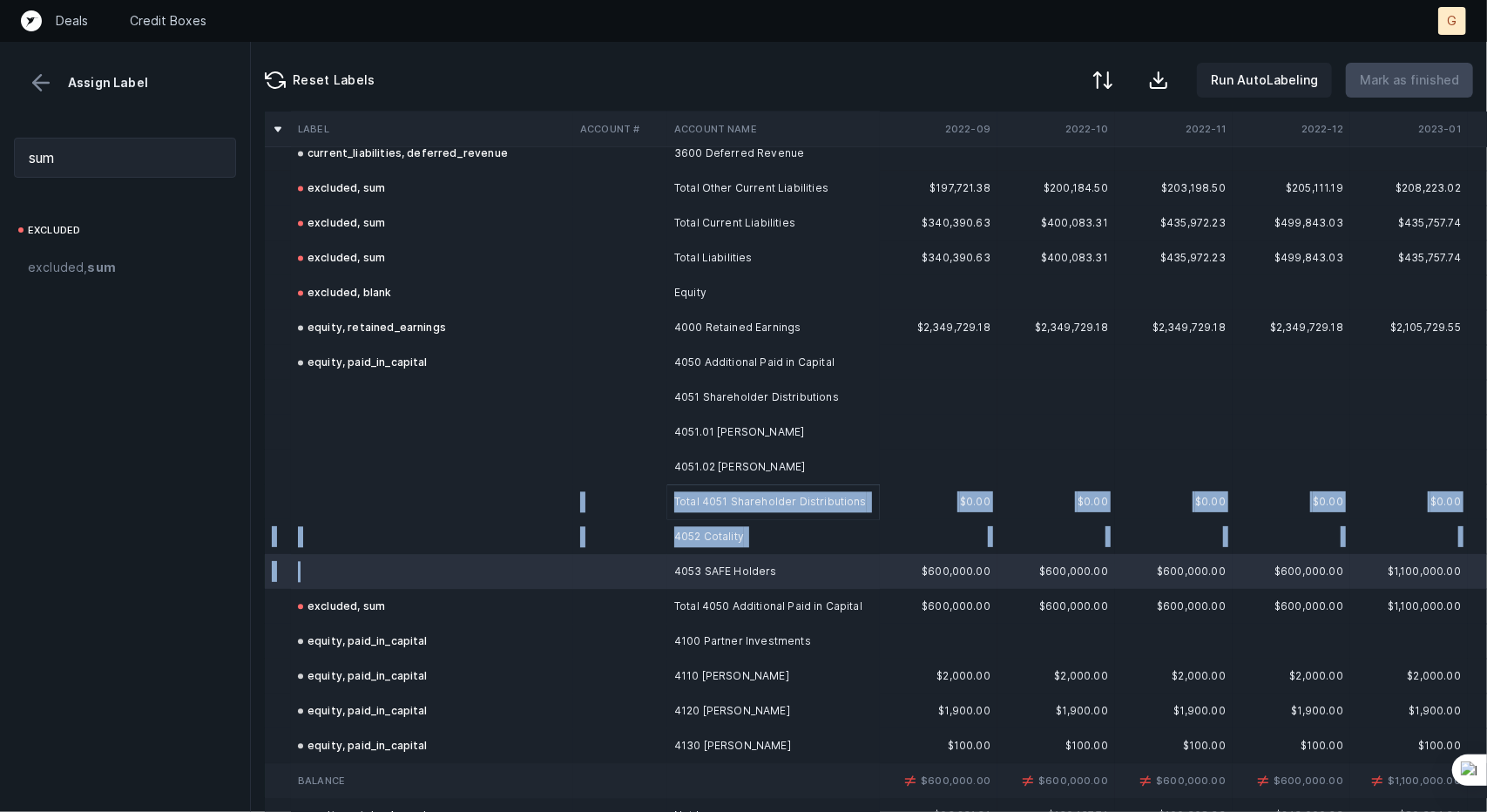
click at [394, 512] on td at bounding box center [432, 501] width 283 height 35
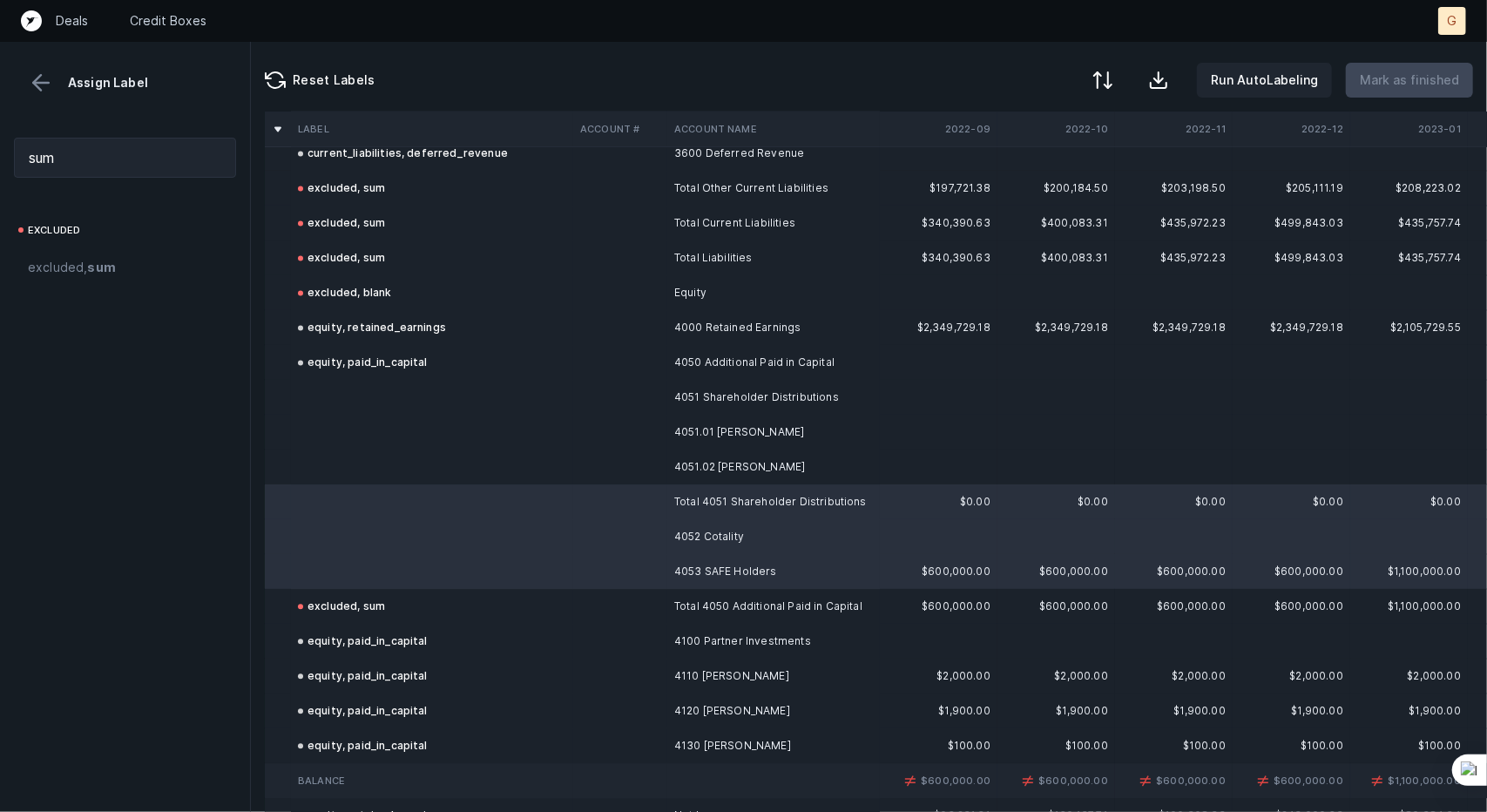
click at [383, 466] on td at bounding box center [432, 466] width 283 height 35
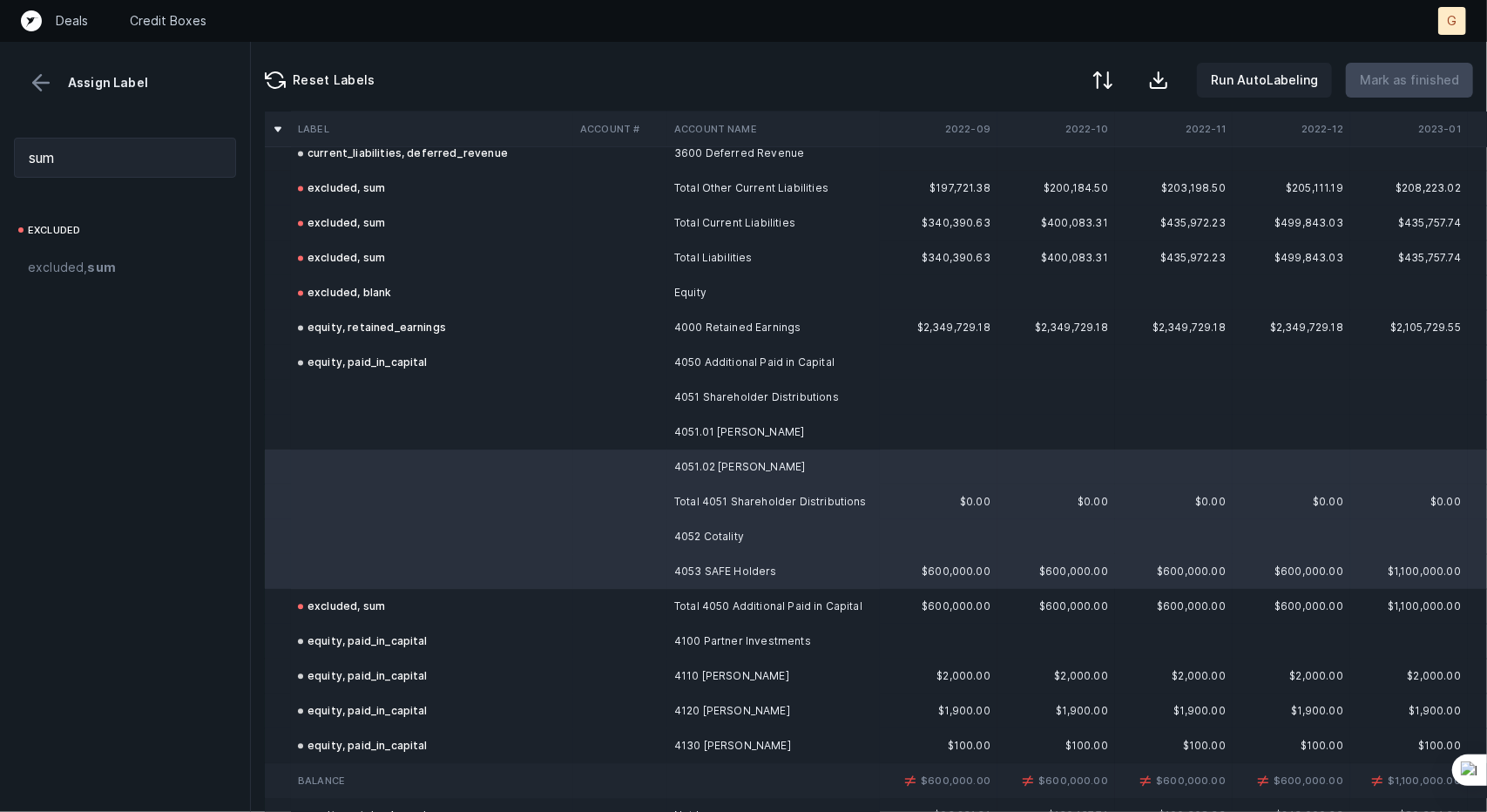
click at [392, 476] on td at bounding box center [432, 466] width 283 height 35
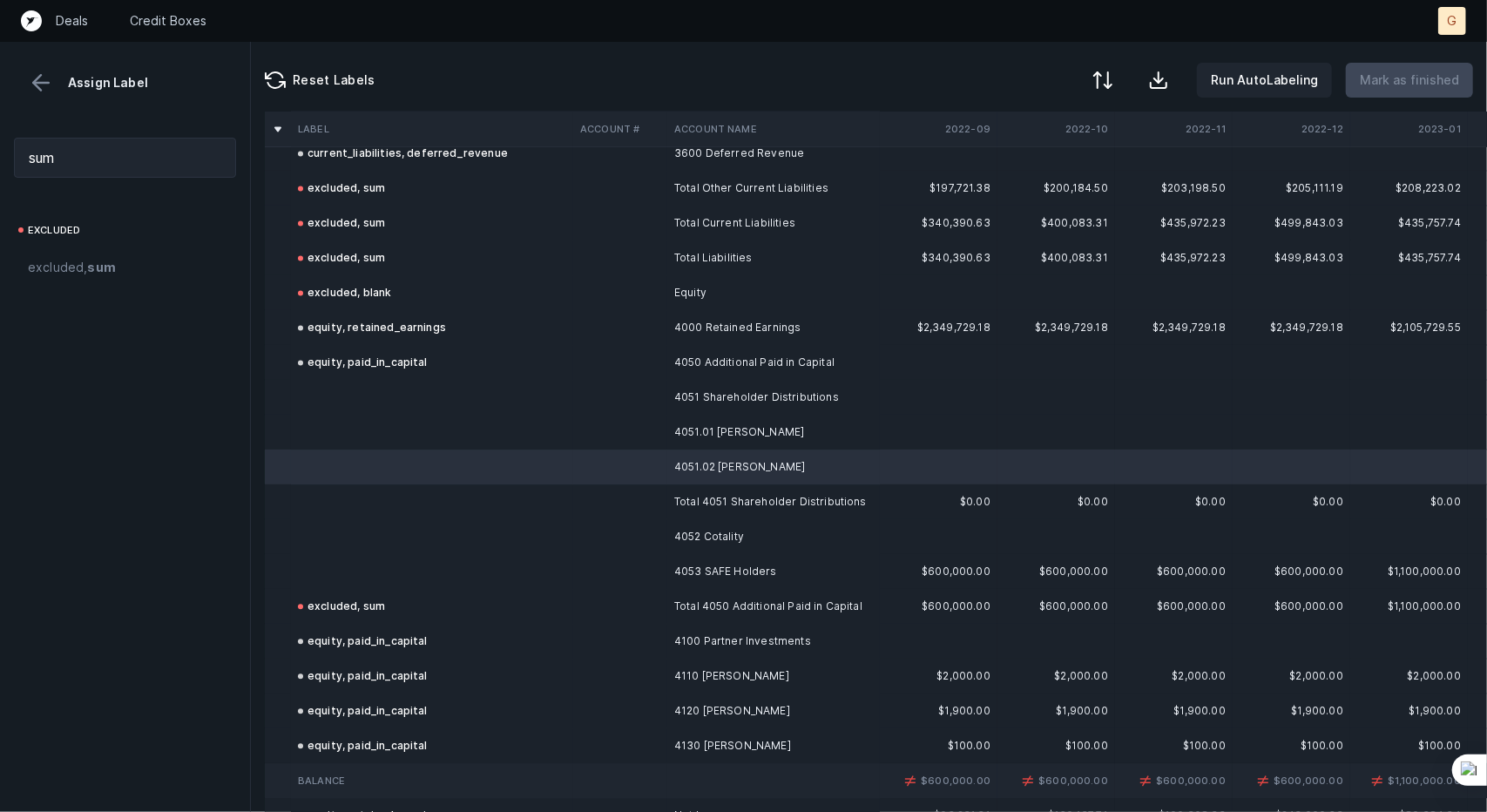
click at [344, 494] on td at bounding box center [432, 501] width 283 height 35
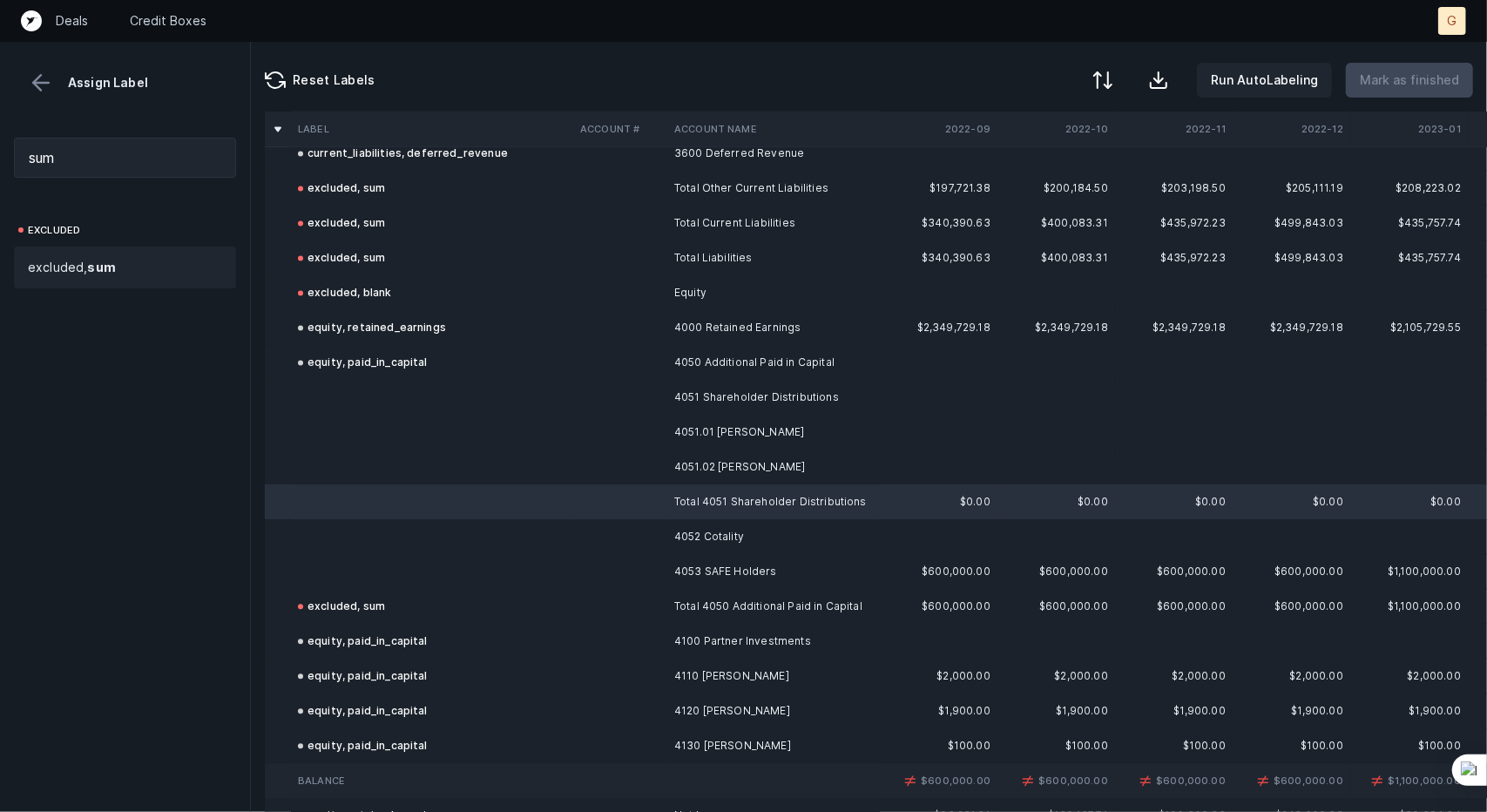
click at [92, 261] on strong "sum" at bounding box center [101, 267] width 28 height 15
click at [340, 459] on td at bounding box center [432, 466] width 283 height 35
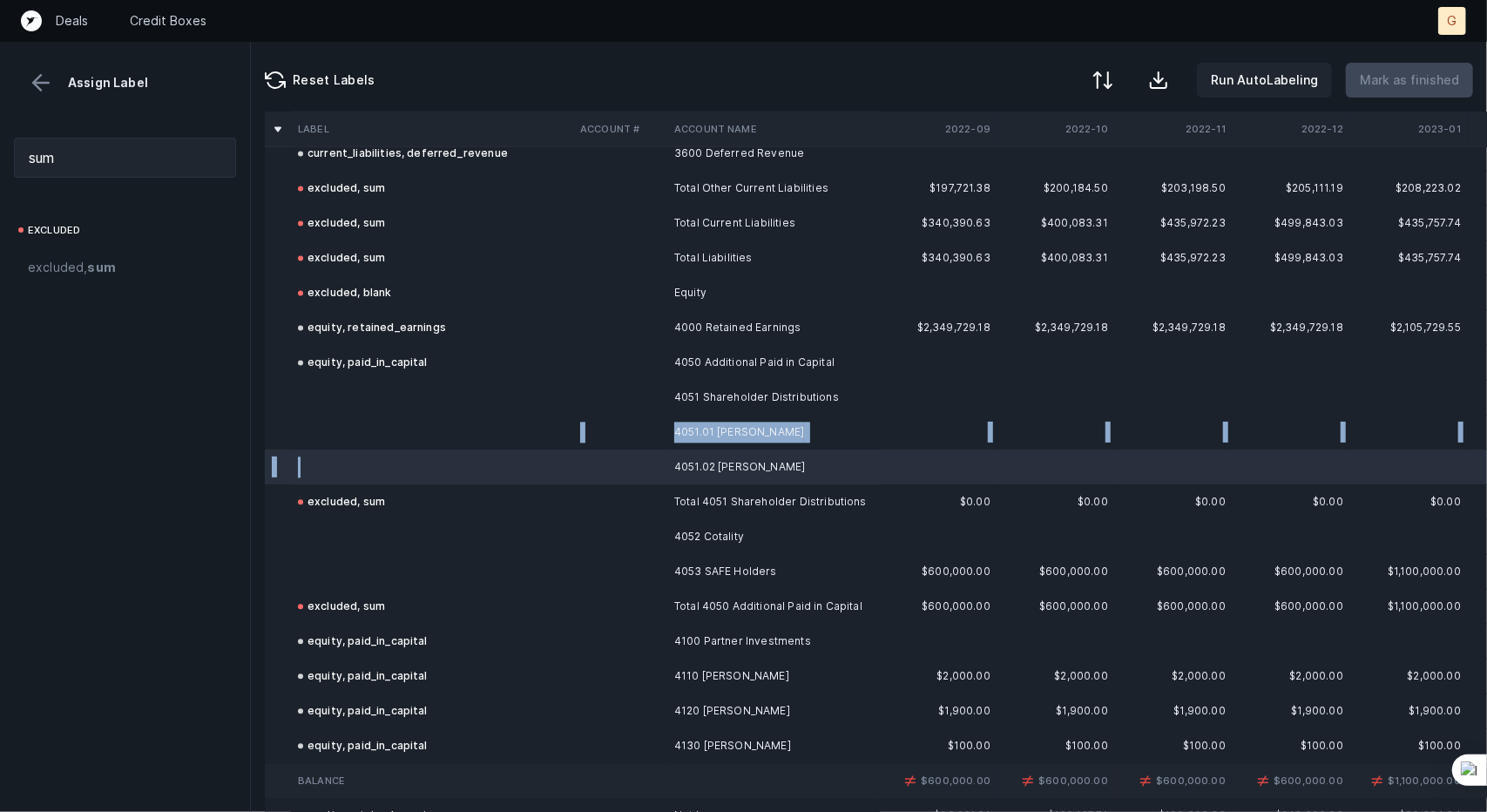
click at [334, 433] on td at bounding box center [432, 431] width 283 height 35
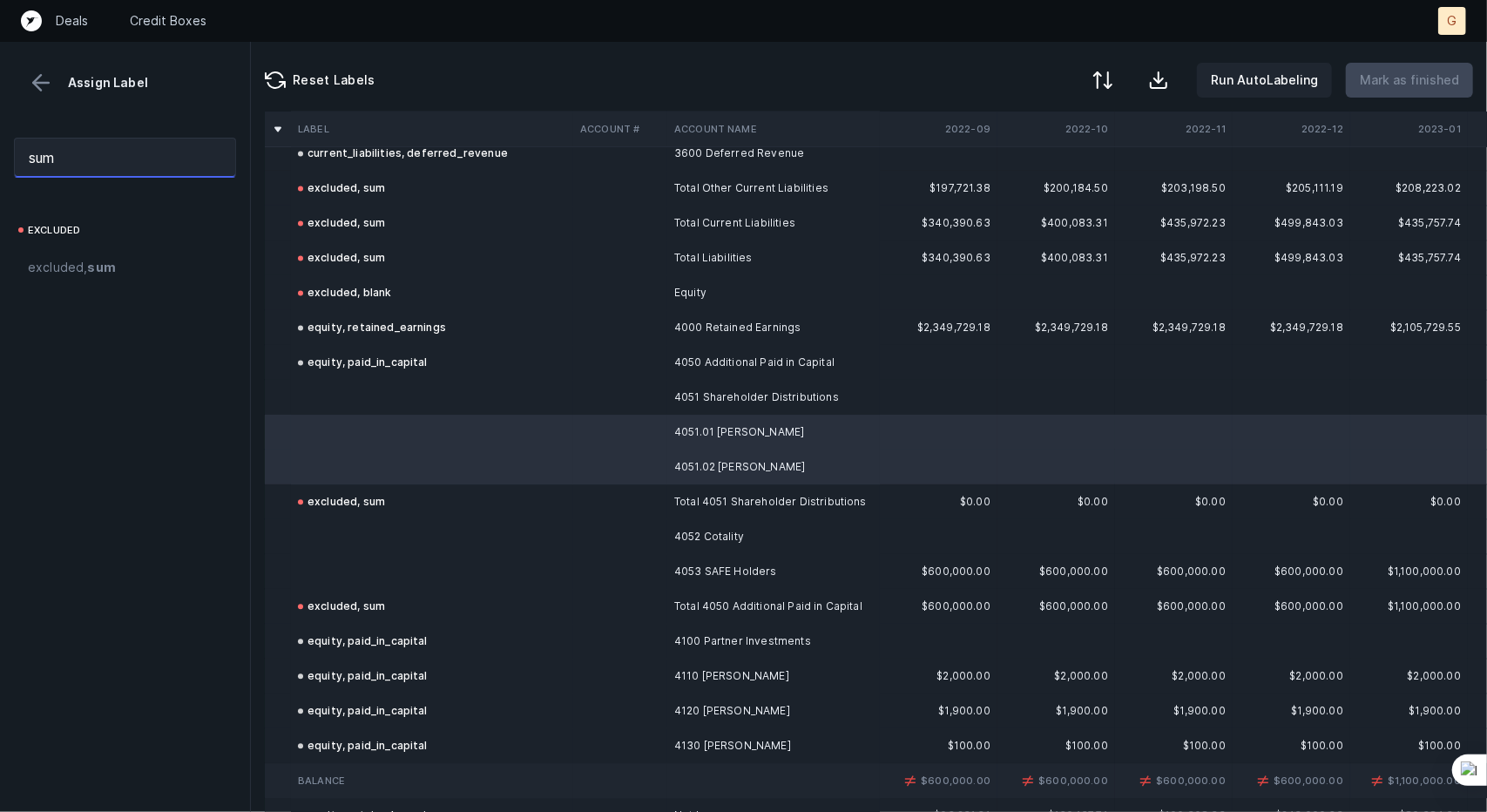
drag, startPoint x: 128, startPoint y: 164, endPoint x: 0, endPoint y: 89, distance: 148.4
click at [0, 89] on div "Assign Label sum excluded excluded, sum" at bounding box center [125, 426] width 251 height 769
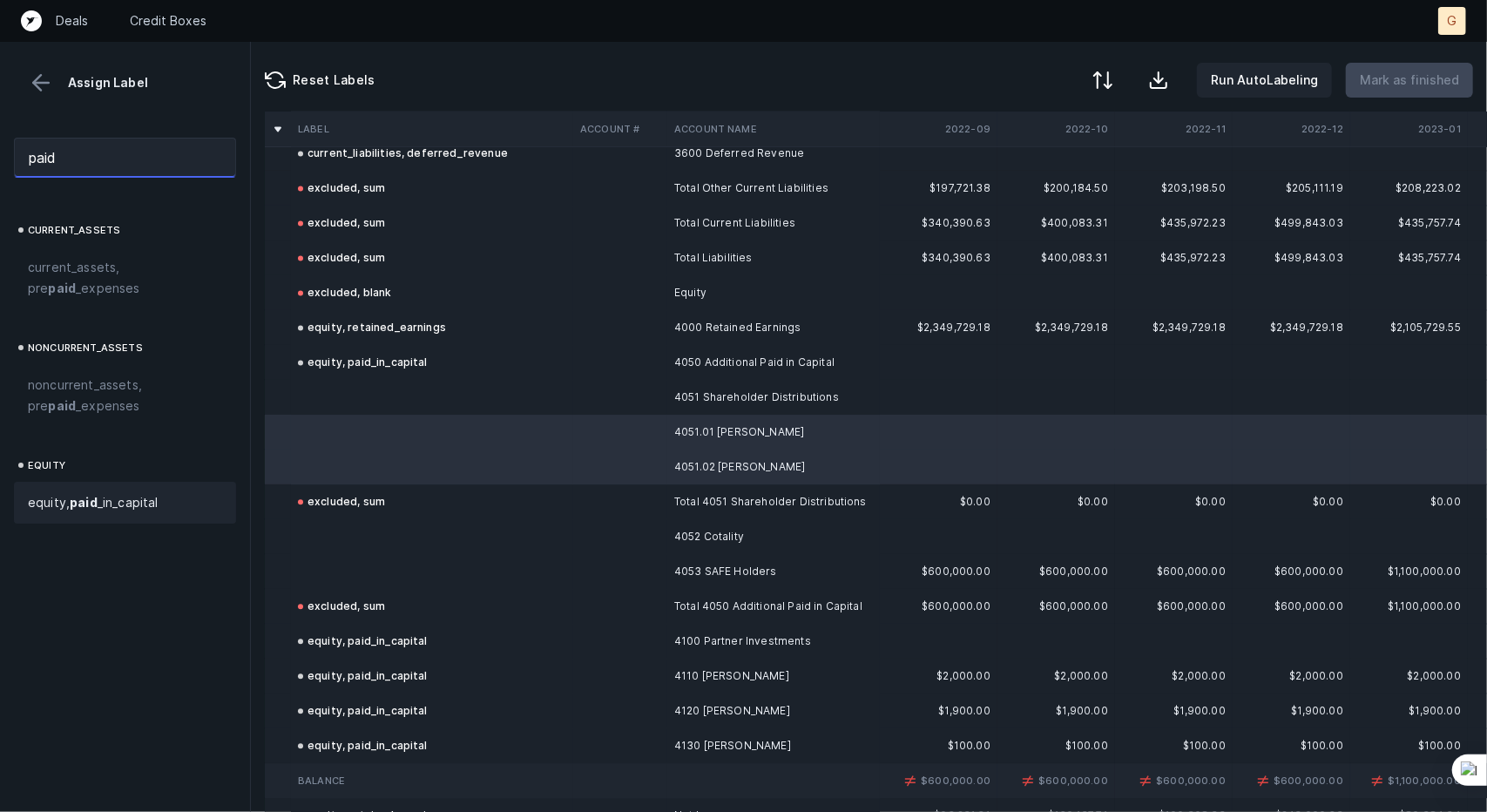
type input "paid"
click at [109, 499] on span "equity, paid _in_capital" at bounding box center [93, 502] width 131 height 21
click at [383, 372] on td "equity, paid_in_capital" at bounding box center [432, 362] width 283 height 35
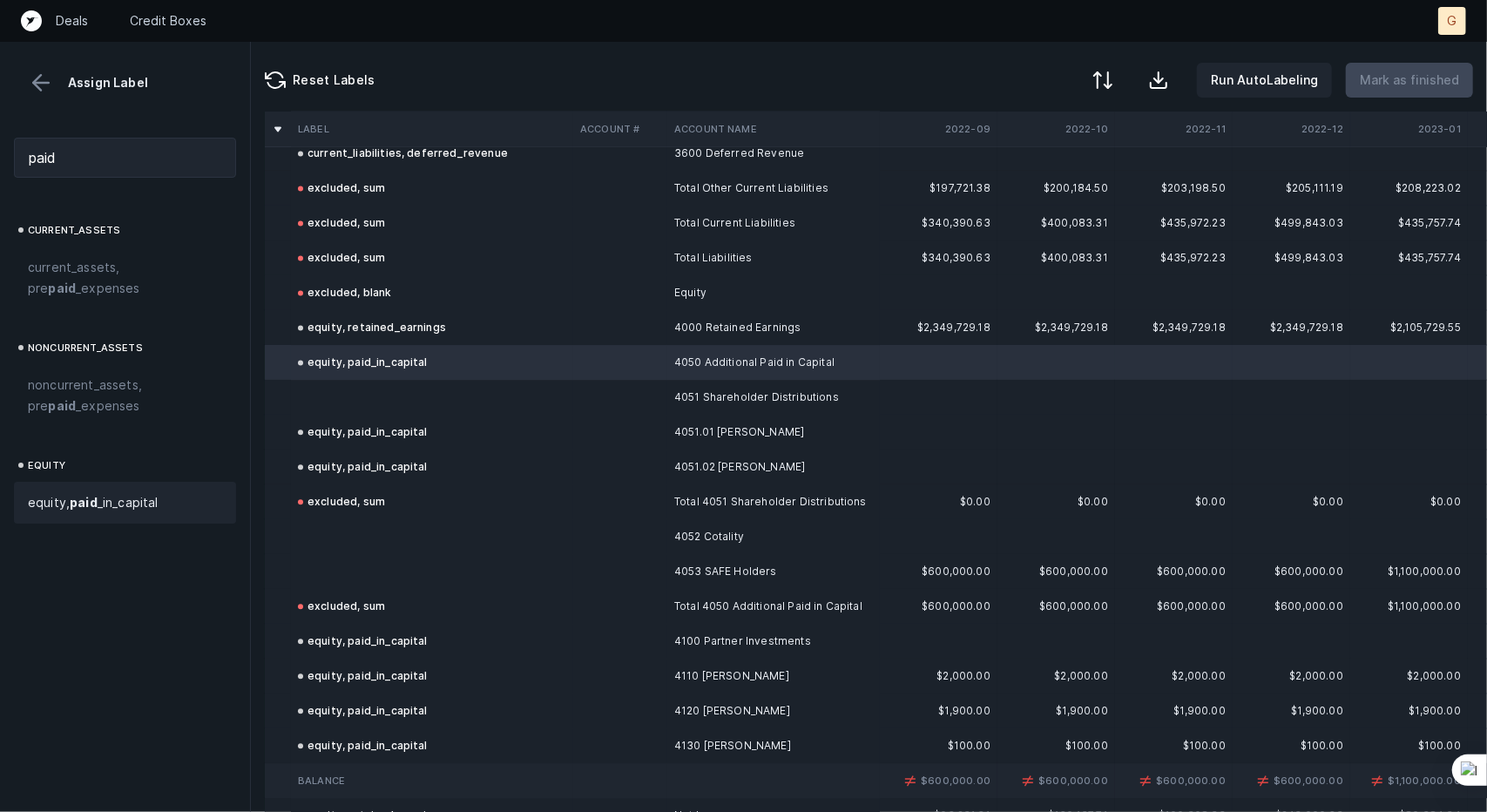
click at [391, 389] on td at bounding box center [432, 397] width 283 height 35
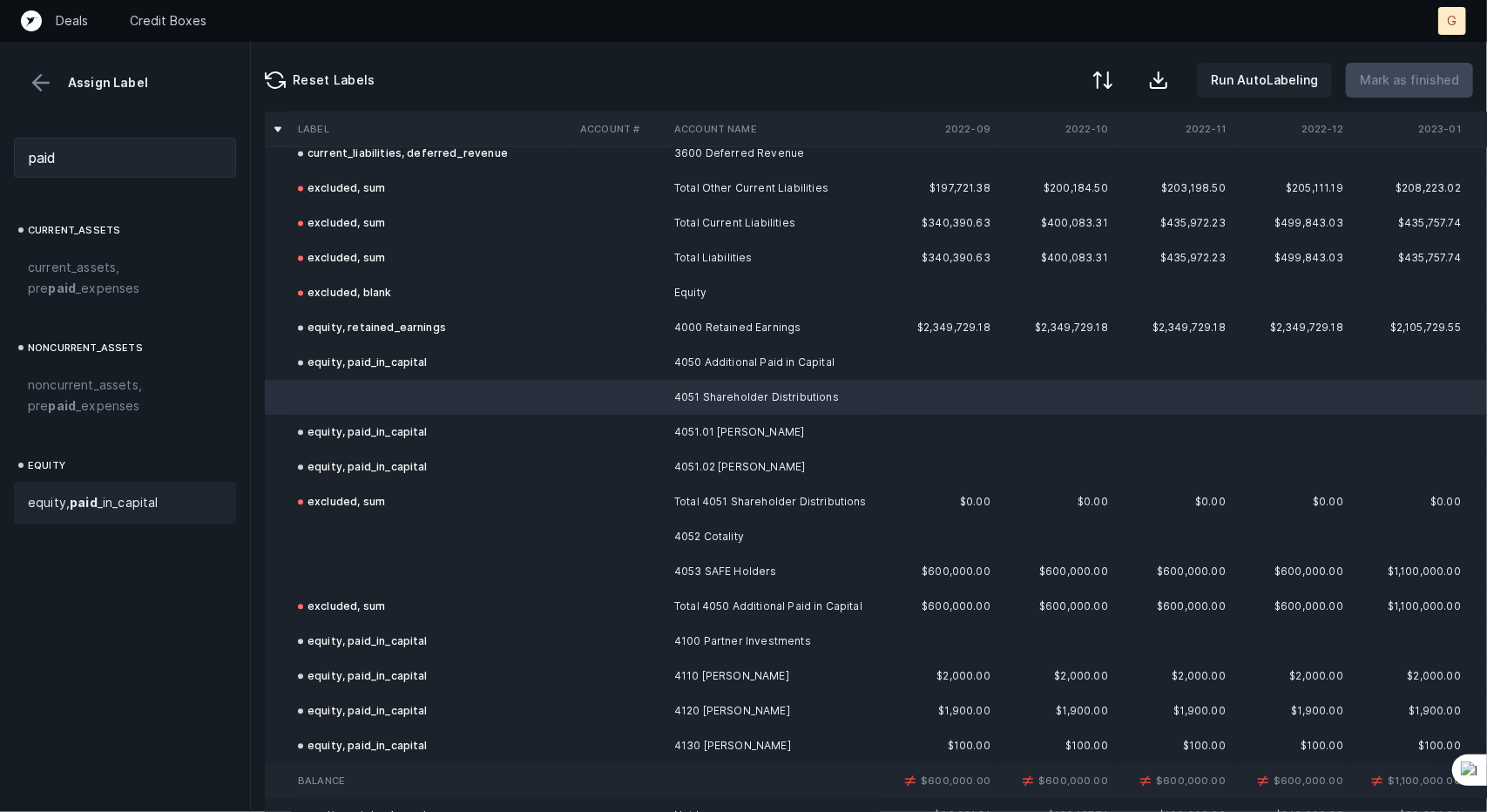
click at [110, 499] on span "equity, paid _in_capital" at bounding box center [93, 502] width 131 height 21
click at [354, 528] on td at bounding box center [432, 535] width 283 height 35
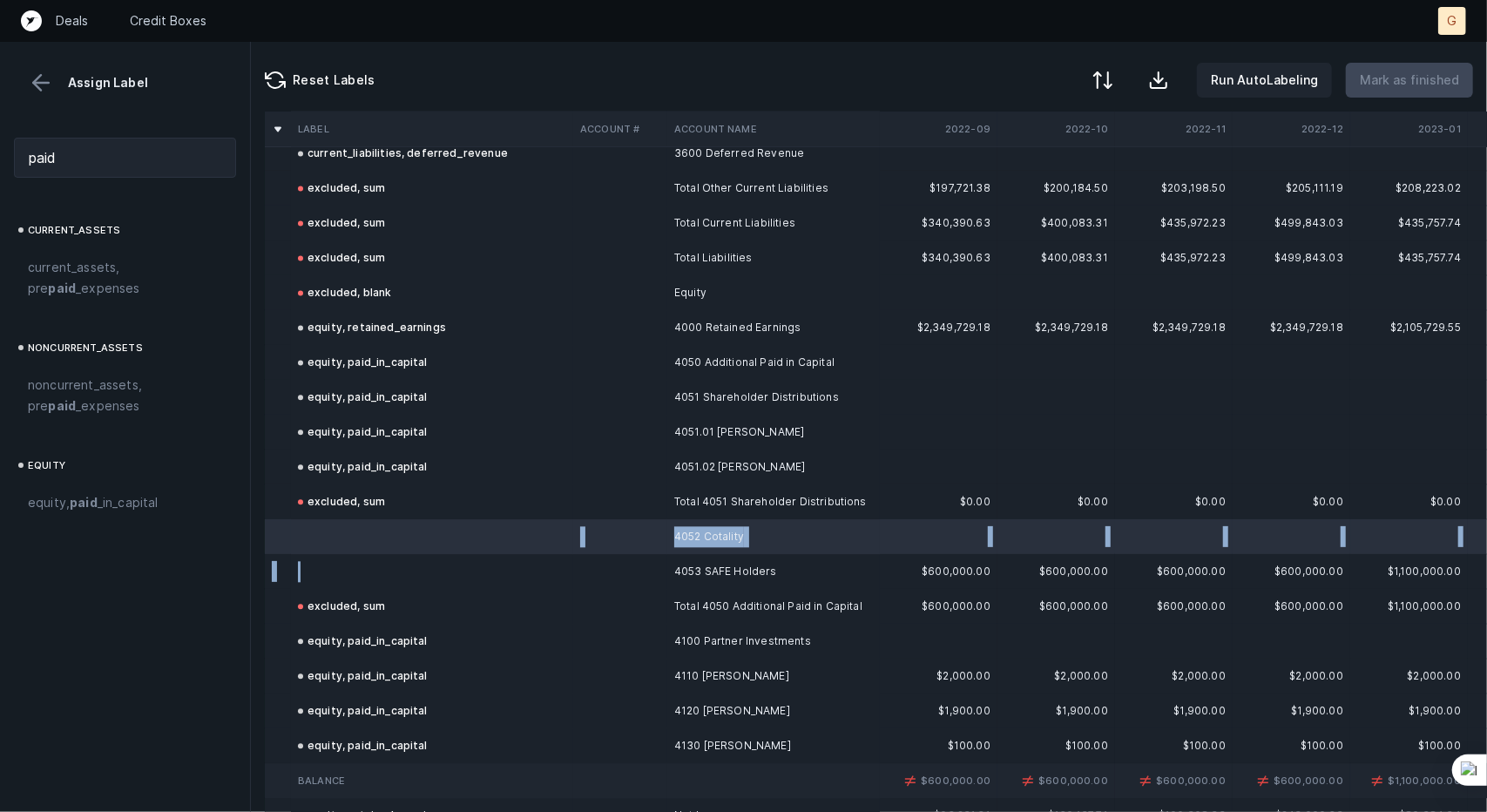
click at [347, 583] on td at bounding box center [432, 571] width 283 height 35
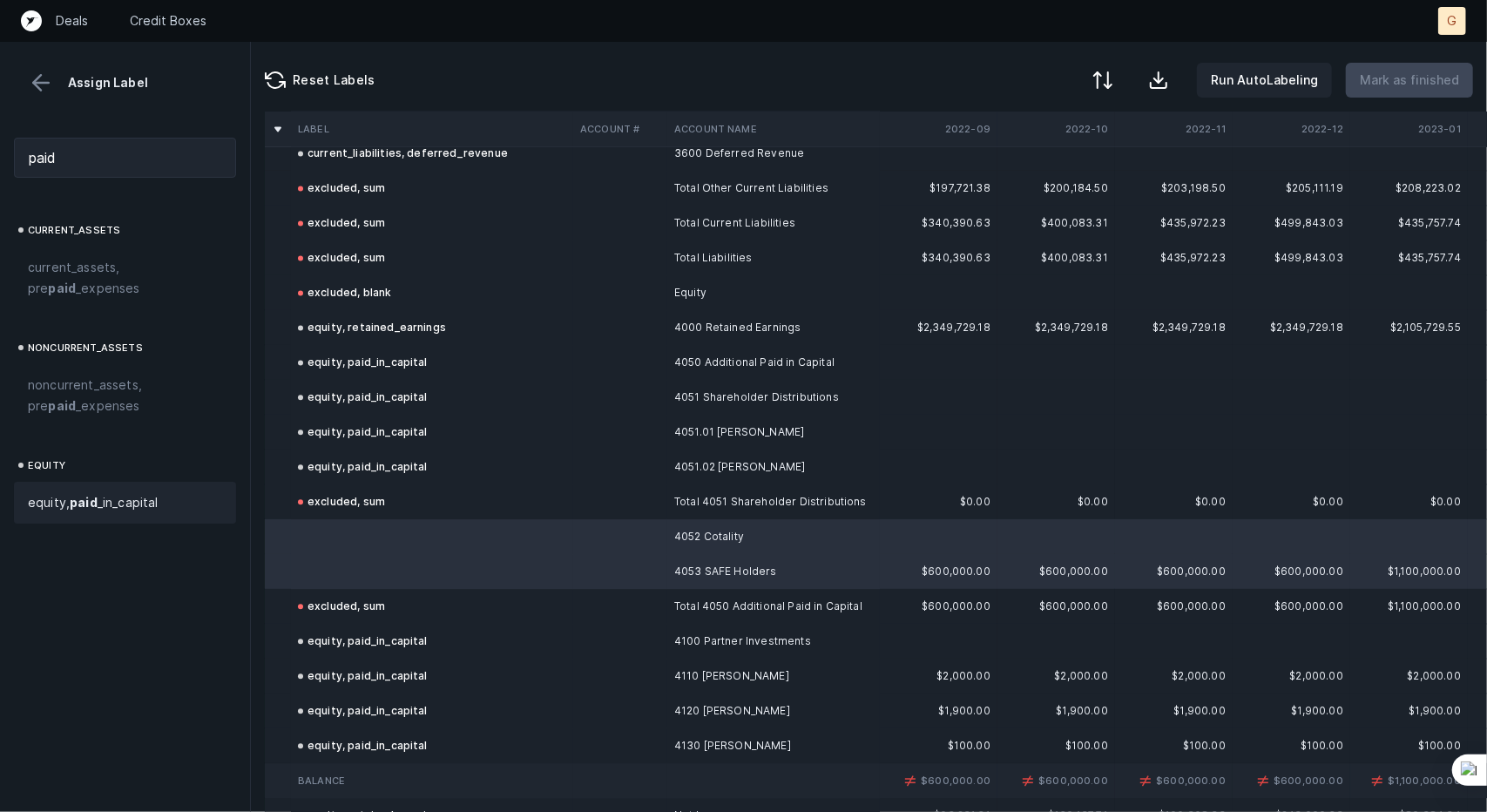
click at [83, 493] on span "equity, paid _in_capital" at bounding box center [93, 502] width 131 height 21
click at [1391, 82] on p "Mark as finished" at bounding box center [1410, 79] width 99 height 21
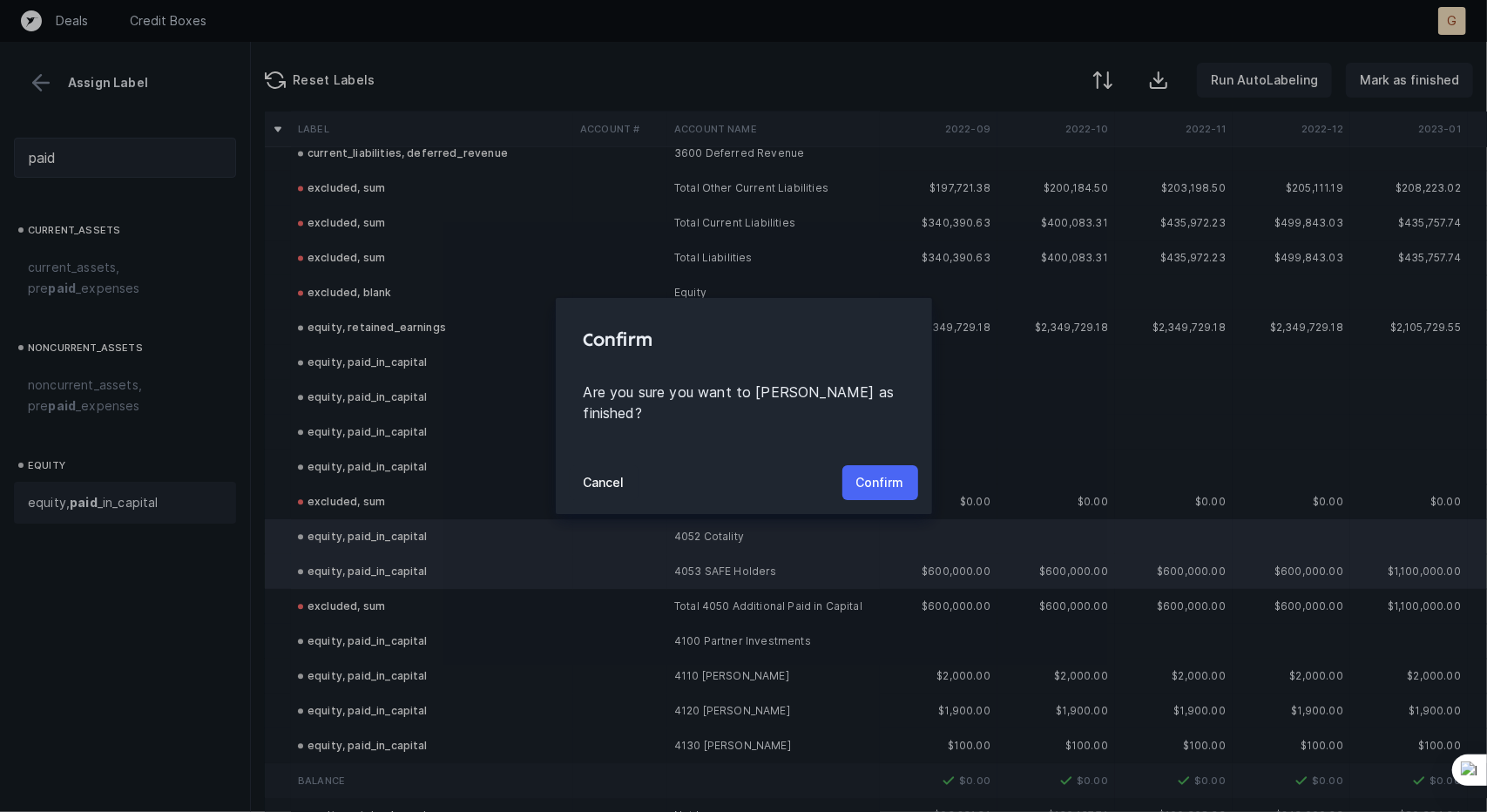
click at [903, 472] on p "Confirm" at bounding box center [880, 482] width 48 height 21
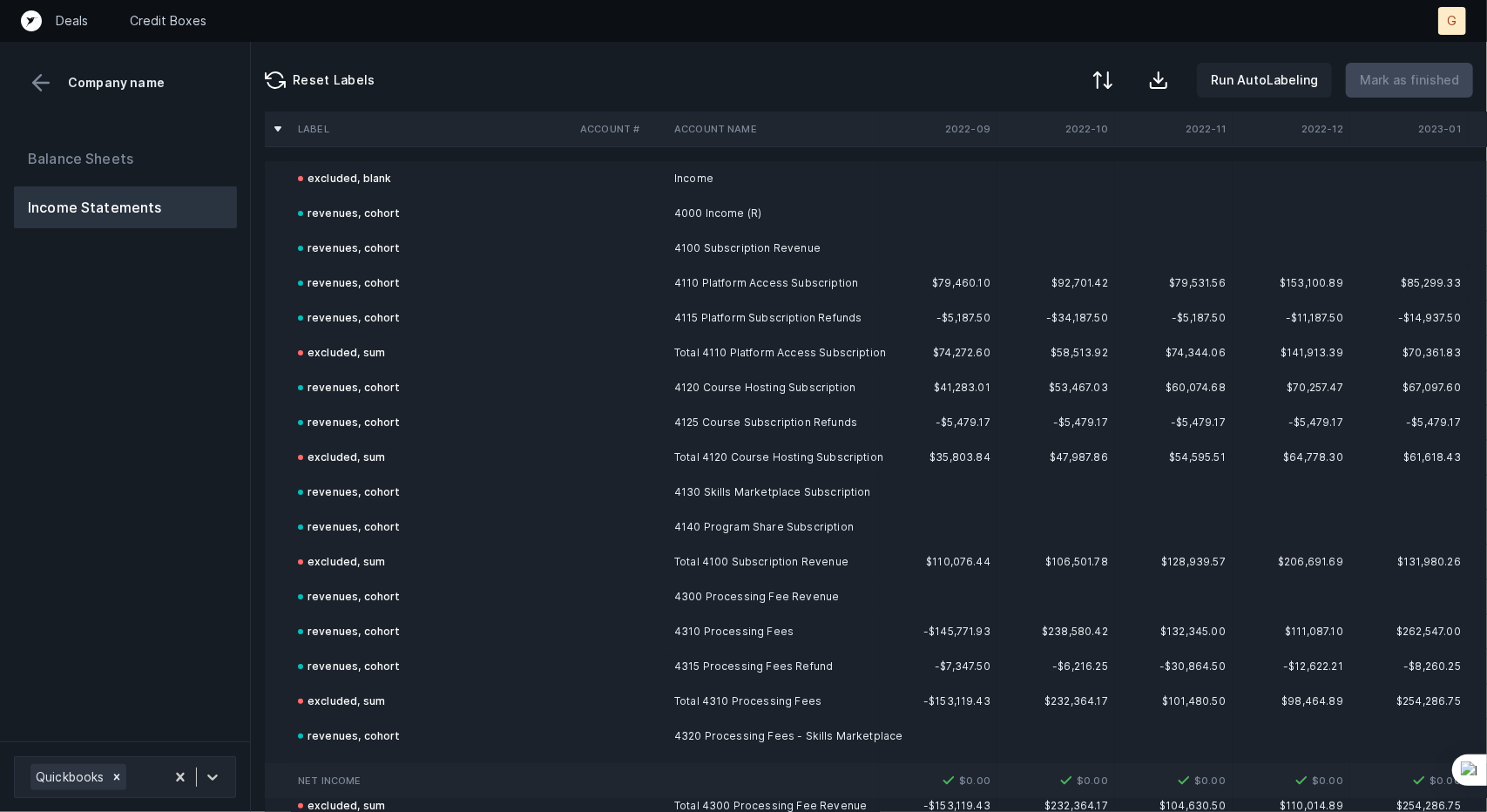
click at [1375, 469] on td "$61,618.43" at bounding box center [1409, 457] width 118 height 35
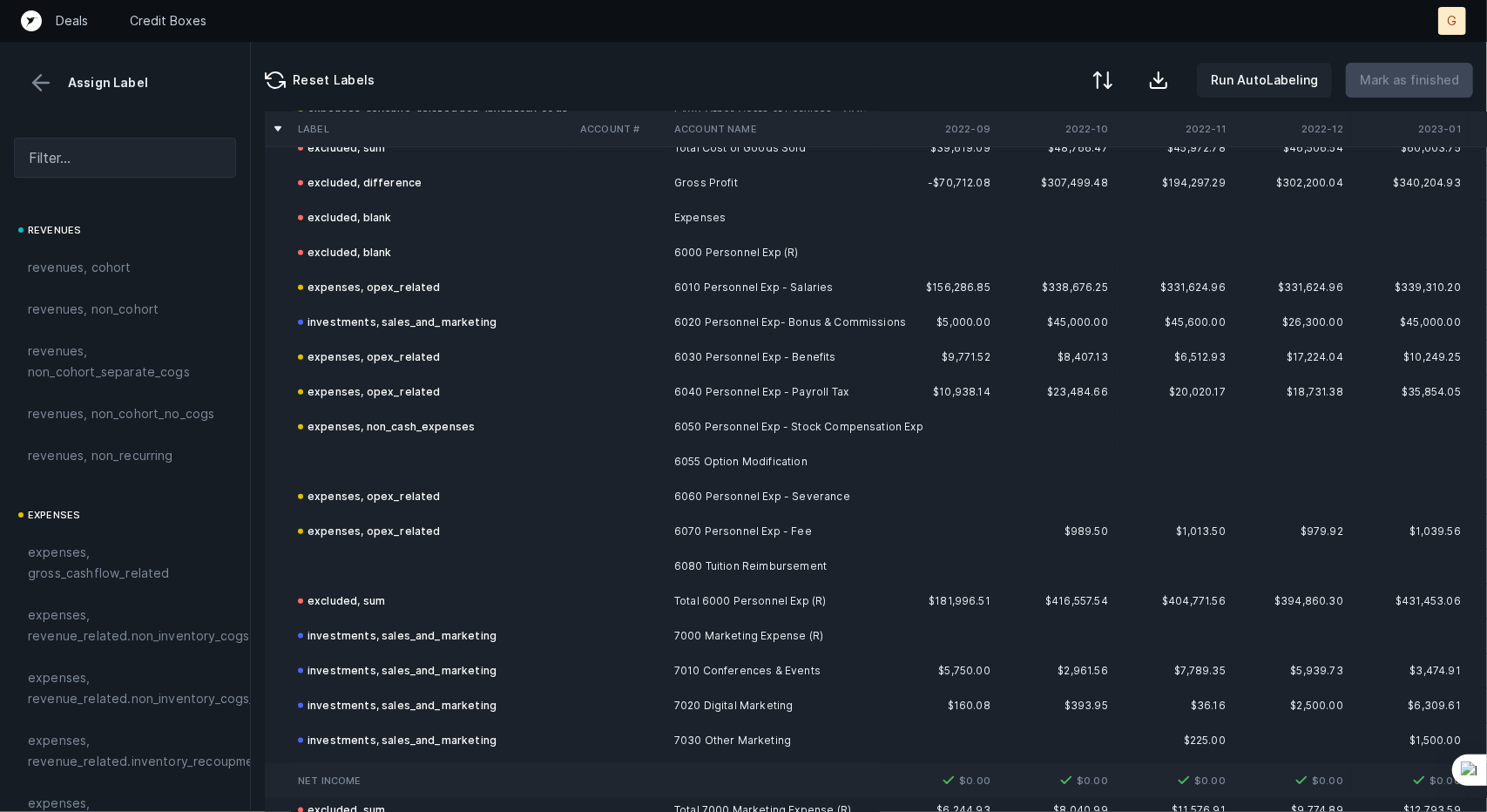
scroll to position [1104, 0]
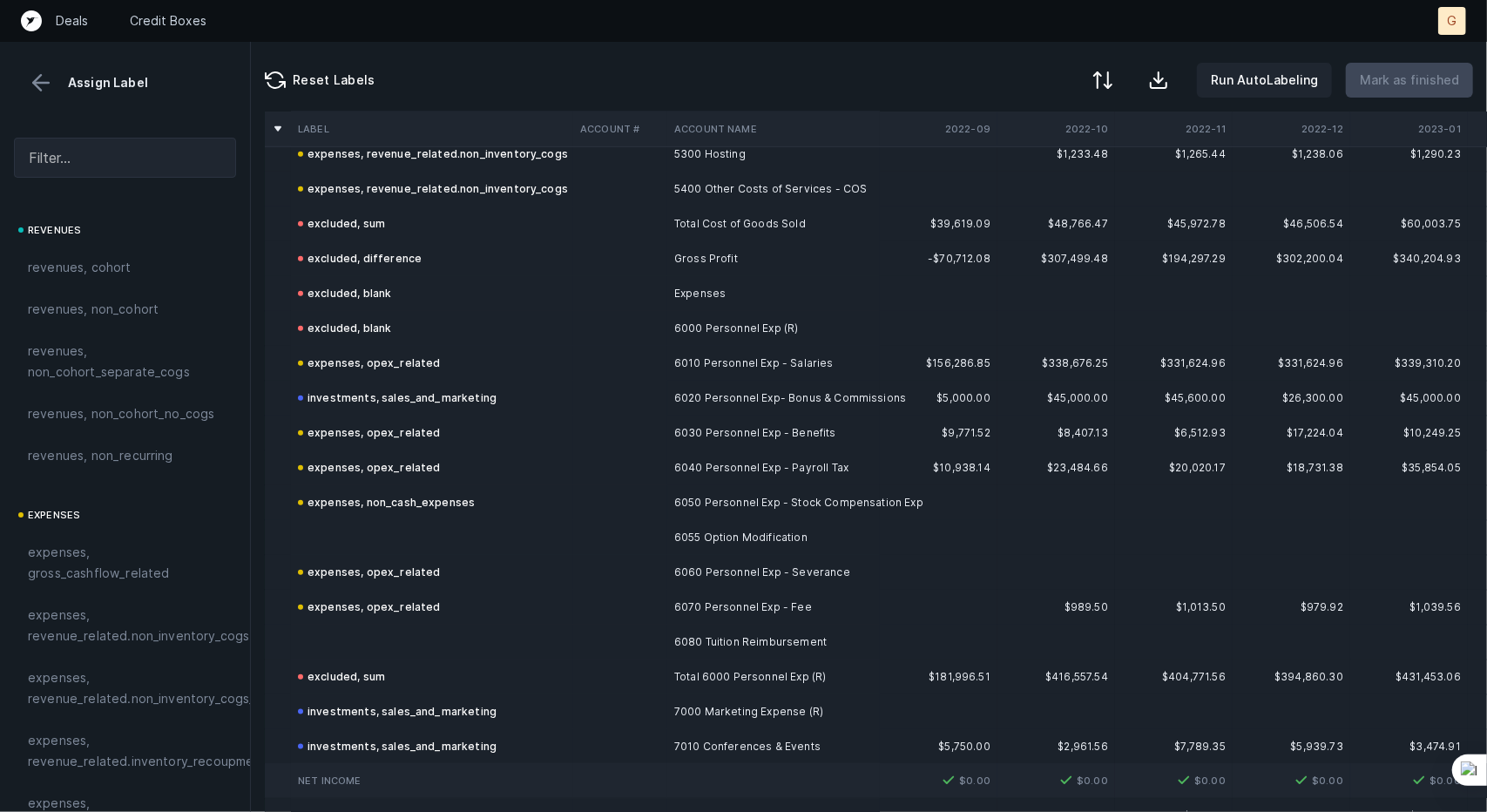
click at [331, 539] on td at bounding box center [432, 536] width 283 height 35
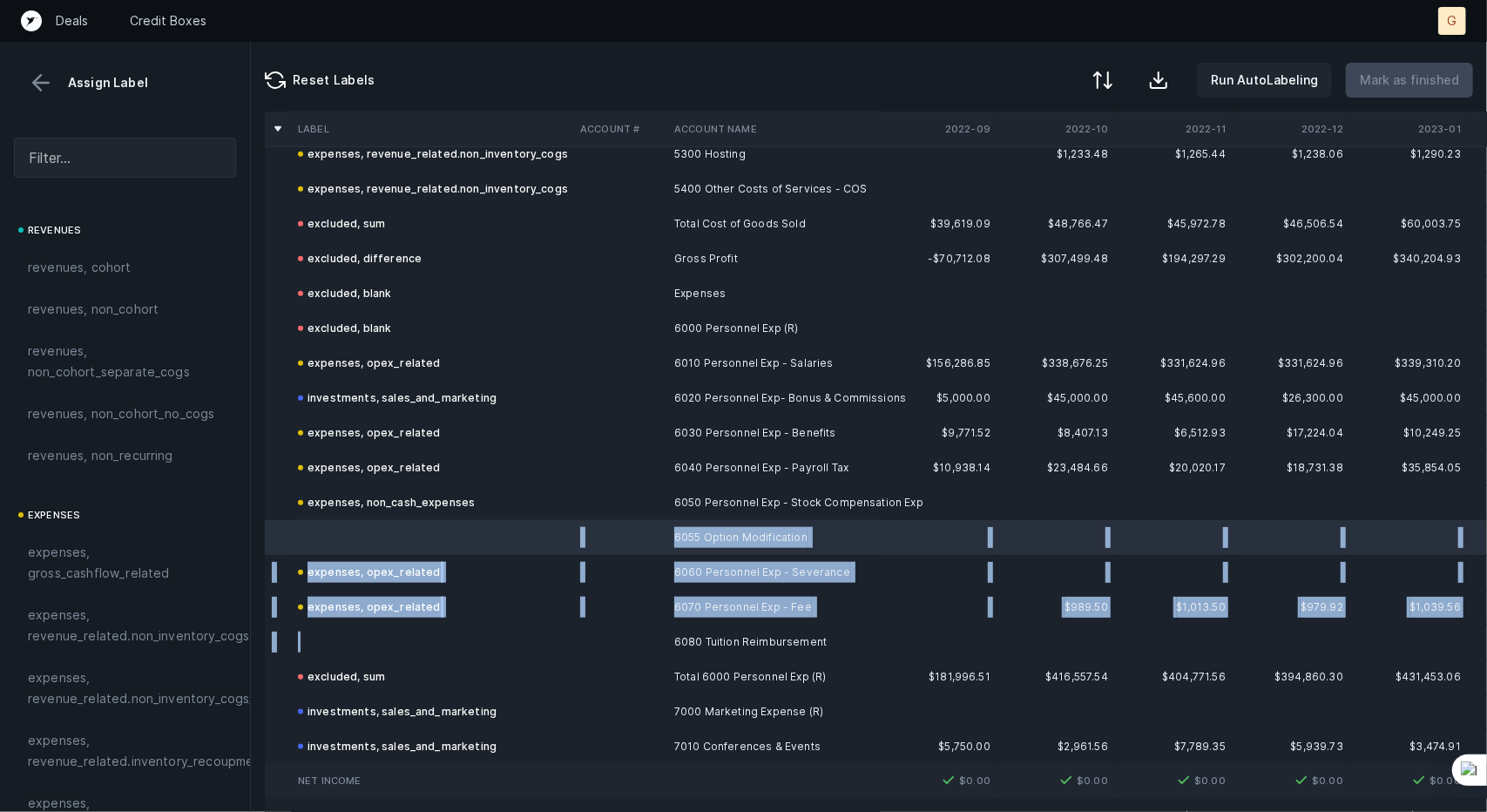
click at [330, 643] on td at bounding box center [432, 641] width 283 height 35
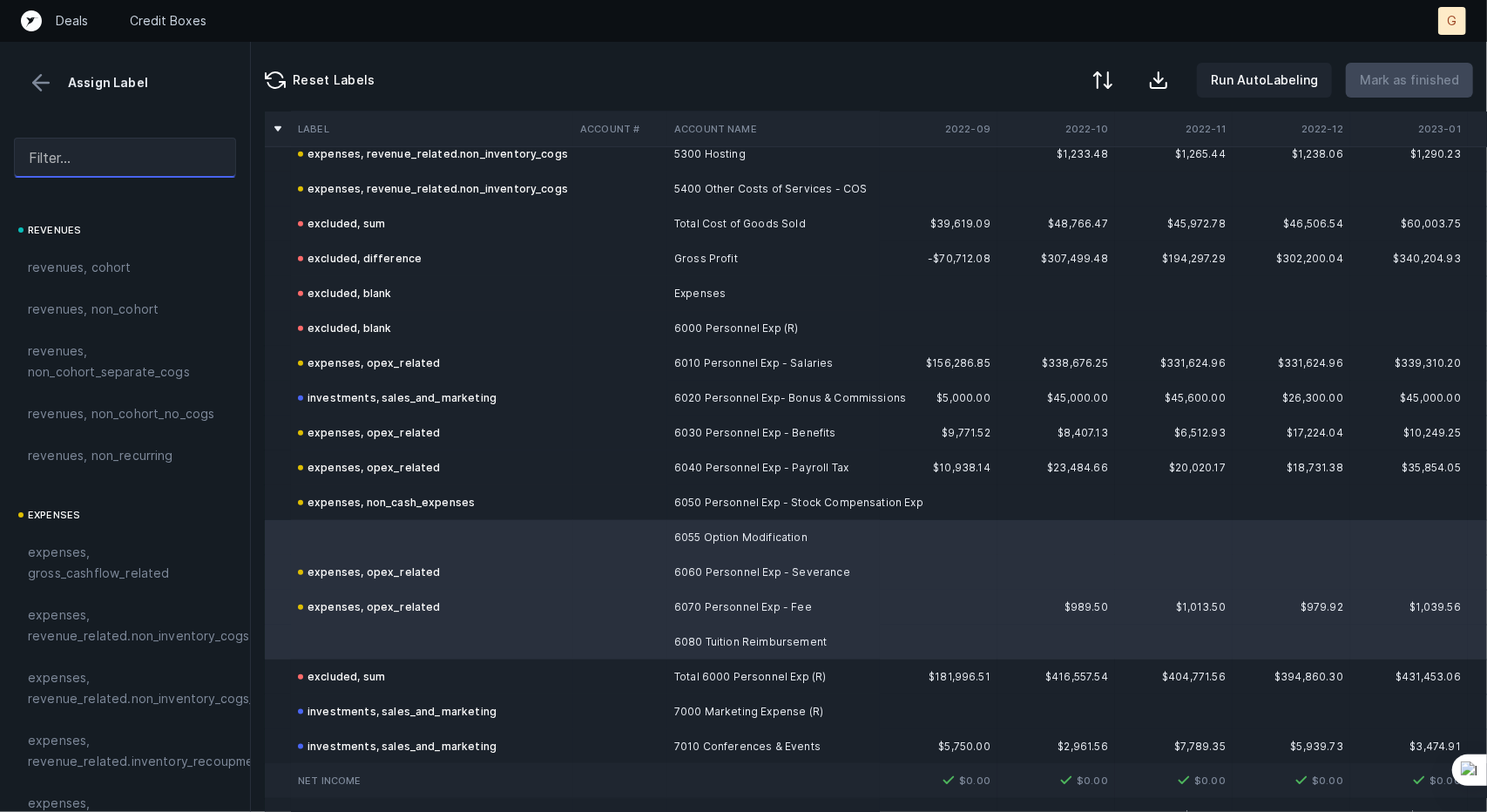
click at [100, 163] on input "text" at bounding box center [125, 158] width 222 height 40
click at [100, 163] on input "o" at bounding box center [125, 158] width 222 height 40
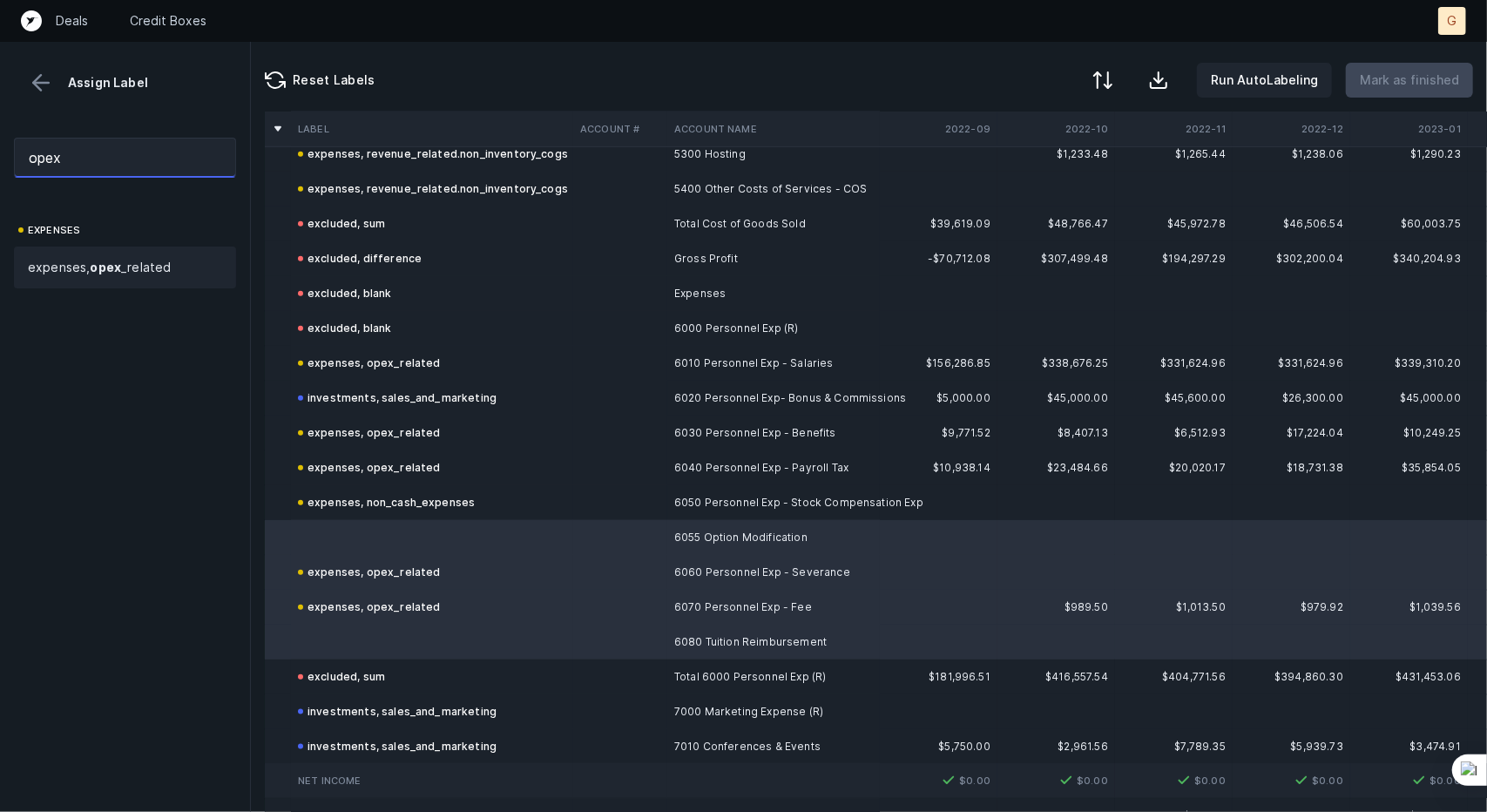
type input "opex"
click at [111, 269] on strong "opex" at bounding box center [105, 267] width 32 height 15
click at [1427, 74] on p "Mark as finished" at bounding box center [1410, 79] width 99 height 21
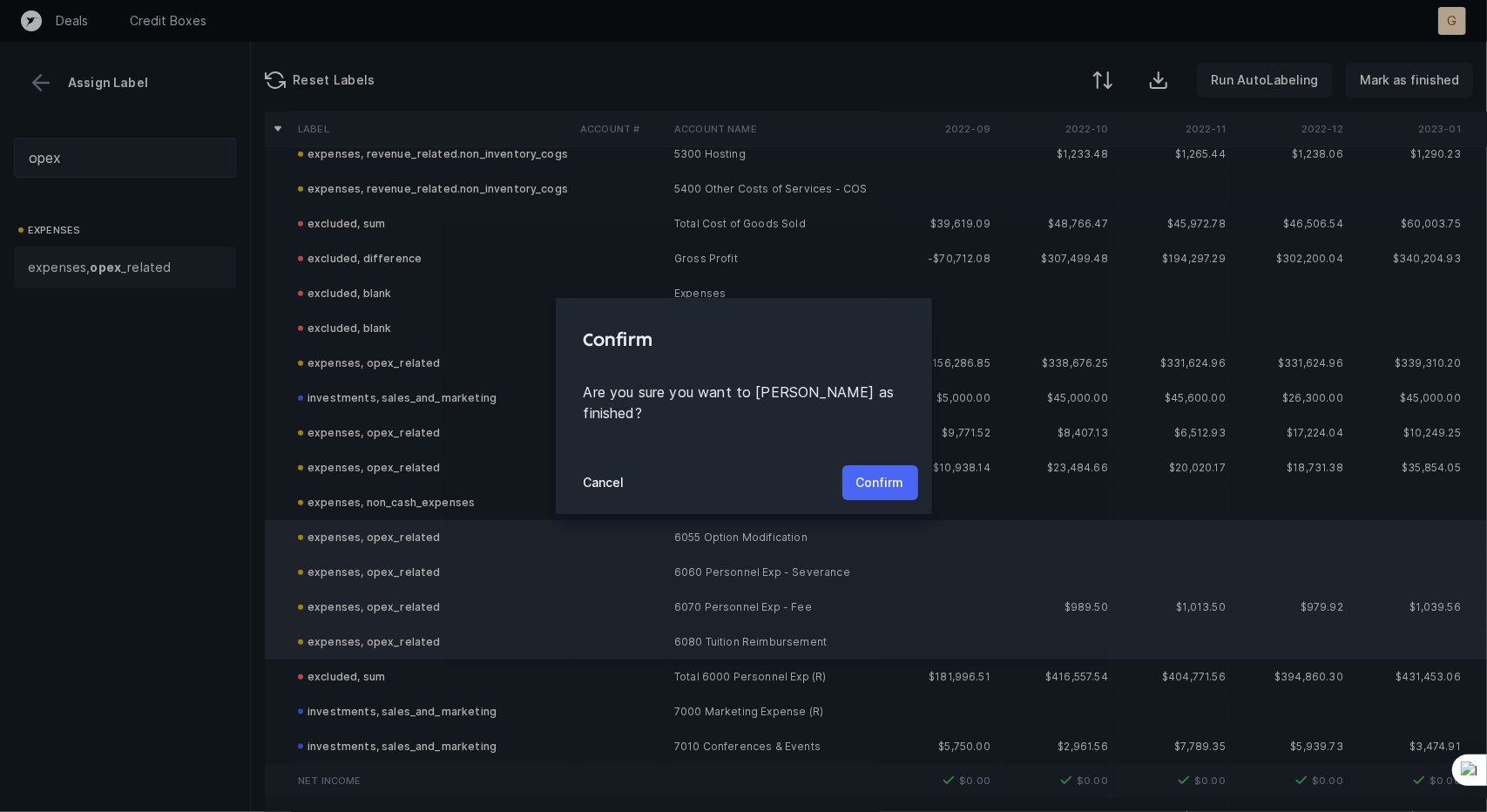
click at [889, 484] on button "Confirm" at bounding box center [880, 482] width 75 height 35
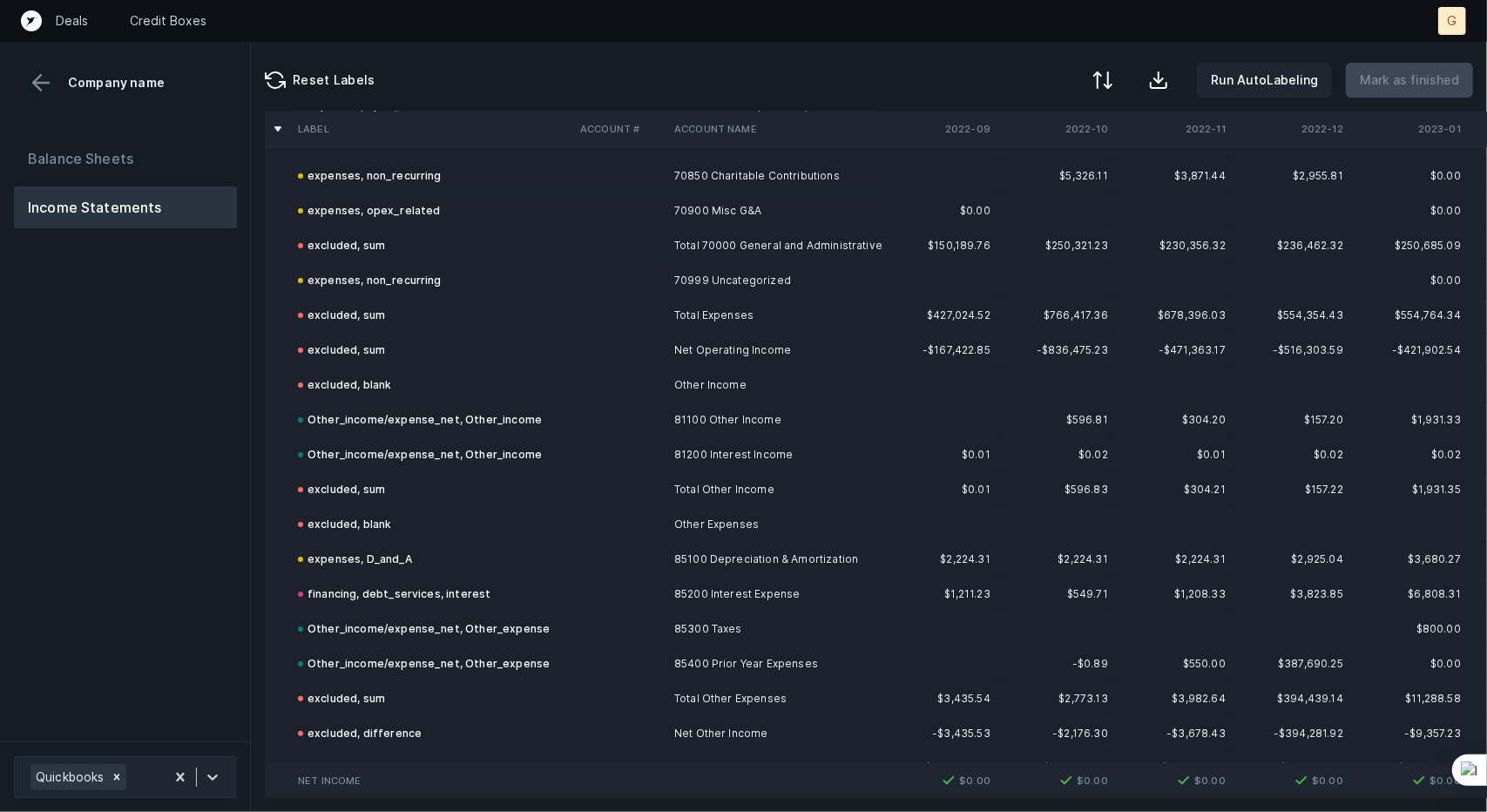
scroll to position [4510, 0]
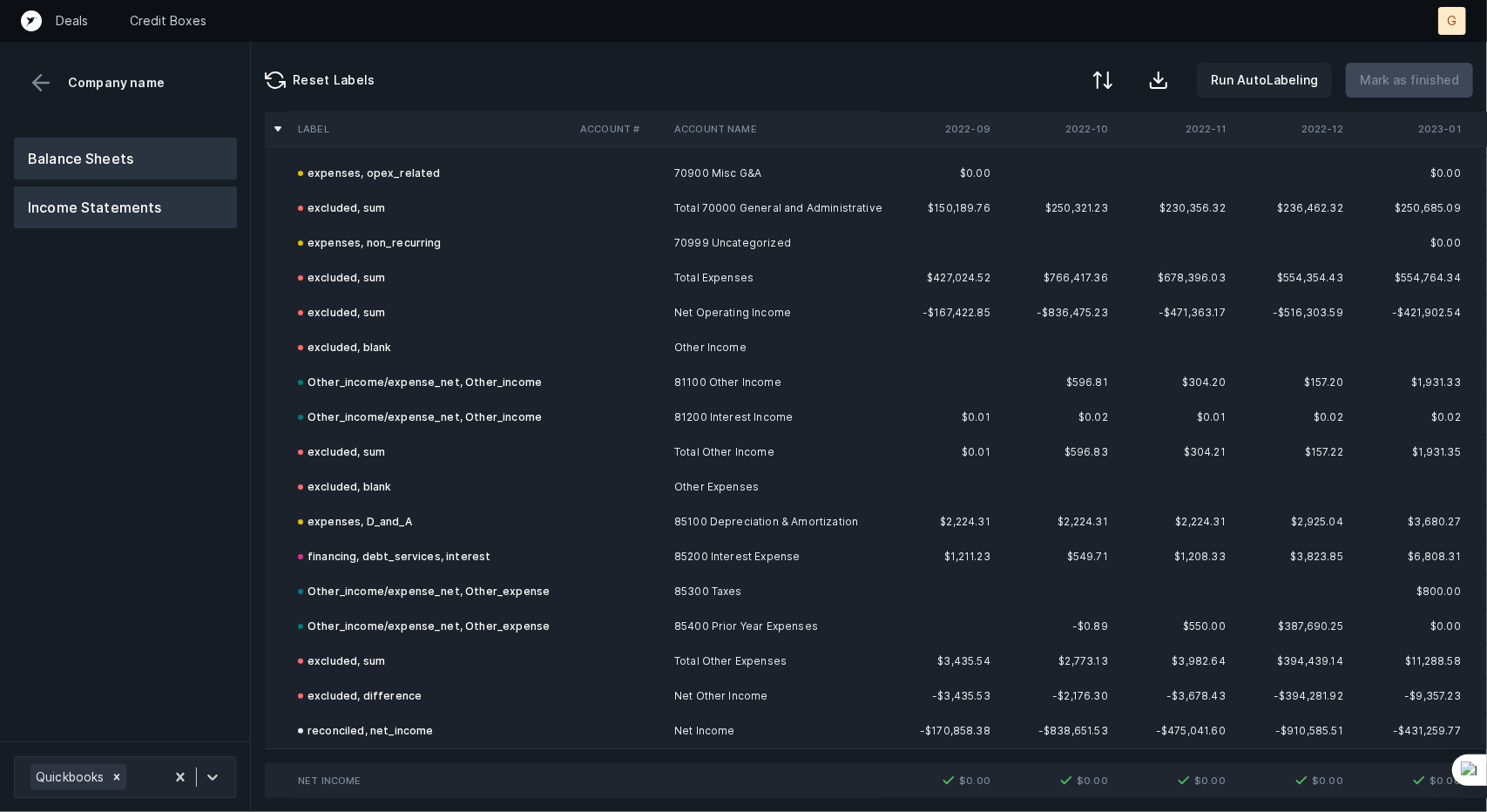
click at [152, 156] on button "Balance Sheets" at bounding box center [125, 159] width 223 height 42
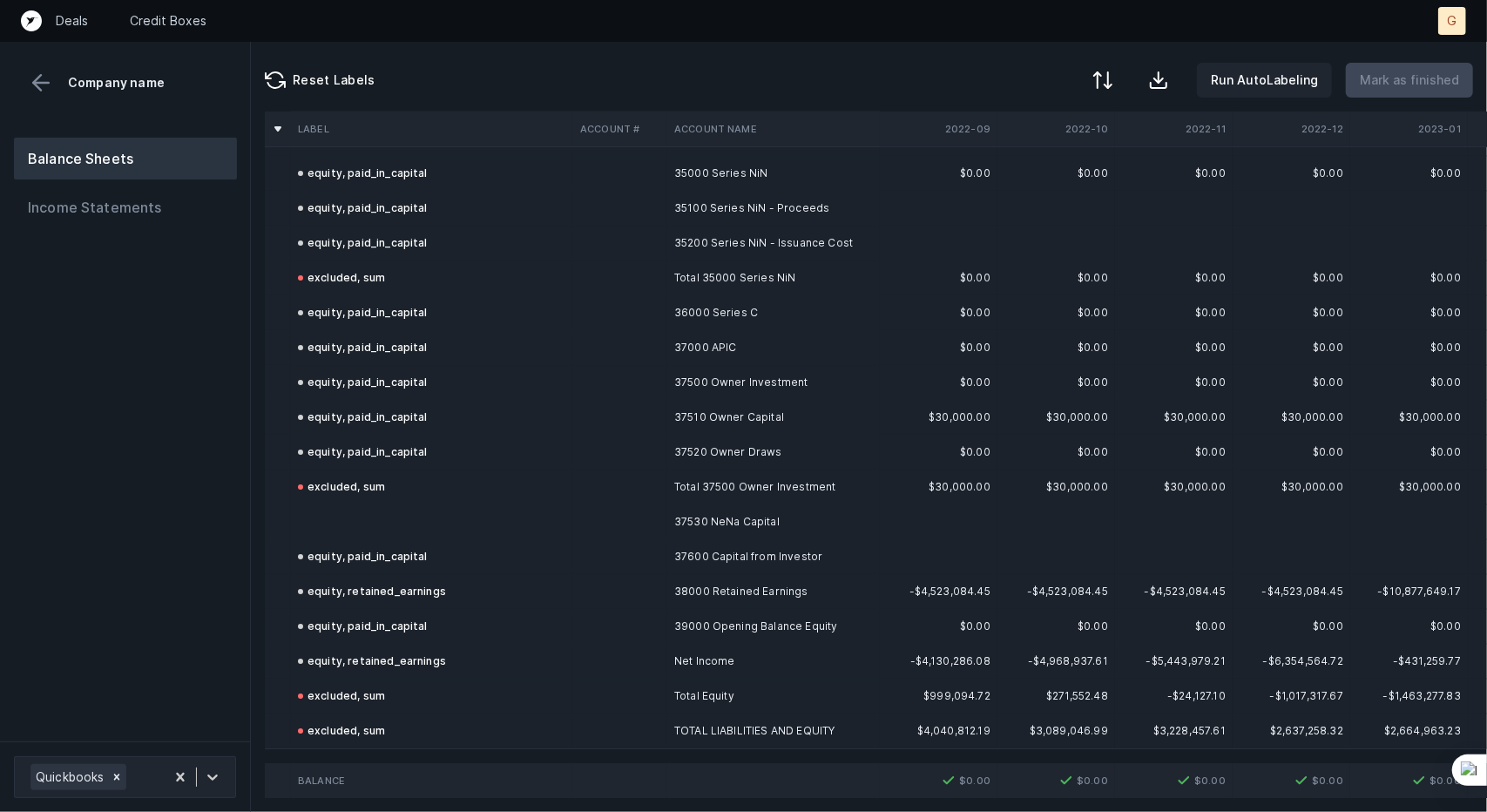
scroll to position [4162, 0]
click at [387, 504] on td at bounding box center [432, 521] width 283 height 35
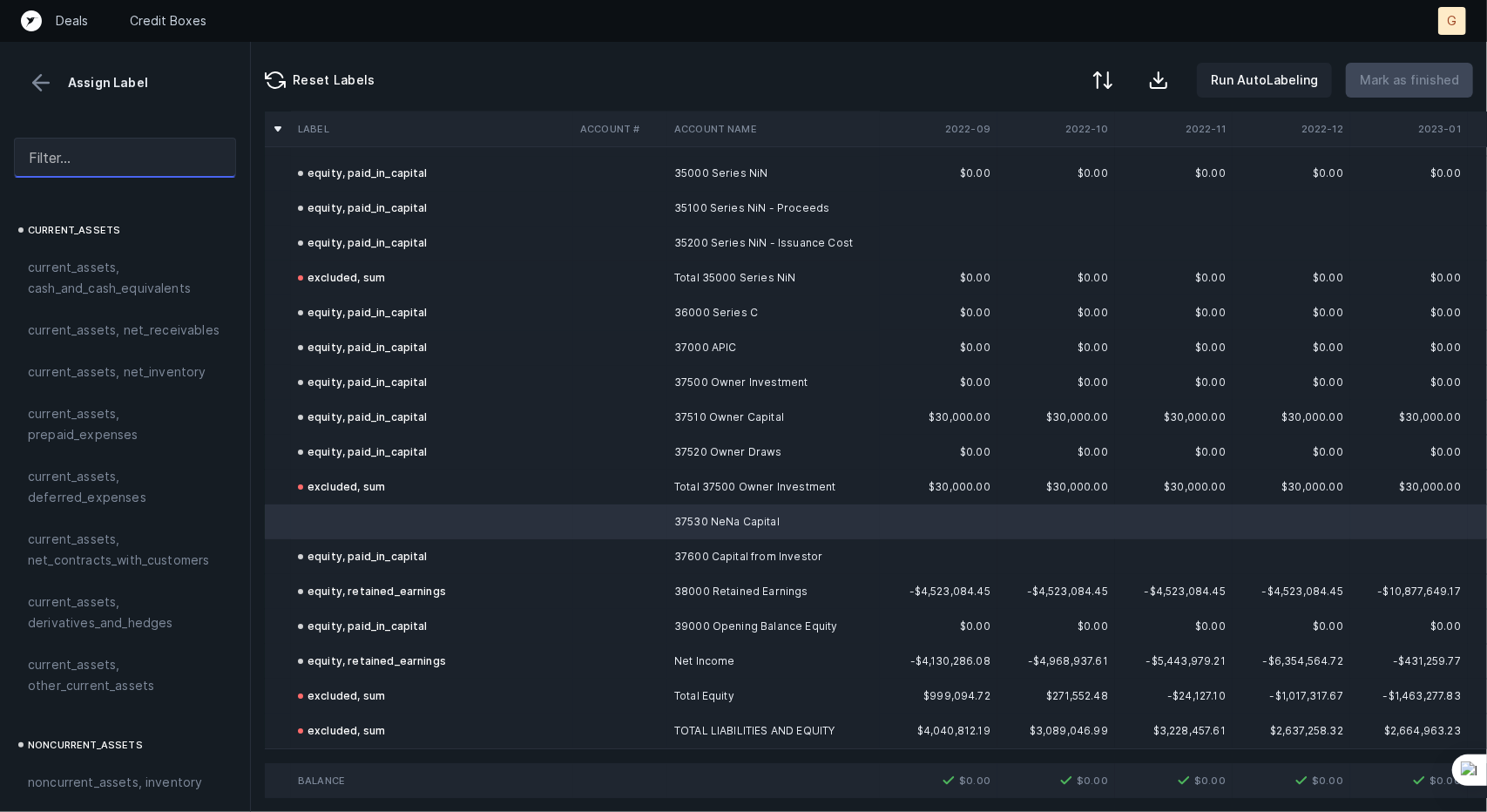
click at [97, 156] on input "text" at bounding box center [125, 158] width 222 height 40
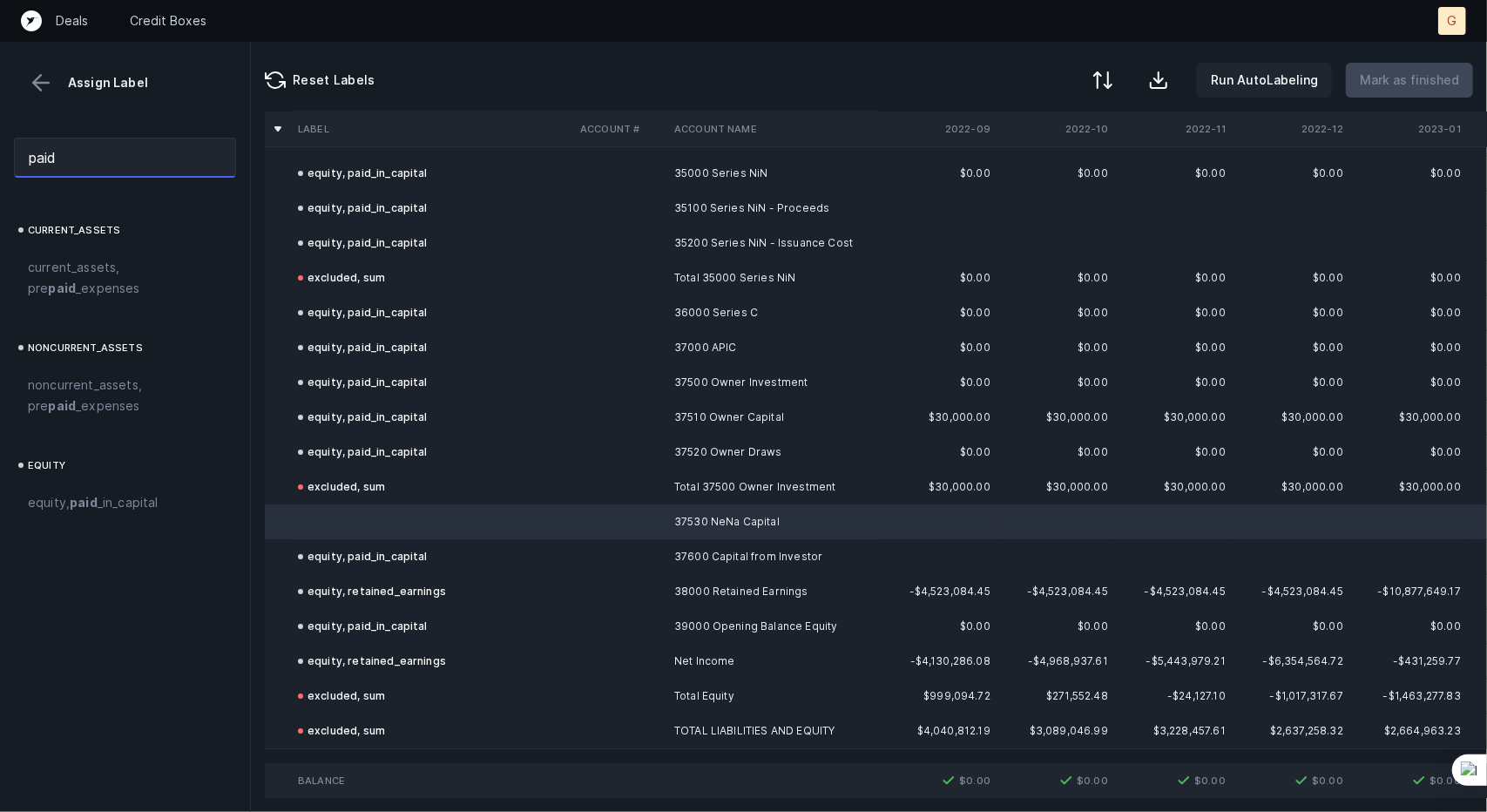
type input "paid"
click at [116, 509] on span "equity, paid _in_capital" at bounding box center [93, 502] width 131 height 21
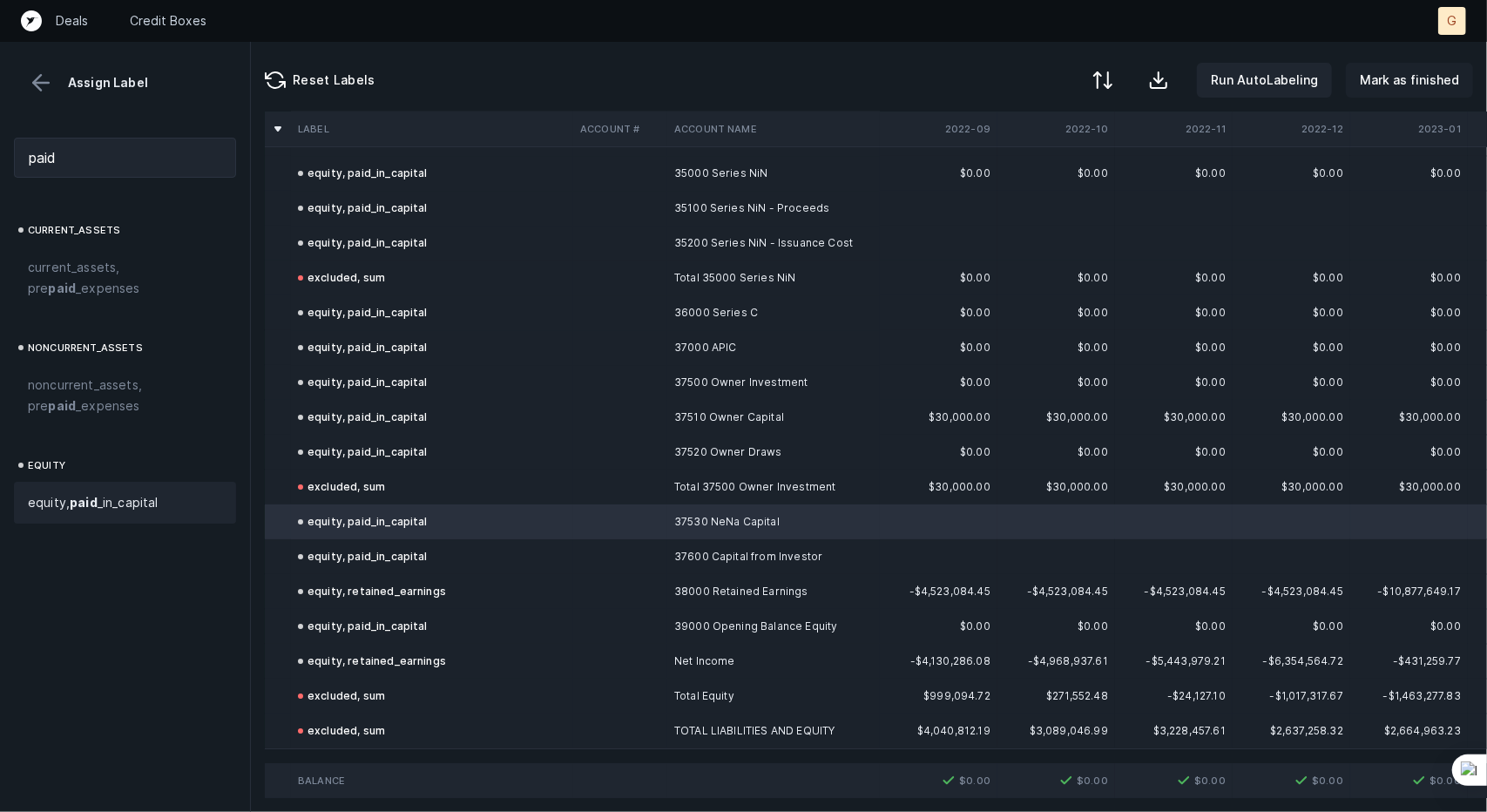
click at [1369, 73] on p "Mark as finished" at bounding box center [1410, 79] width 99 height 21
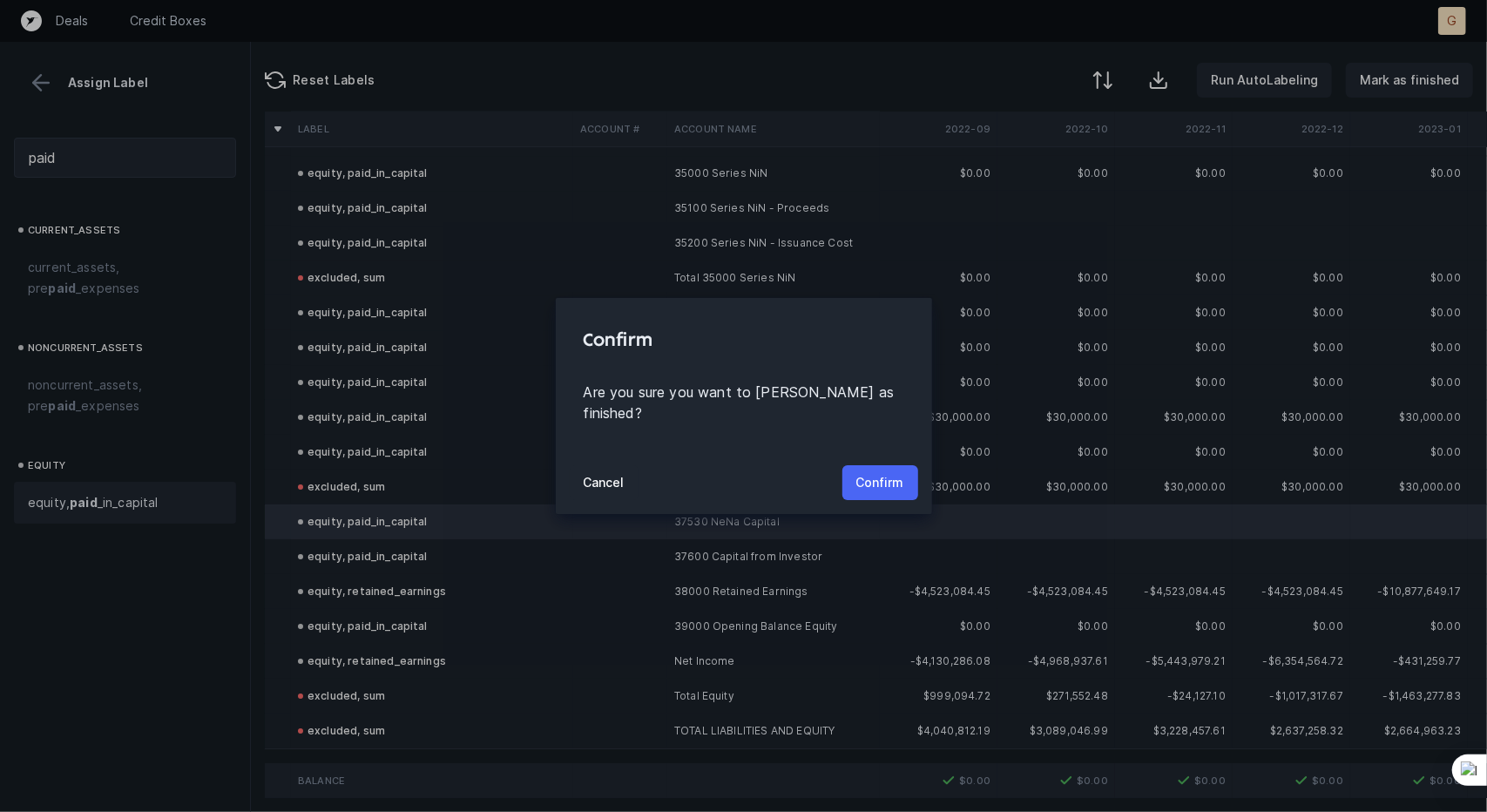
click at [896, 472] on p "Confirm" at bounding box center [880, 482] width 48 height 21
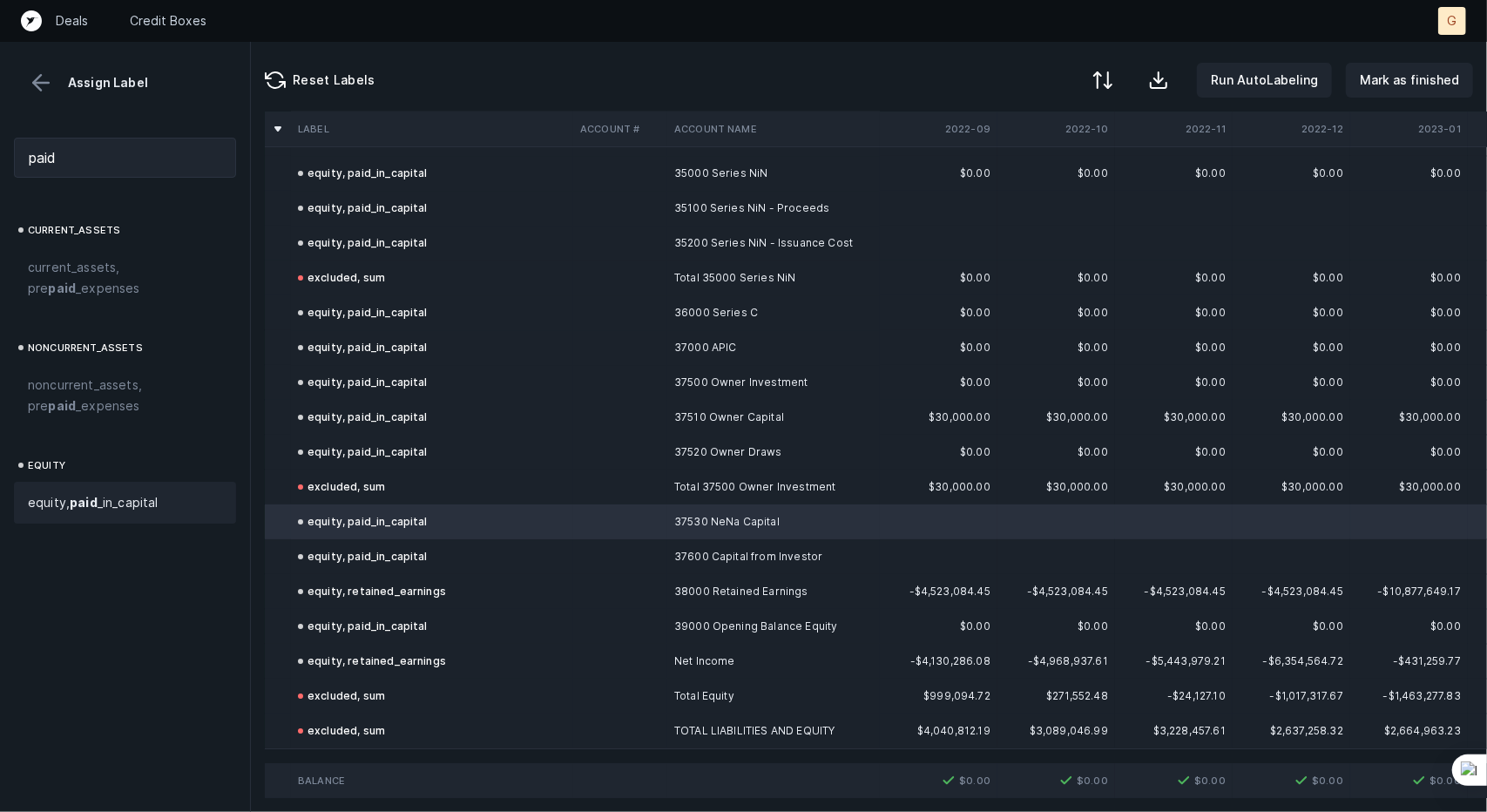
scroll to position [3591, 0]
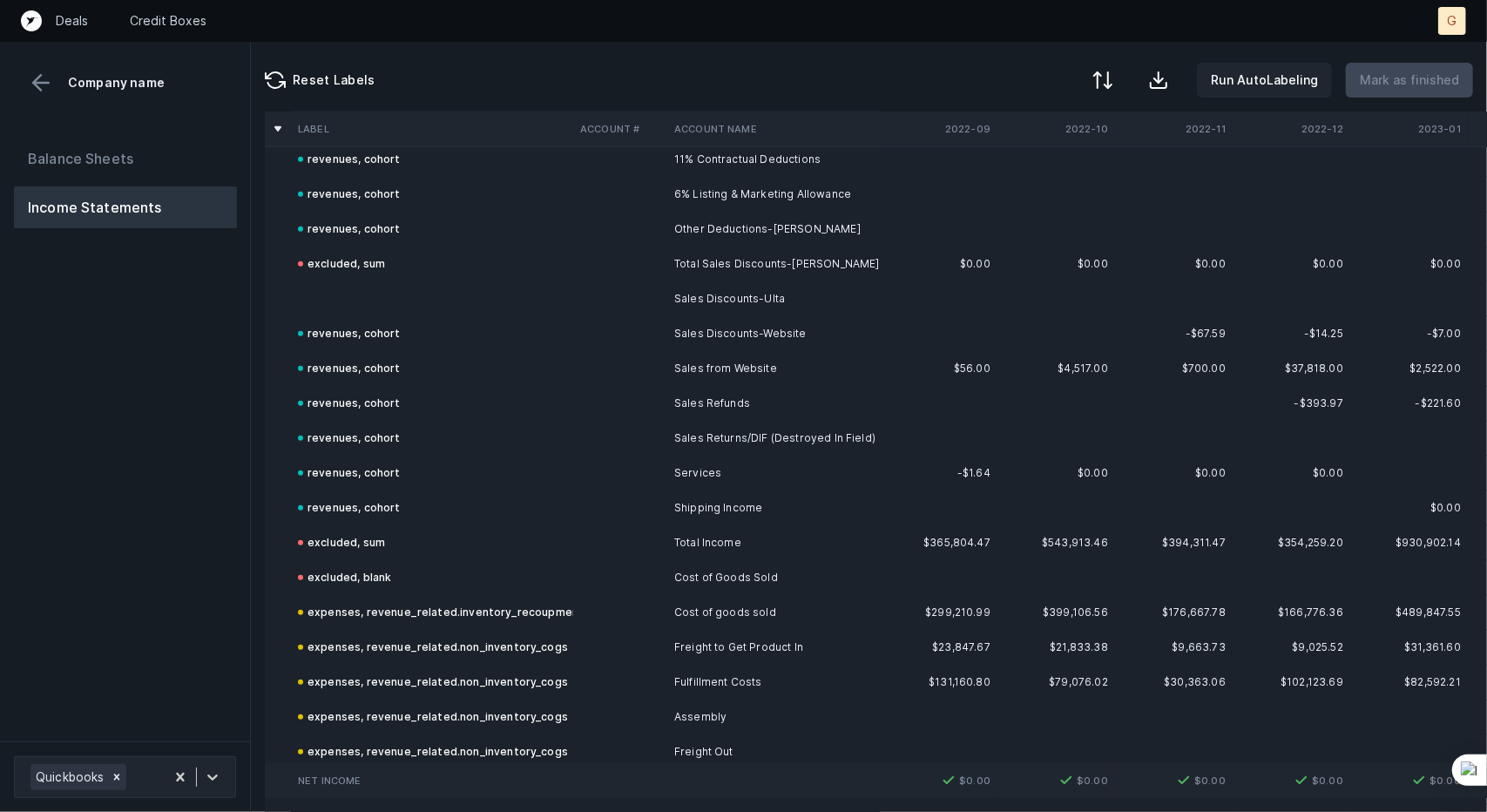
scroll to position [583, 0]
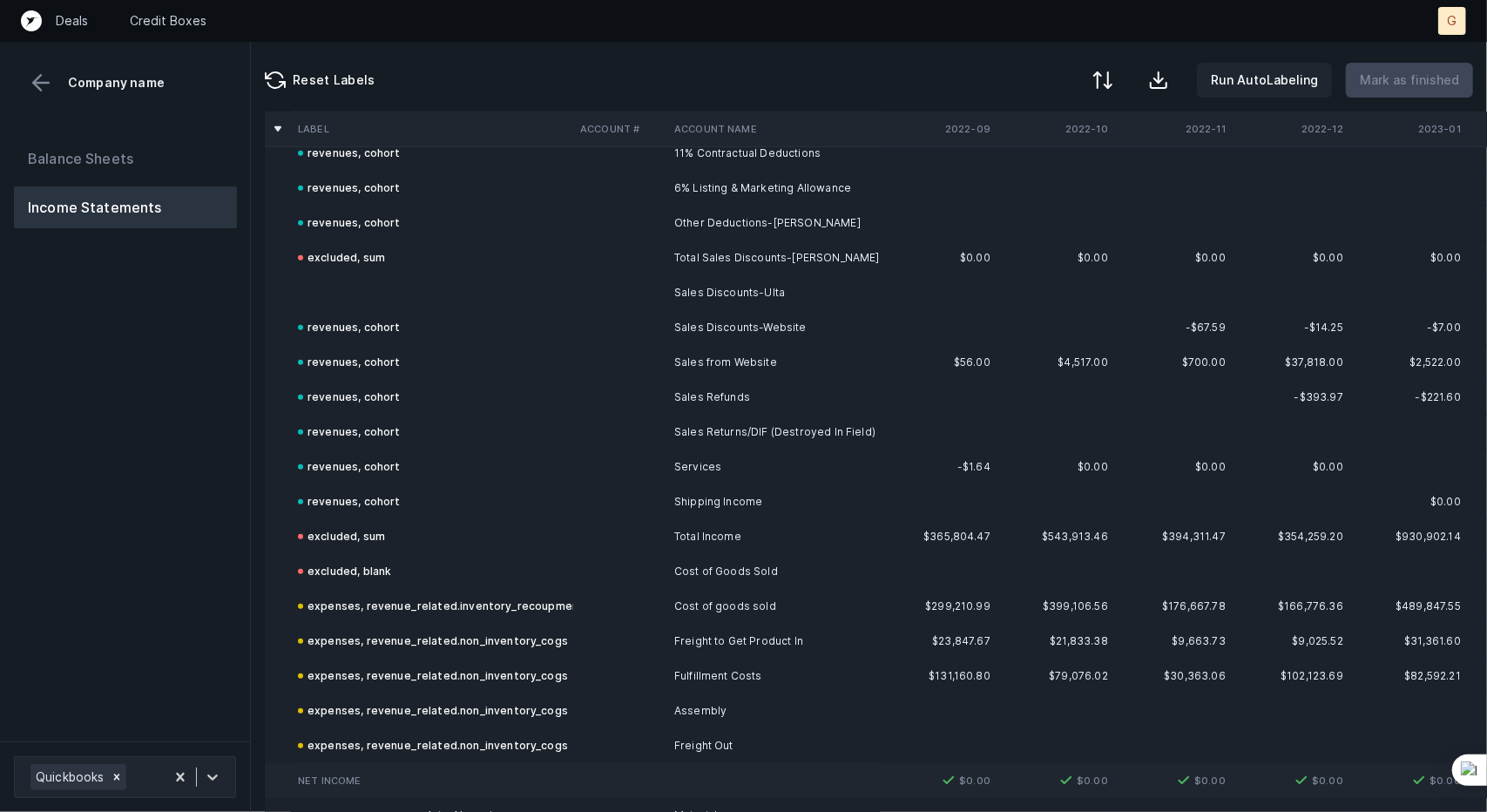
click at [334, 281] on td at bounding box center [432, 292] width 283 height 35
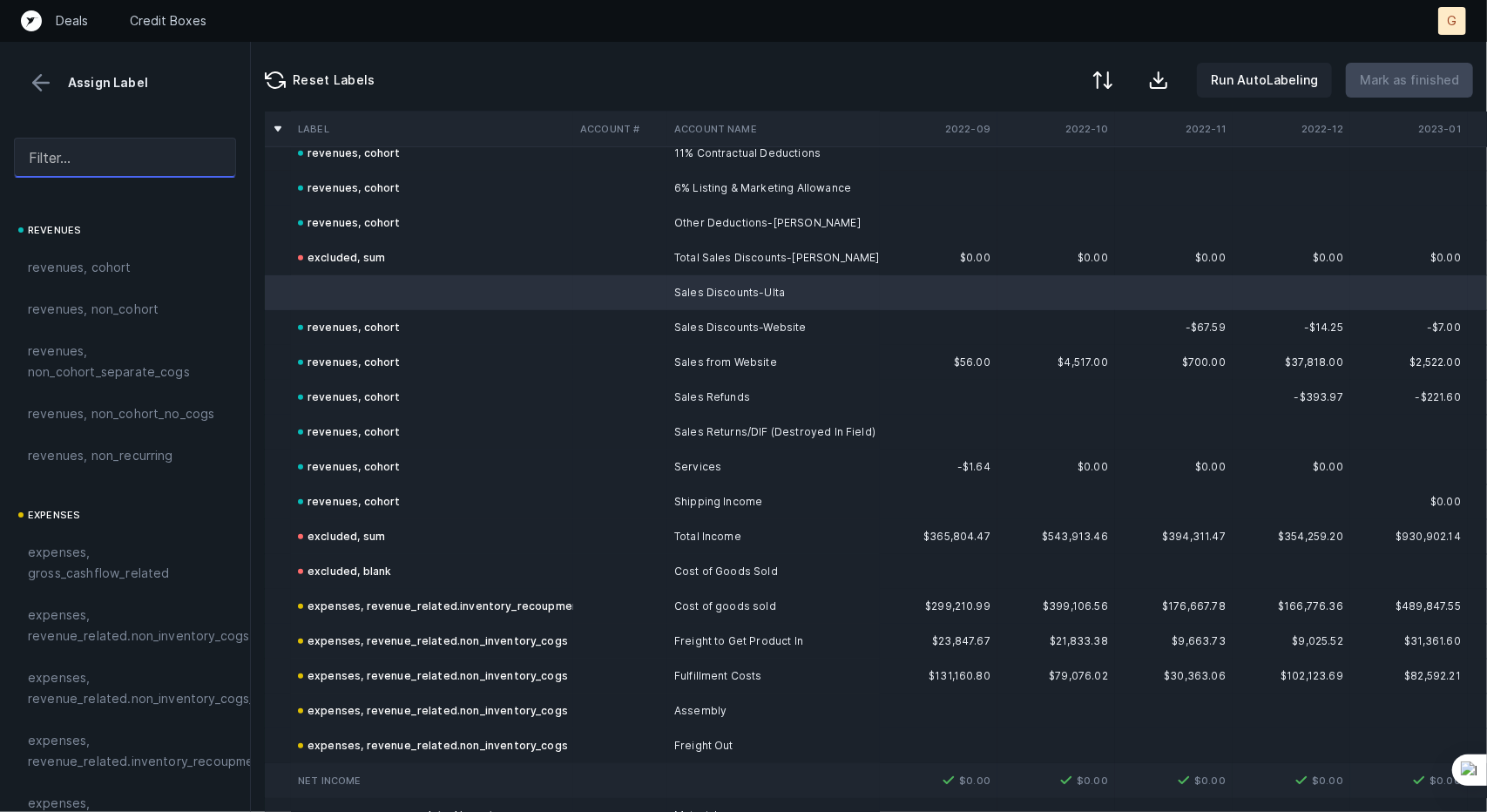
click at [100, 156] on input "text" at bounding box center [125, 158] width 222 height 40
click at [90, 265] on span "revenues, cohort" at bounding box center [79, 267] width 104 height 21
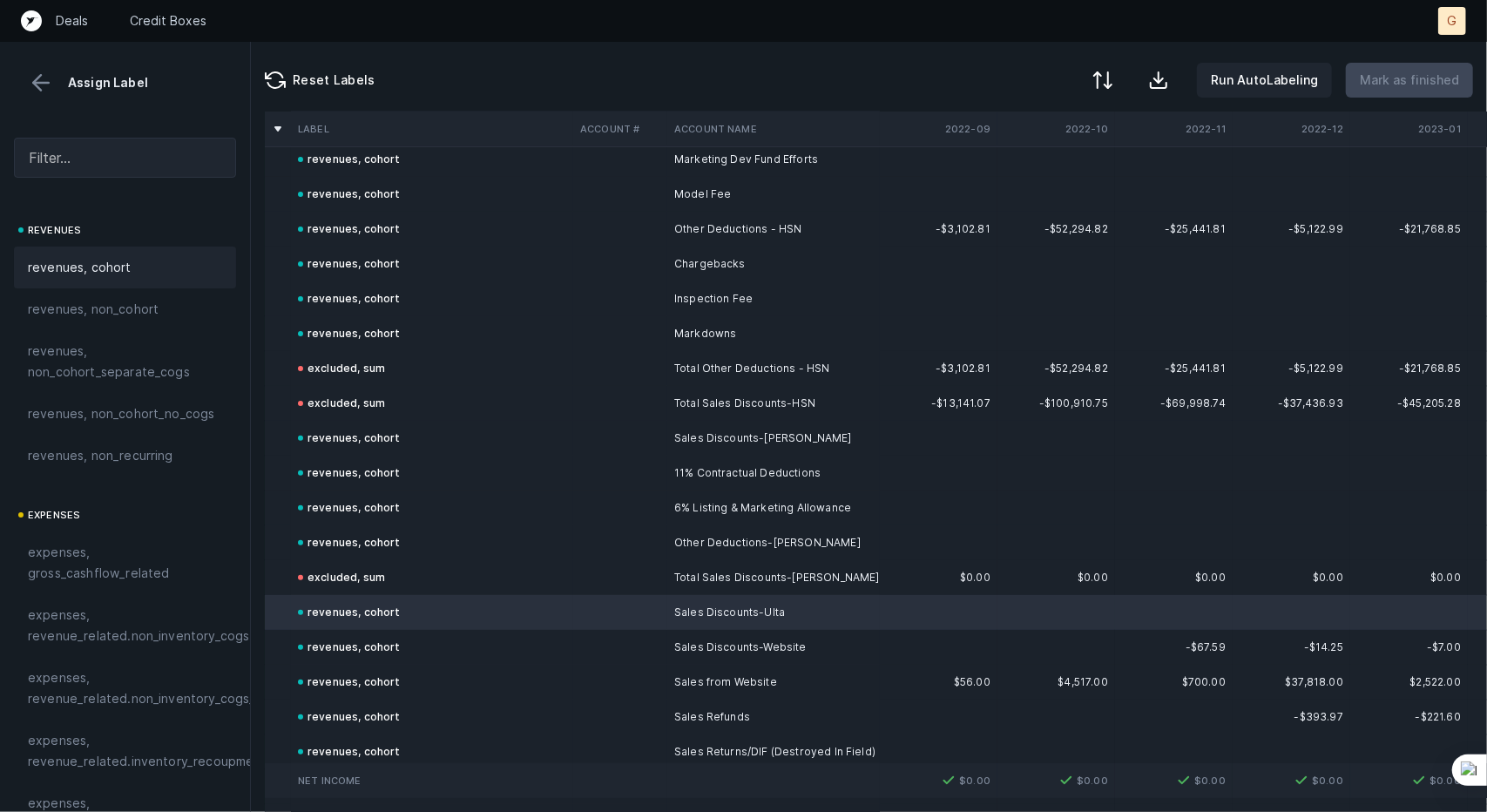
scroll to position [0, 0]
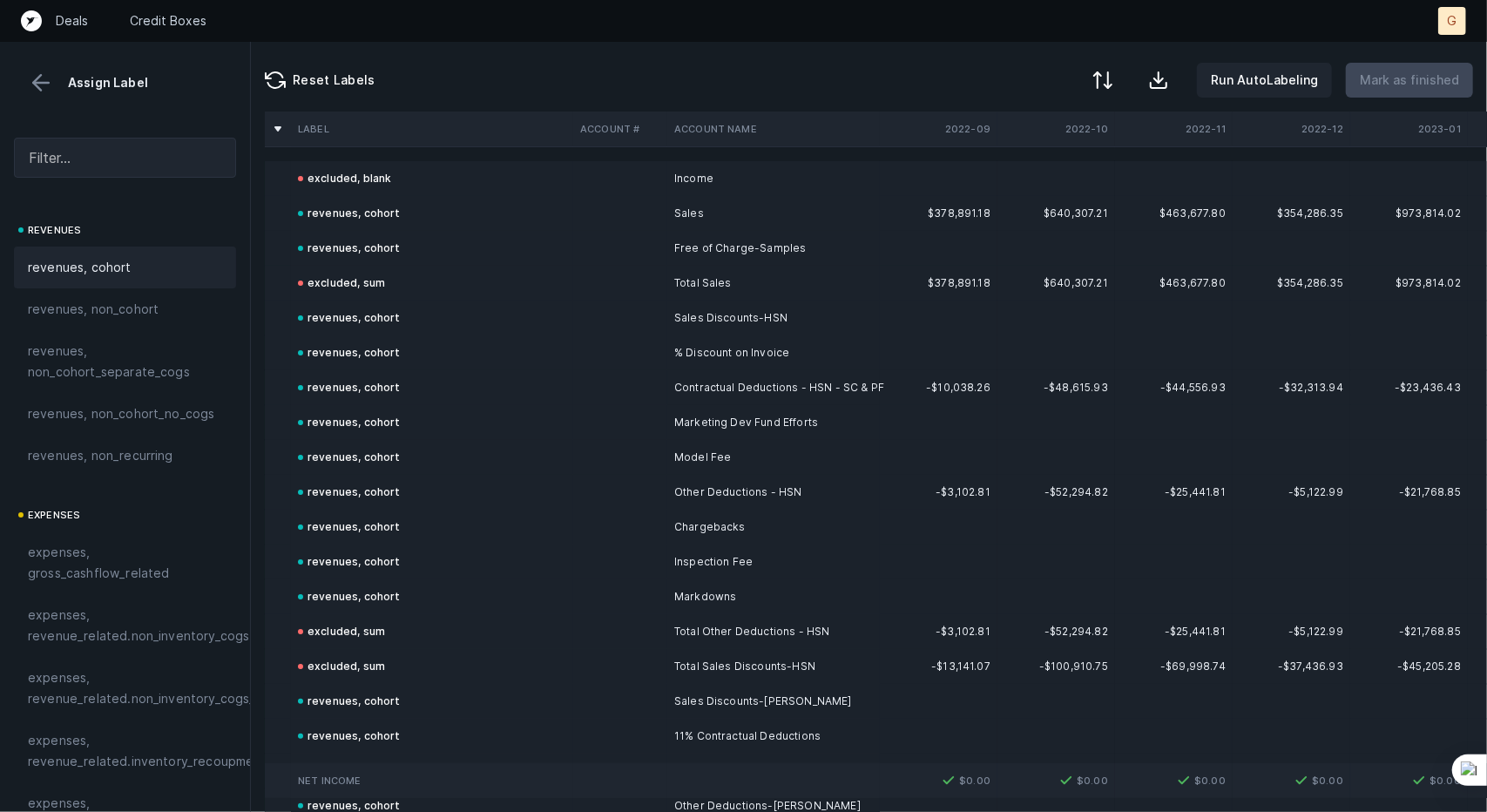
click at [39, 92] on button at bounding box center [41, 82] width 26 height 26
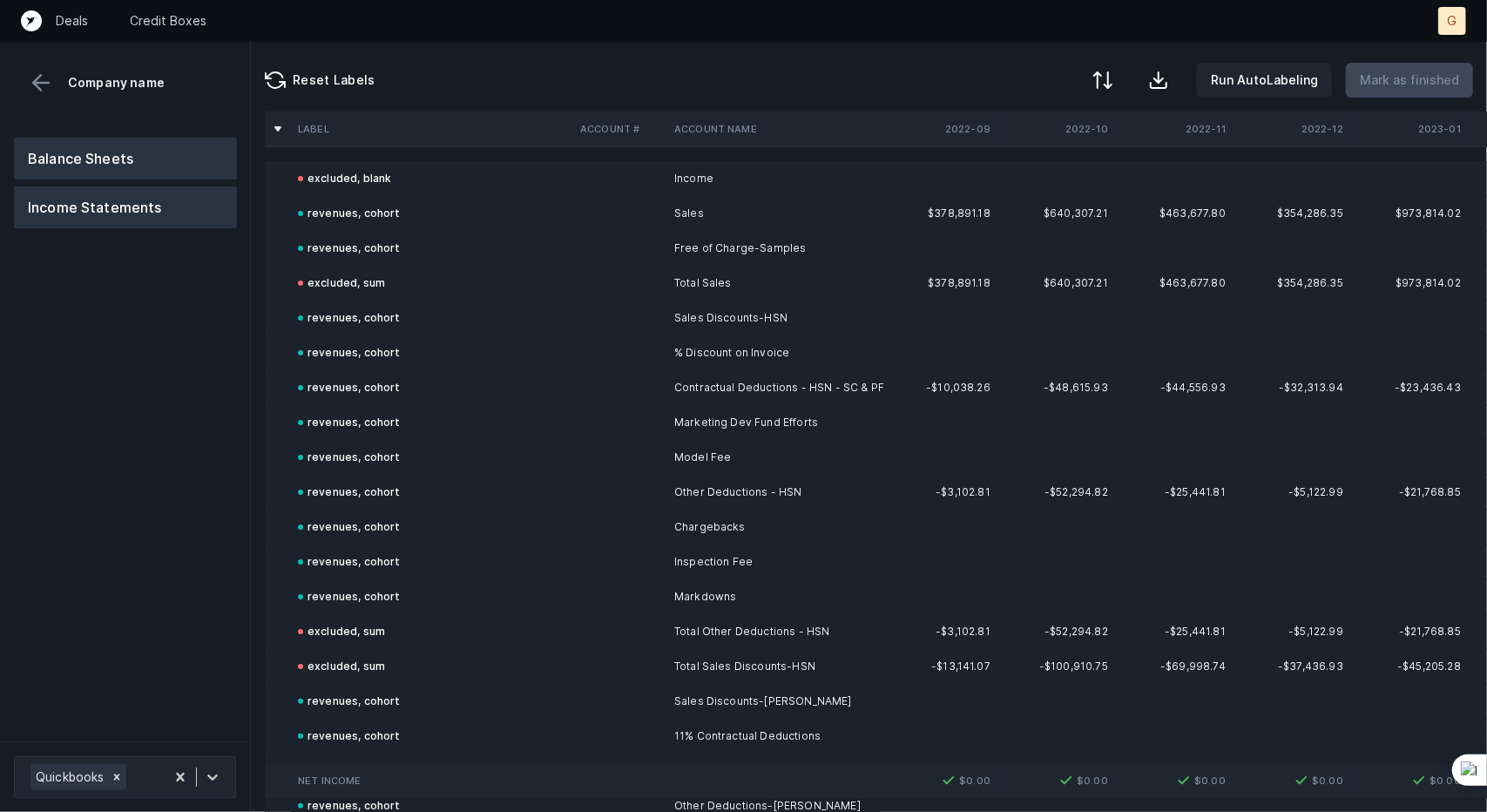
click at [80, 158] on button "Balance Sheets" at bounding box center [125, 159] width 223 height 42
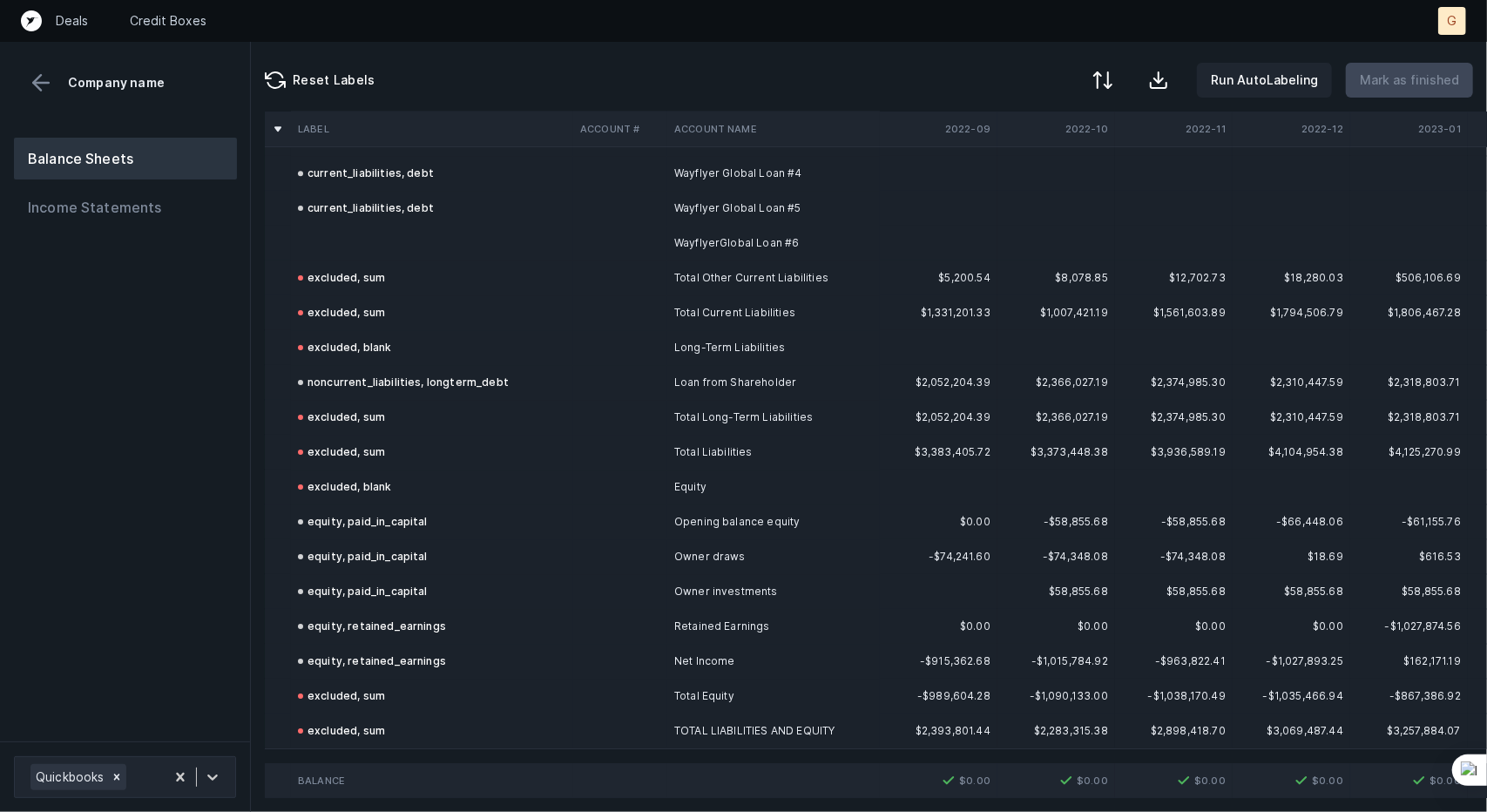
scroll to position [3713, 0]
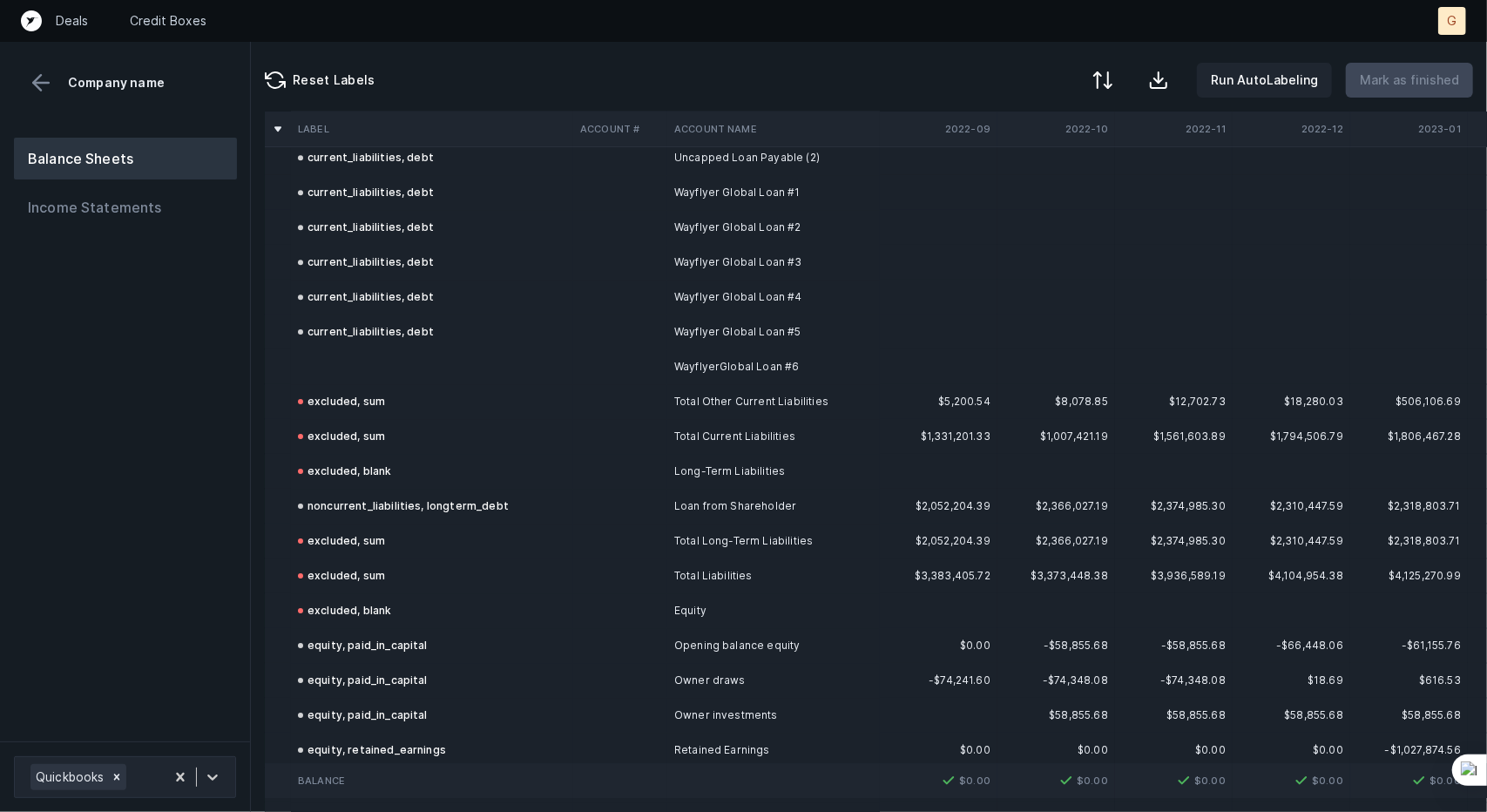
click at [345, 372] on td at bounding box center [432, 366] width 283 height 35
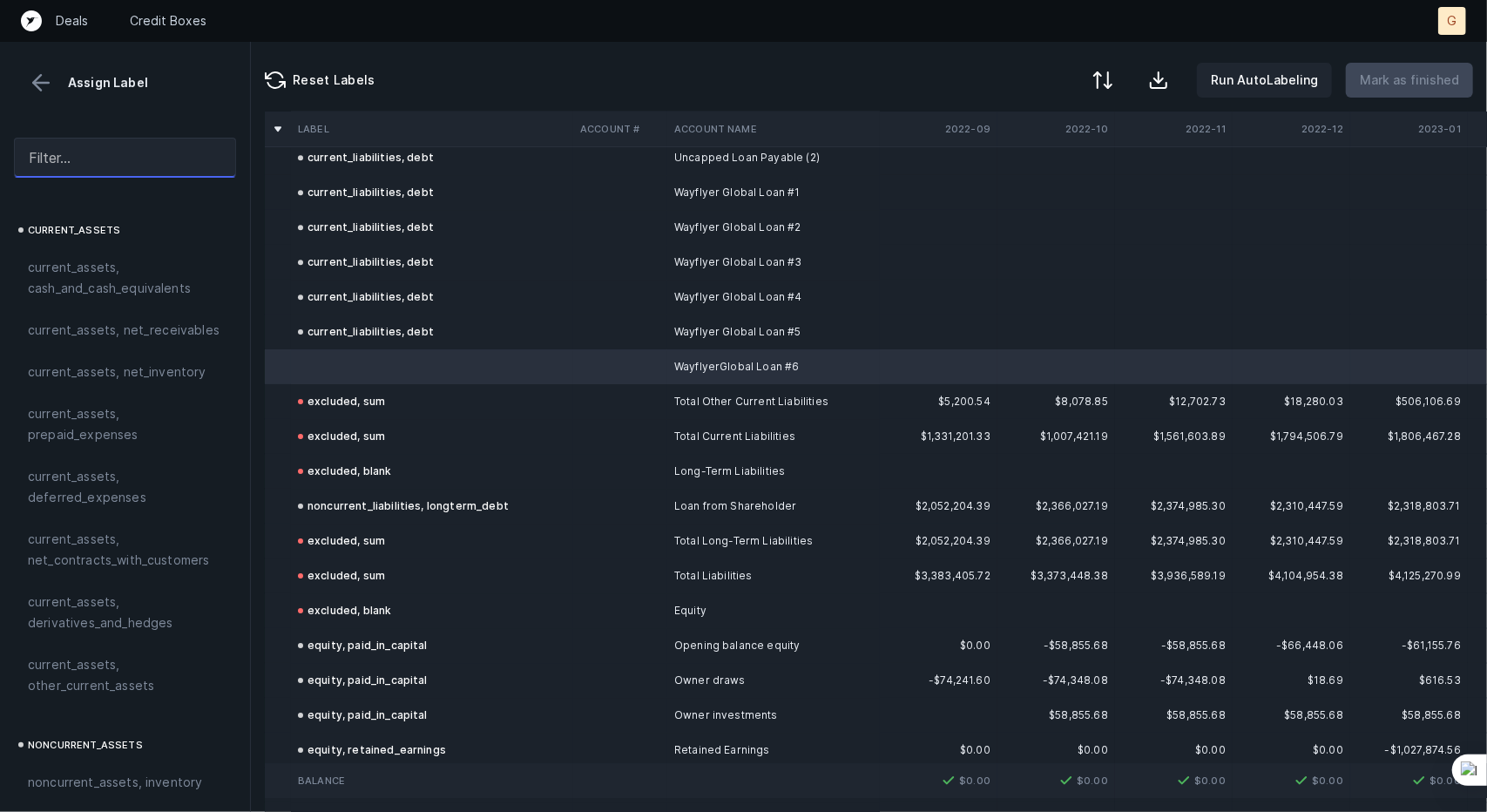
click at [132, 158] on input "text" at bounding box center [125, 158] width 222 height 40
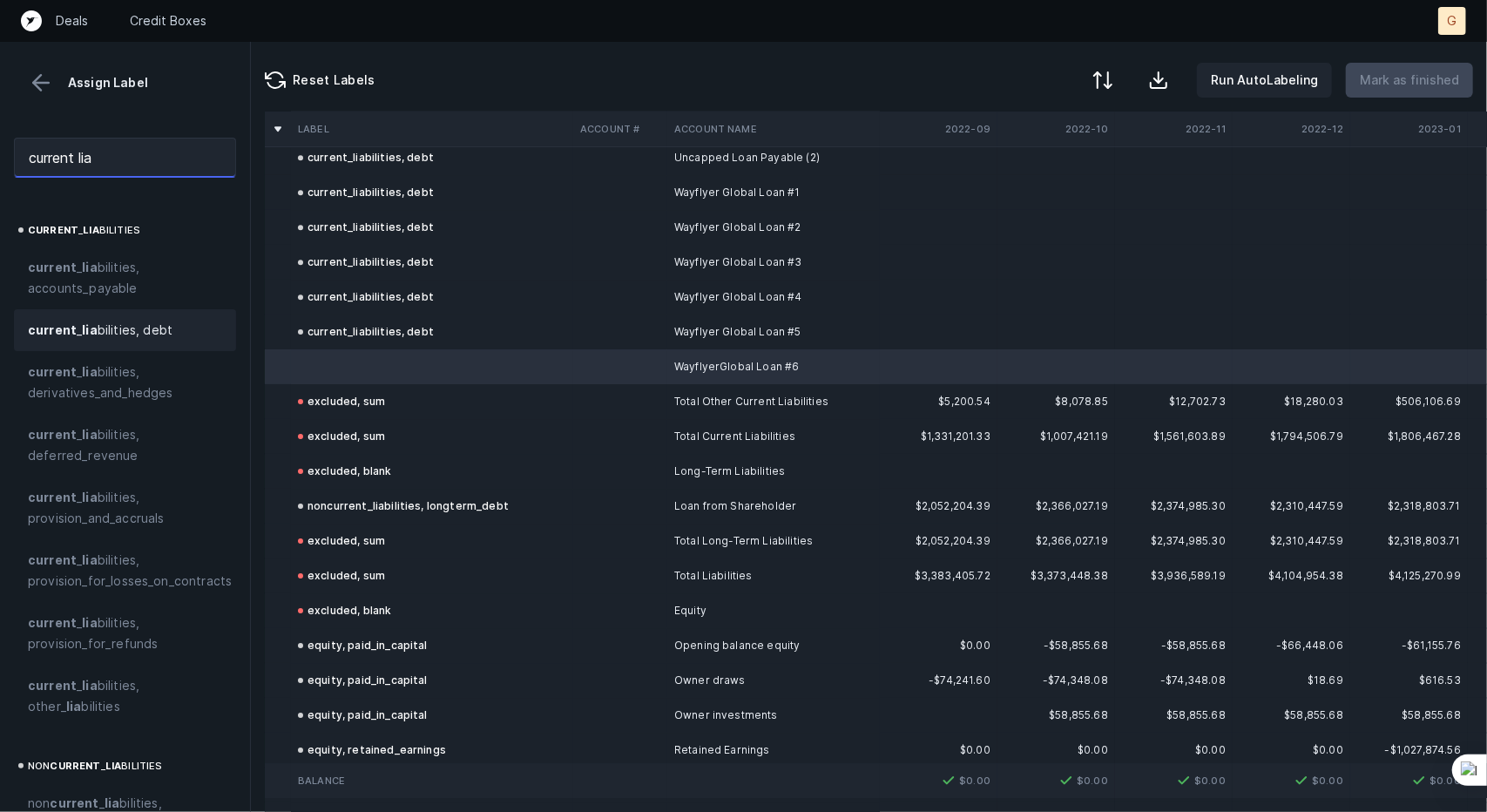
type input "current lia"
click at [107, 323] on span "current _ lia bilities, debt" at bounding box center [100, 329] width 145 height 21
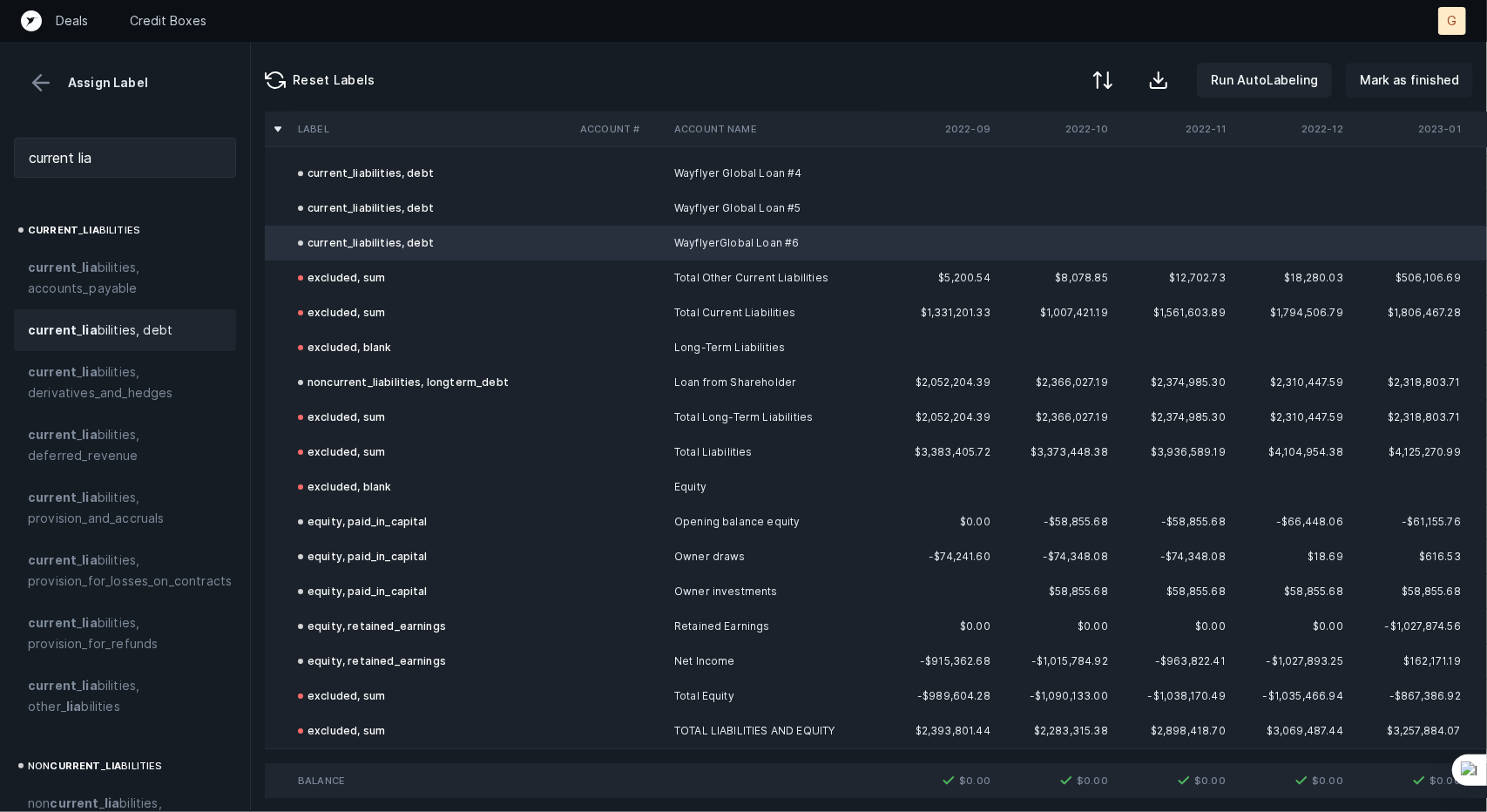
click at [1397, 78] on p "Mark as finished" at bounding box center [1410, 79] width 99 height 21
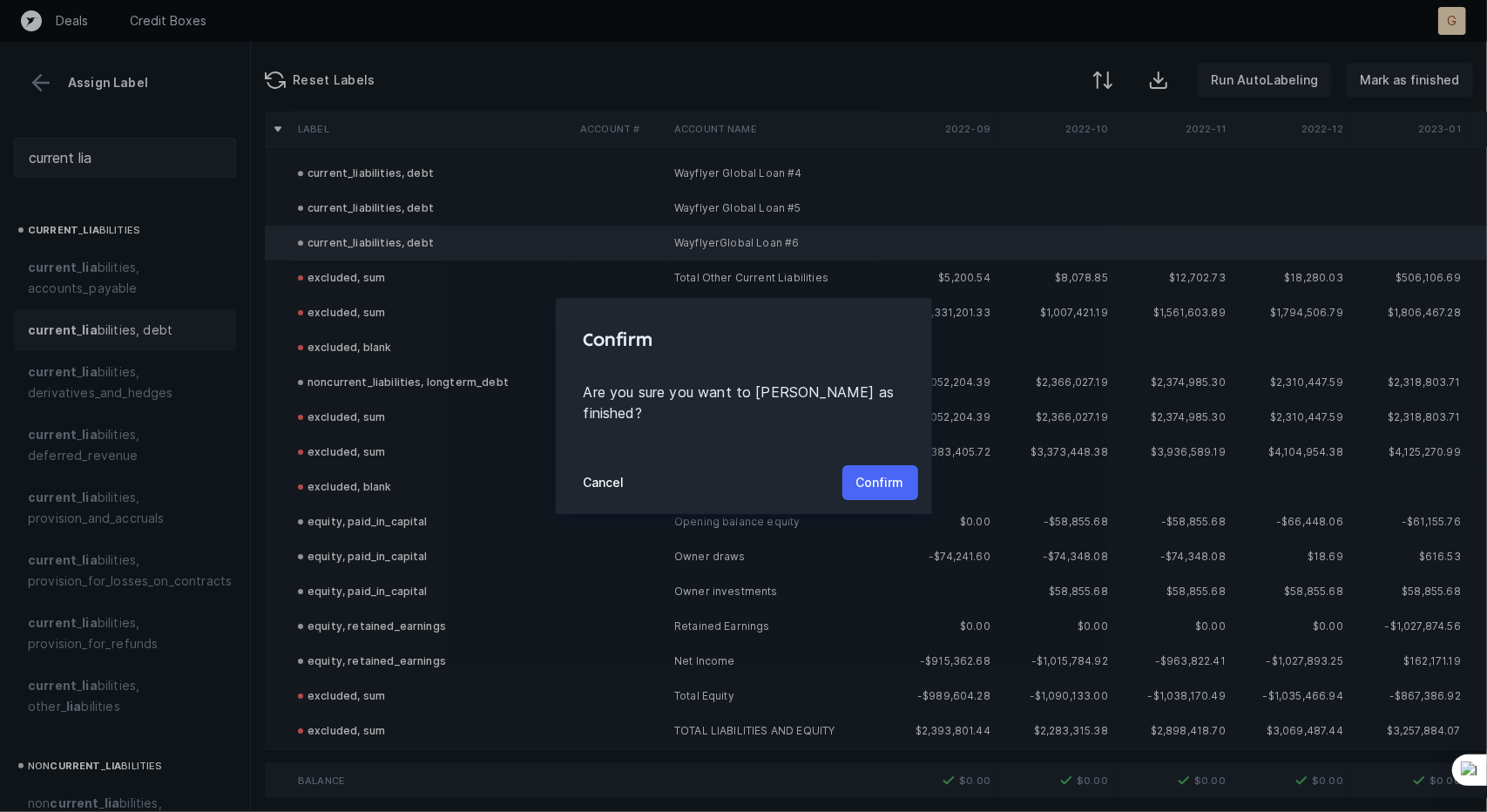
click at [897, 465] on button "Confirm" at bounding box center [880, 482] width 75 height 35
